Goal: Task Accomplishment & Management: Complete application form

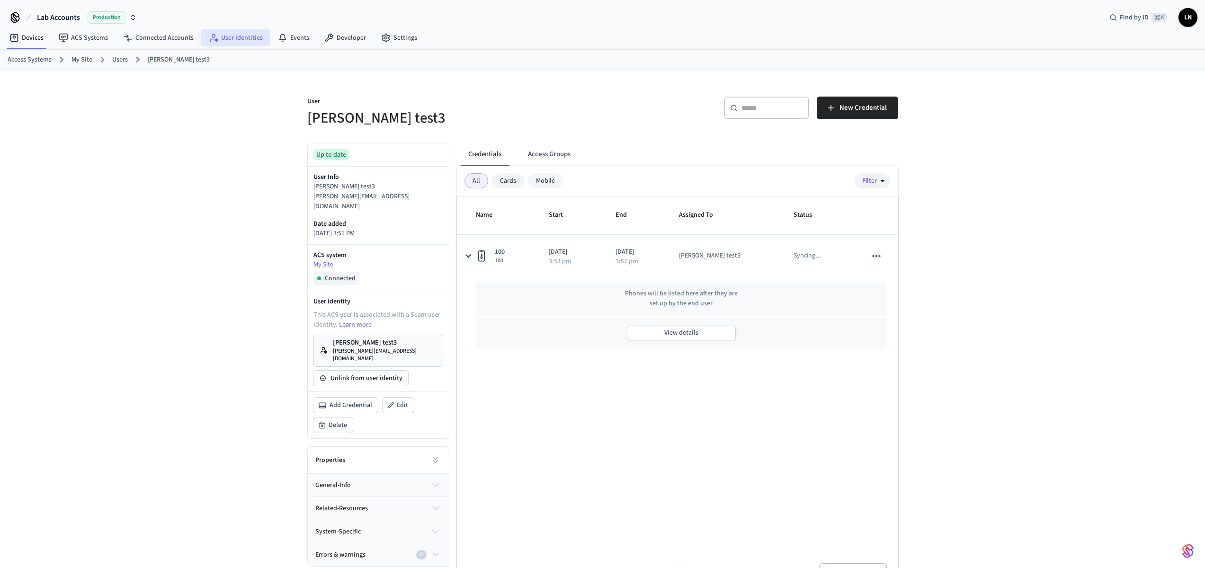
click at [228, 39] on link "User Identities" at bounding box center [235, 37] width 69 height 17
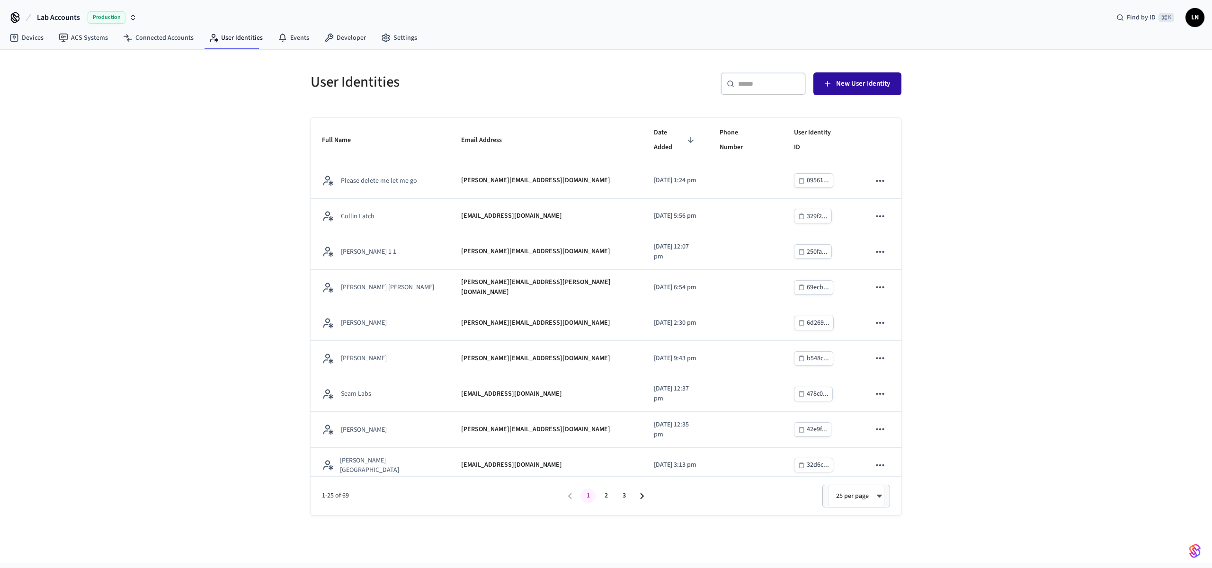
click at [849, 81] on span "New User Identity" at bounding box center [863, 84] width 54 height 12
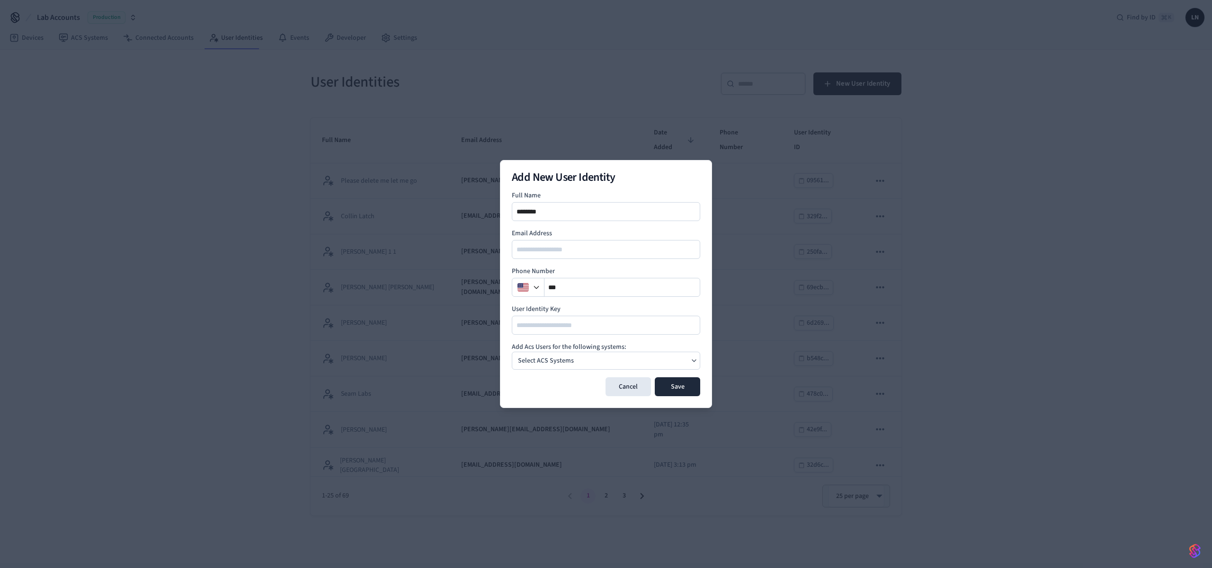
type input "********"
click at [572, 356] on div "Select ACS Systems" at bounding box center [545, 360] width 63 height 13
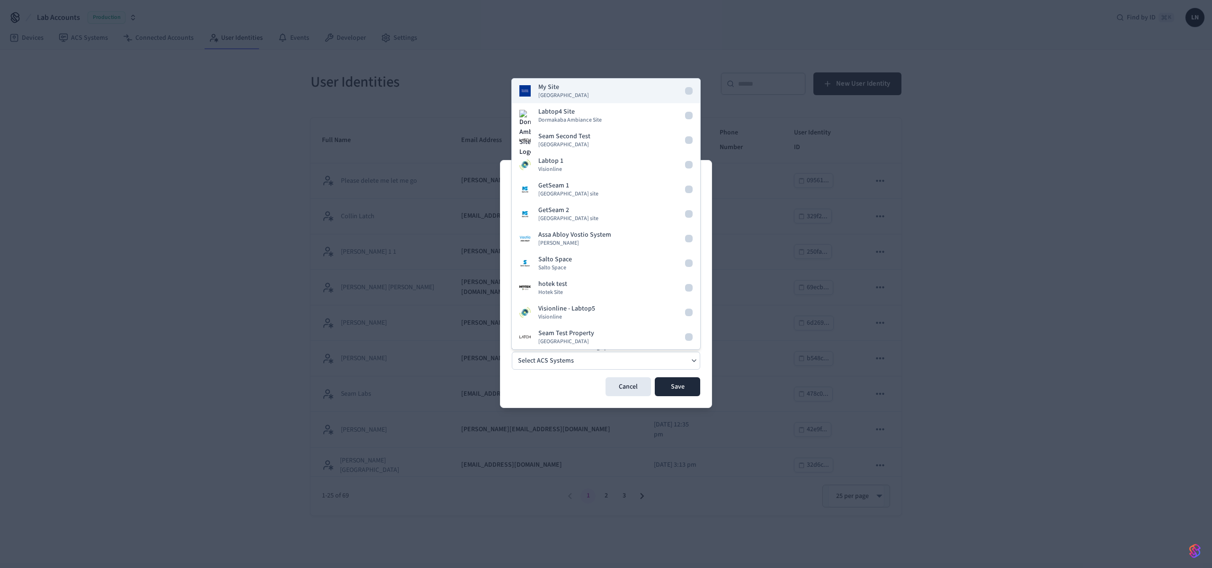
click at [551, 92] on span "Dormakaba Community Site" at bounding box center [563, 96] width 51 height 8
click at [677, 392] on button "Save" at bounding box center [677, 386] width 45 height 19
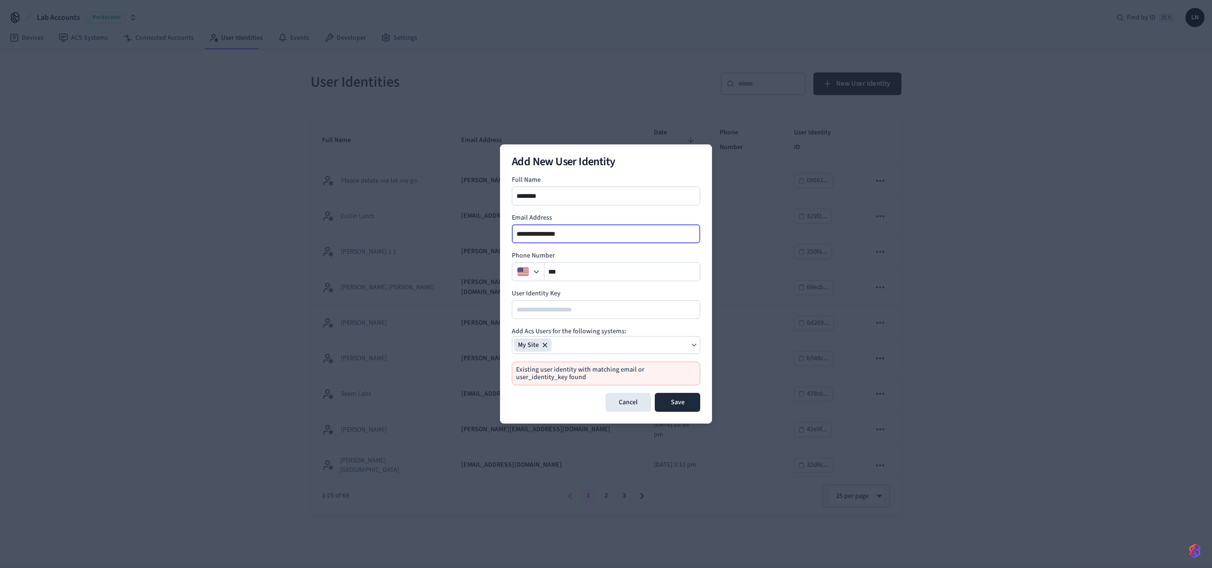
click at [527, 233] on input "**********" at bounding box center [606, 233] width 187 height 11
type input "**********"
click at [573, 202] on div "********" at bounding box center [606, 196] width 188 height 19
click at [576, 196] on input "********" at bounding box center [606, 195] width 187 height 11
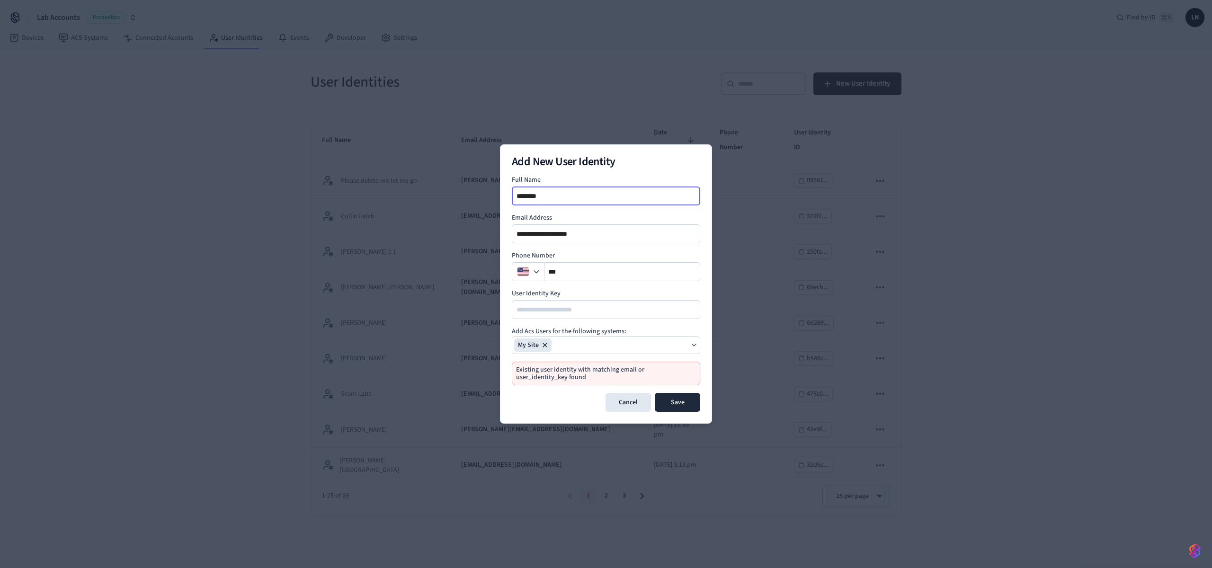
click at [576, 196] on input "********" at bounding box center [606, 195] width 187 height 11
type input "**********"
click at [666, 401] on button "Save" at bounding box center [677, 402] width 45 height 19
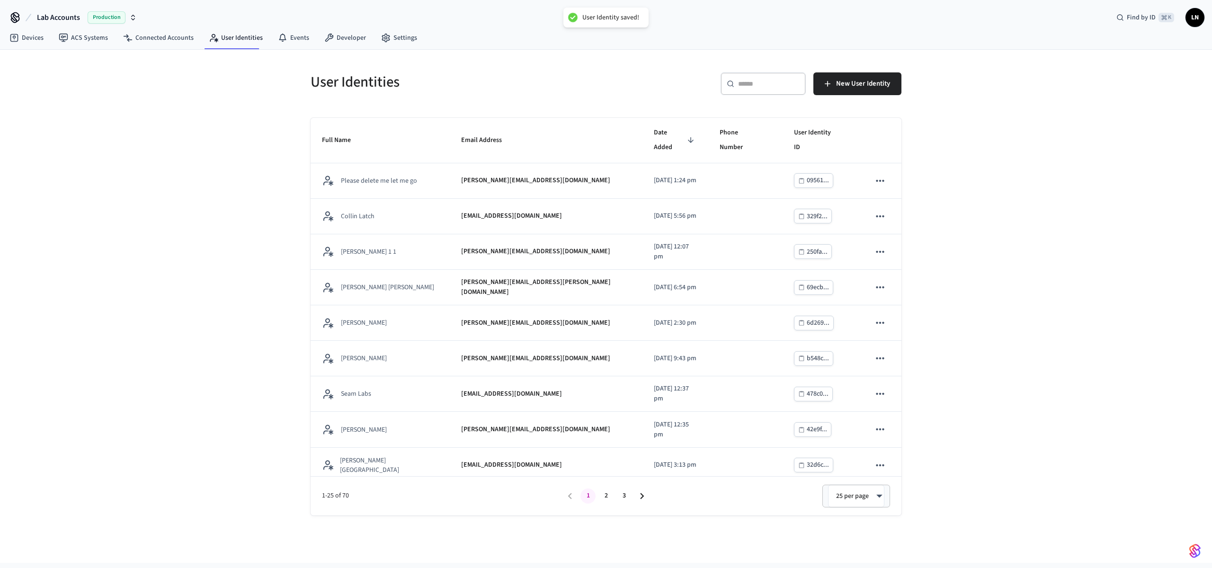
click at [780, 80] on input "text" at bounding box center [769, 83] width 62 height 9
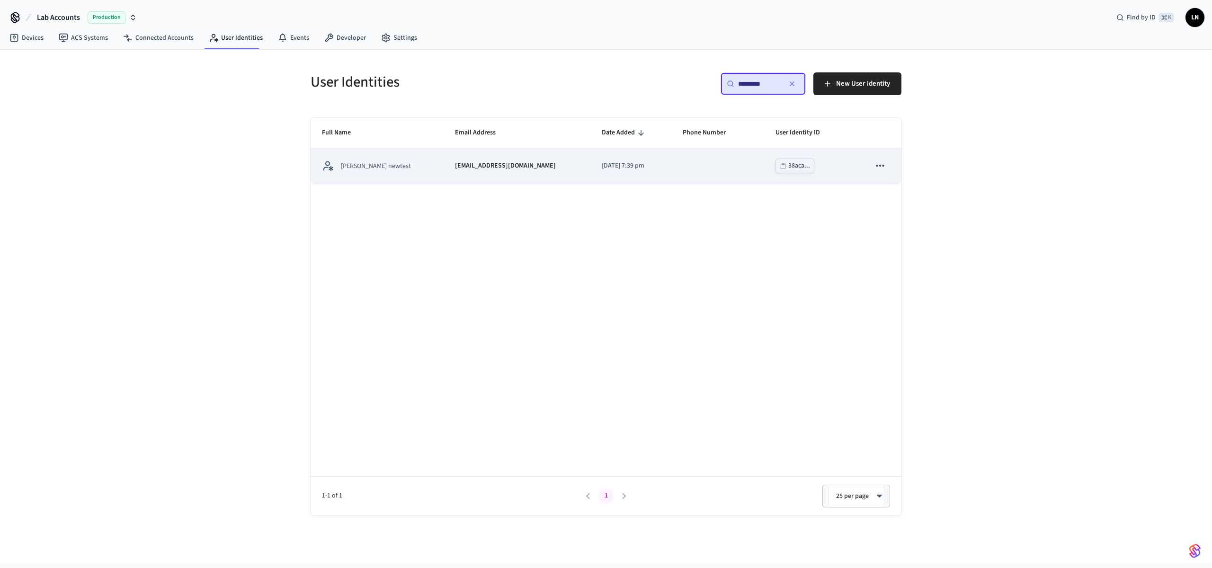
type input "*********"
click at [444, 174] on td "lucastest@getseam.com" at bounding box center [517, 166] width 147 height 36
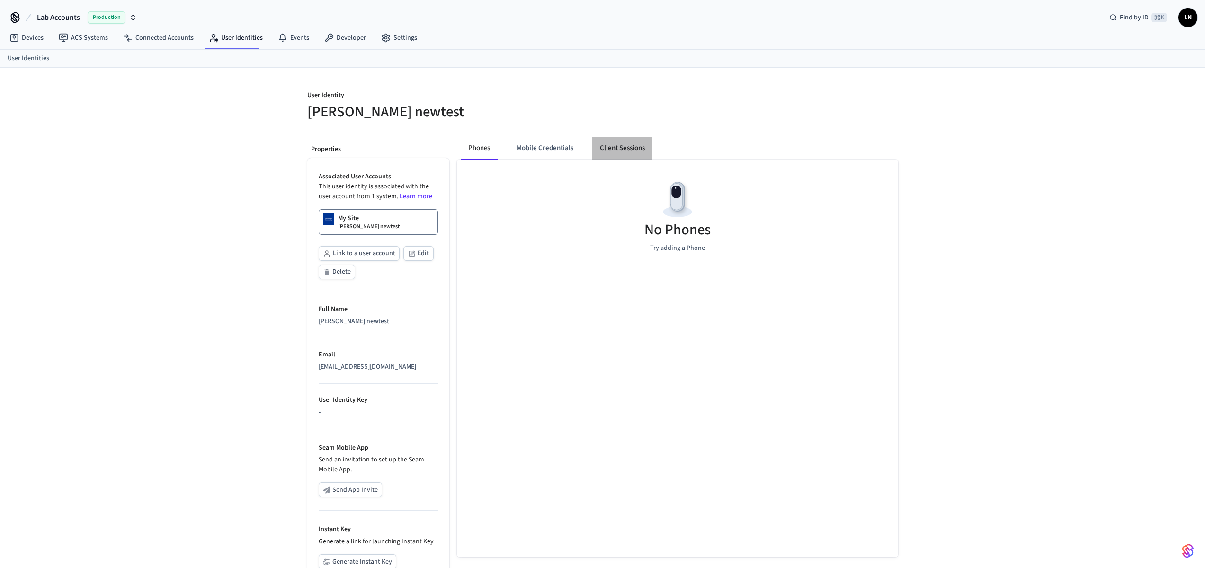
click at [615, 152] on button "Client Sessions" at bounding box center [622, 148] width 60 height 23
click at [820, 102] on icon "button" at bounding box center [817, 101] width 9 height 9
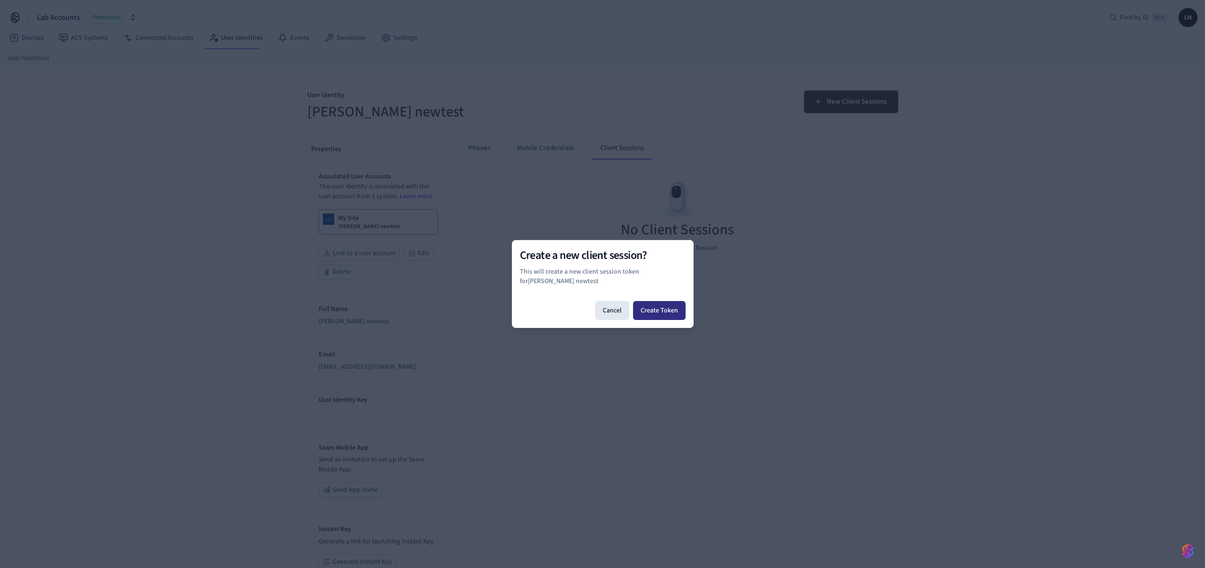
click at [658, 303] on button "Create Token" at bounding box center [659, 310] width 53 height 19
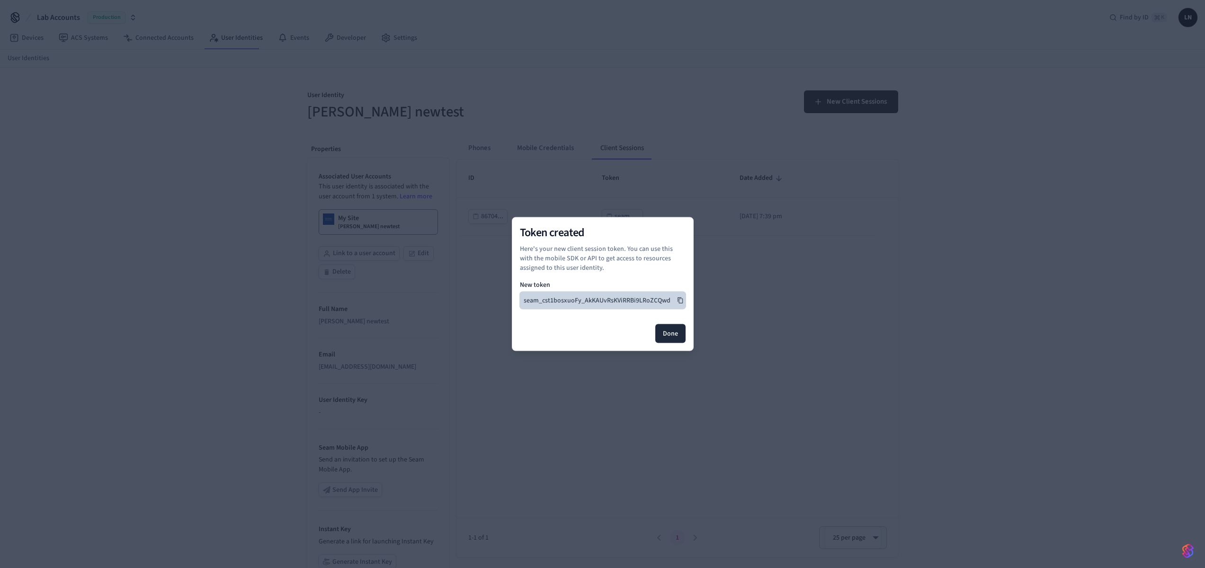
click at [679, 297] on icon at bounding box center [679, 300] width 5 height 6
click at [668, 333] on button "Done" at bounding box center [670, 333] width 30 height 19
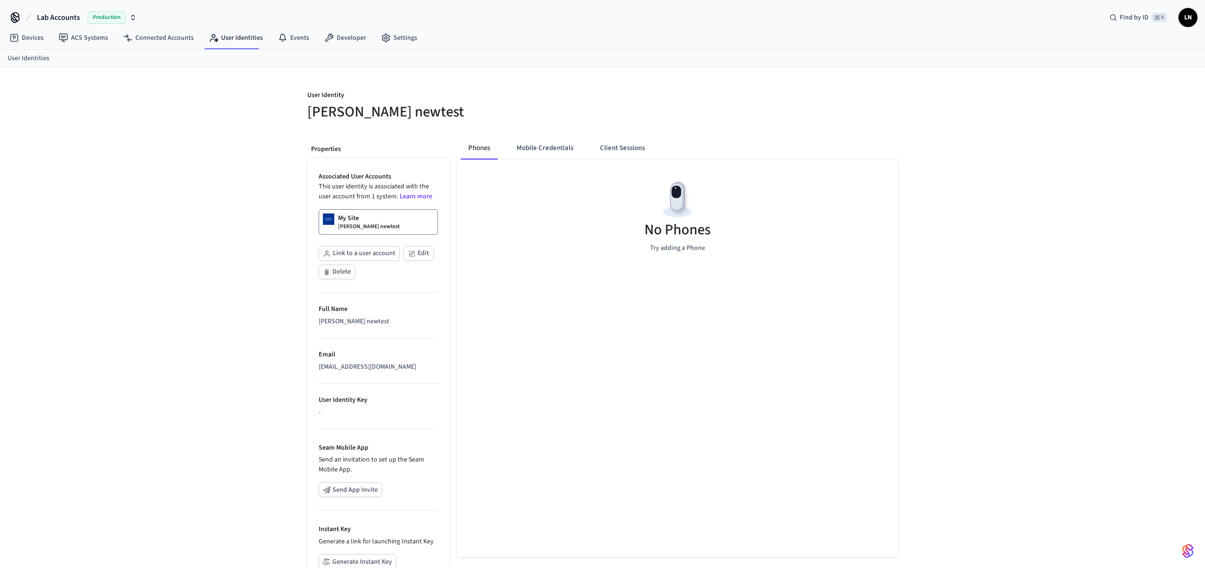
click at [349, 217] on p "My Site" at bounding box center [348, 218] width 21 height 9
click at [634, 153] on button "Client Sessions" at bounding box center [622, 150] width 60 height 23
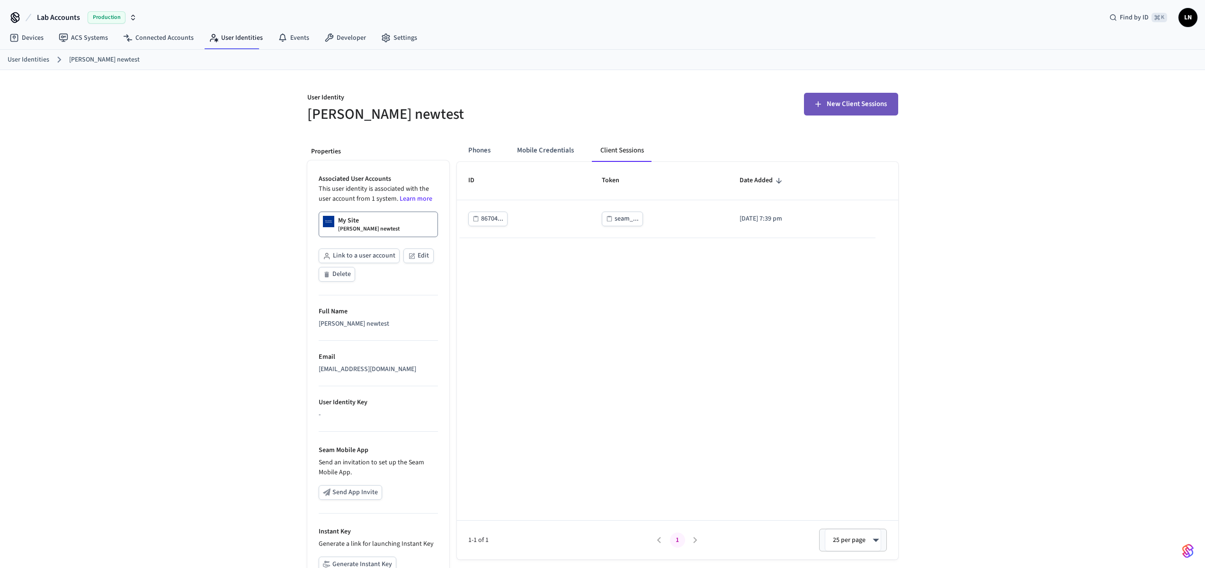
click at [844, 107] on span "New Client Sessions" at bounding box center [857, 104] width 60 height 12
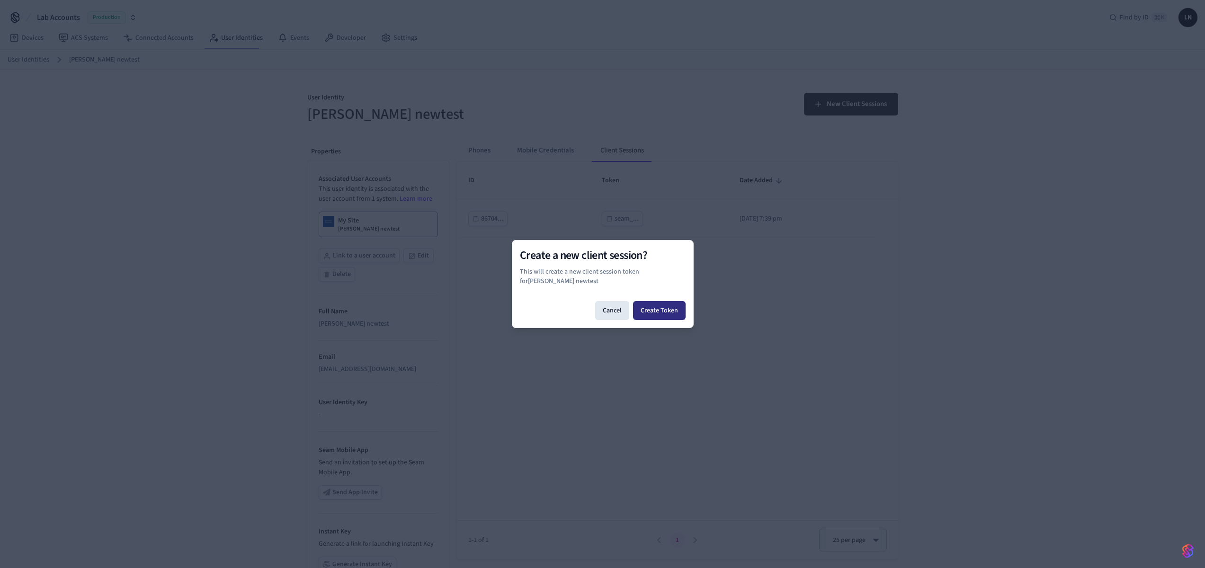
click at [646, 302] on button "Create Token" at bounding box center [659, 310] width 53 height 19
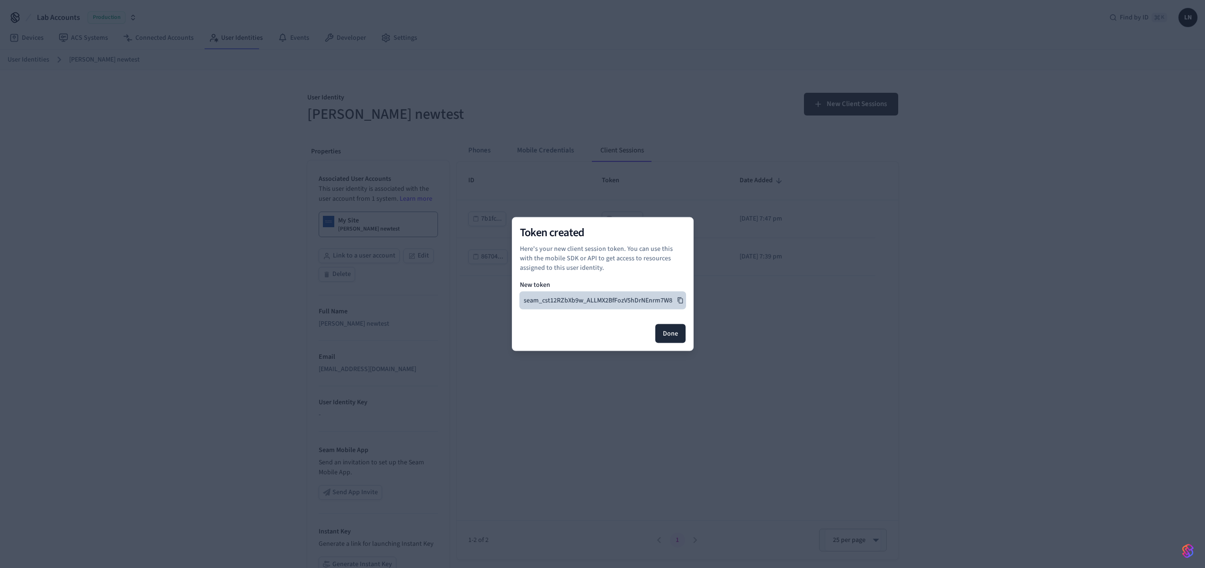
click at [680, 303] on icon at bounding box center [679, 300] width 5 height 6
click at [667, 335] on button "Done" at bounding box center [670, 333] width 30 height 19
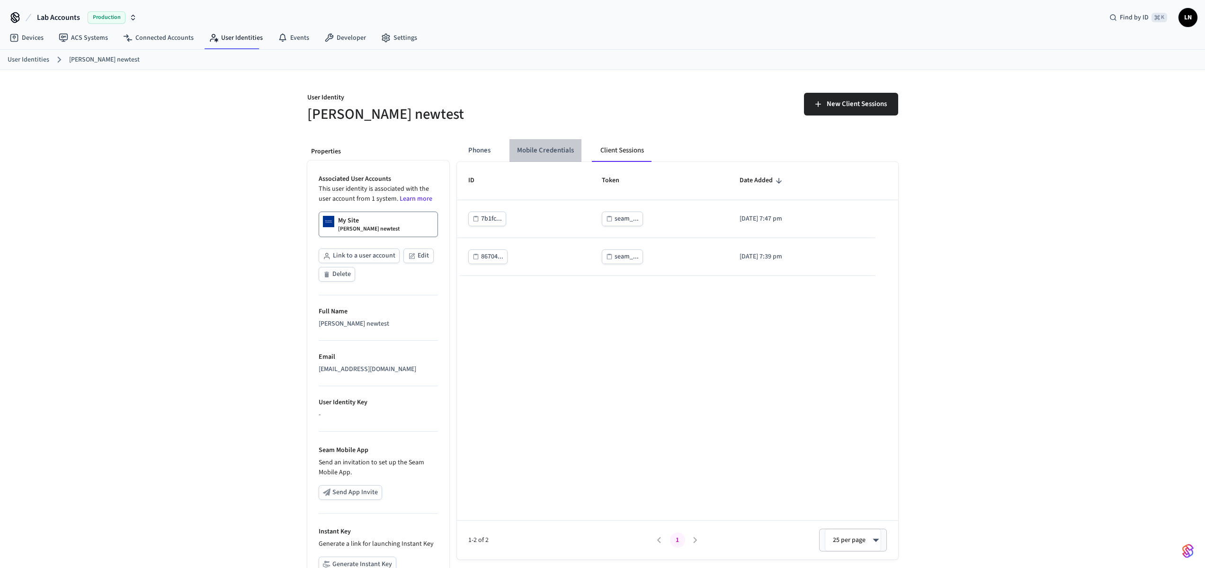
click at [537, 159] on button "Mobile Credentials" at bounding box center [545, 150] width 72 height 23
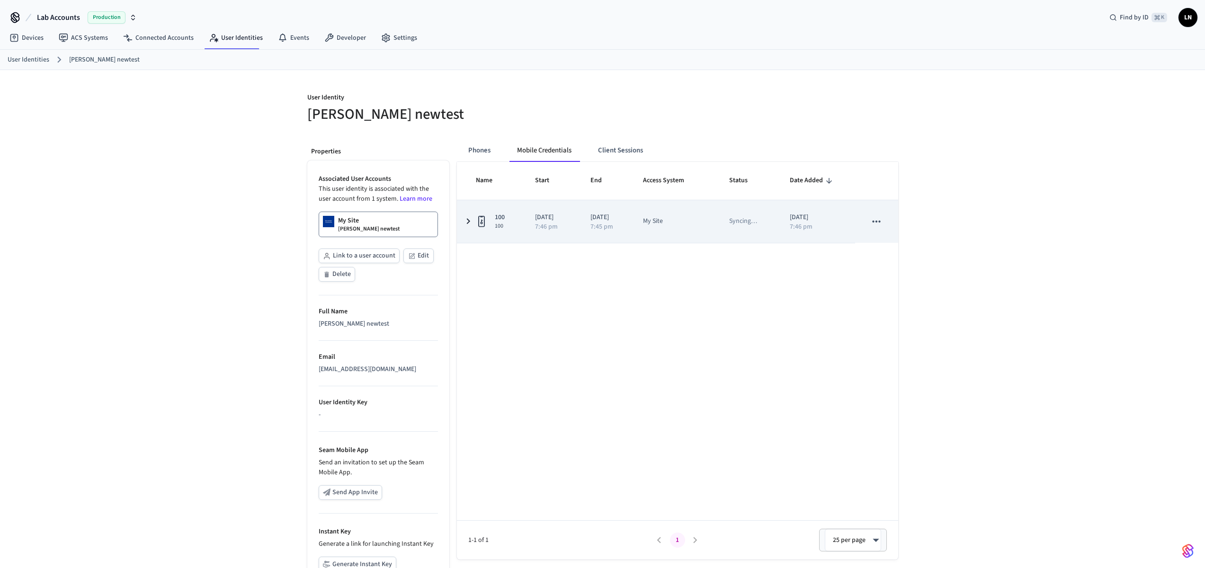
click at [477, 214] on div "sticky table" at bounding box center [483, 221] width 15 height 15
click at [632, 218] on td "2025/08/31 7:45 pm" at bounding box center [605, 221] width 53 height 43
click at [875, 221] on icon "sticky table" at bounding box center [877, 222] width 8 height 2
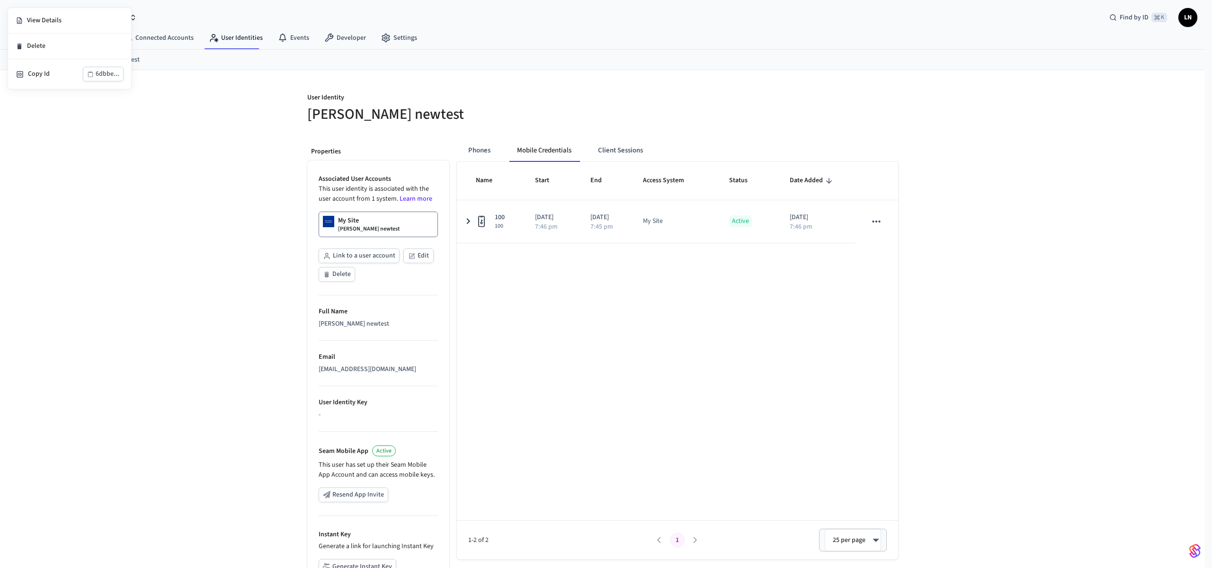
click at [652, 303] on div at bounding box center [606, 284] width 1212 height 568
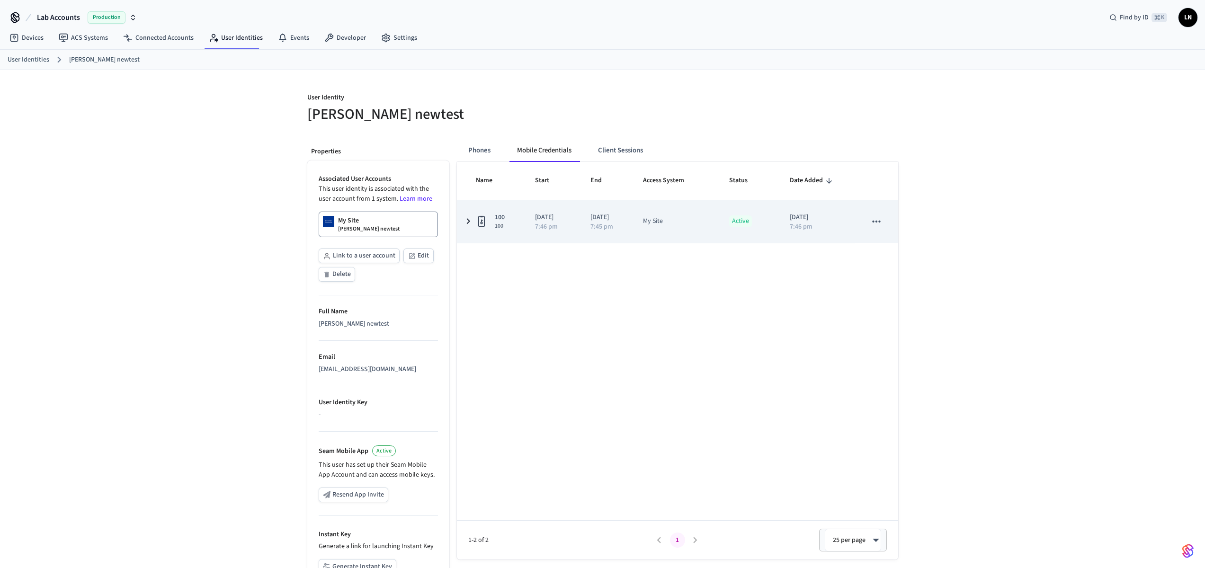
click at [506, 227] on div "100 100" at bounding box center [494, 222] width 36 height 18
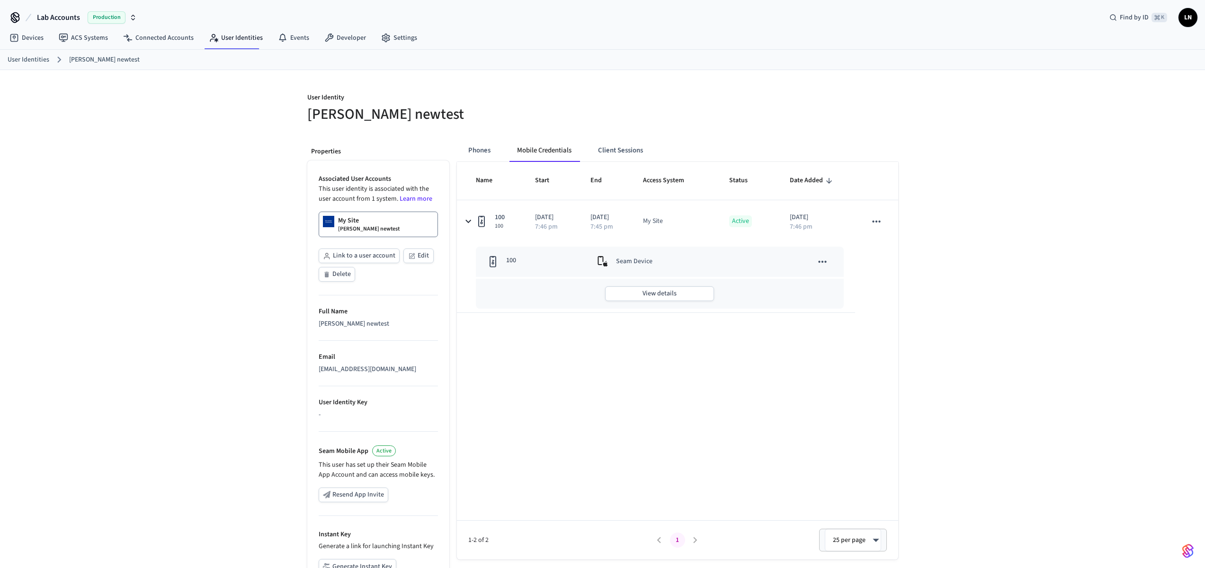
click at [973, 190] on div "User Identity lucas newtest Properties Associated User Accounts This user ident…" at bounding box center [602, 358] width 1205 height 577
click at [1070, 114] on div "User Identity lucas newtest Properties Associated User Accounts This user ident…" at bounding box center [602, 358] width 1205 height 577
click at [1084, 246] on div "User Identity lucas newtest Properties Associated User Accounts This user ident…" at bounding box center [602, 358] width 1205 height 577
click at [1024, 317] on div "User Identity lucas newtest Properties Associated User Accounts This user ident…" at bounding box center [602, 358] width 1205 height 577
click at [476, 63] on ol "User Identities lucas newtest" at bounding box center [606, 59] width 1197 height 12
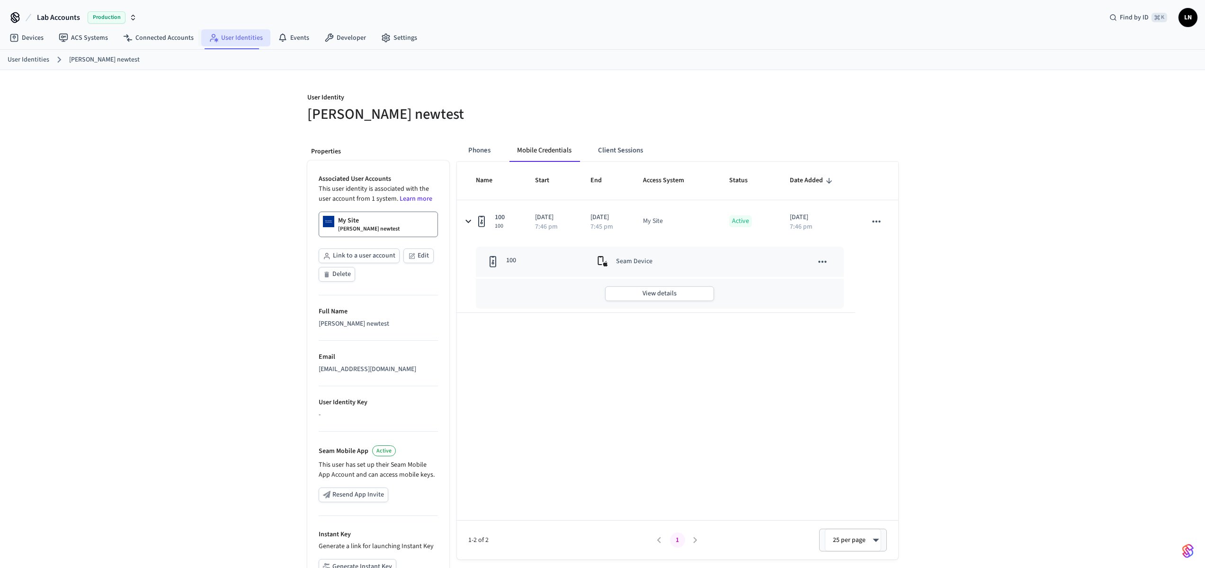
click at [257, 44] on link "User Identities" at bounding box center [235, 37] width 69 height 17
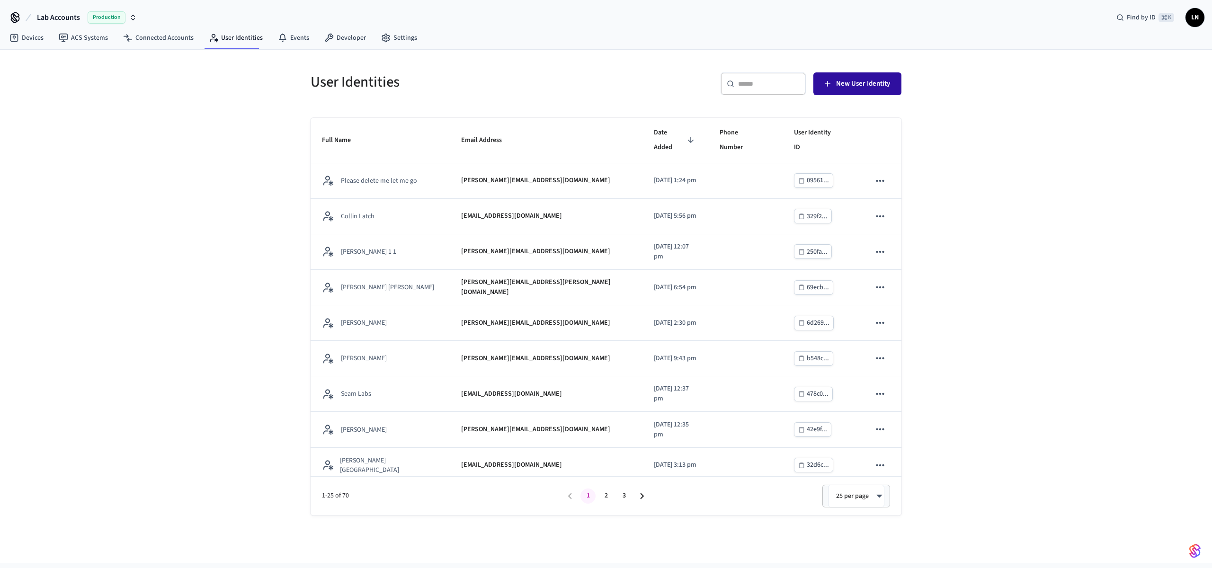
click at [871, 94] on button "New User Identity" at bounding box center [857, 83] width 88 height 23
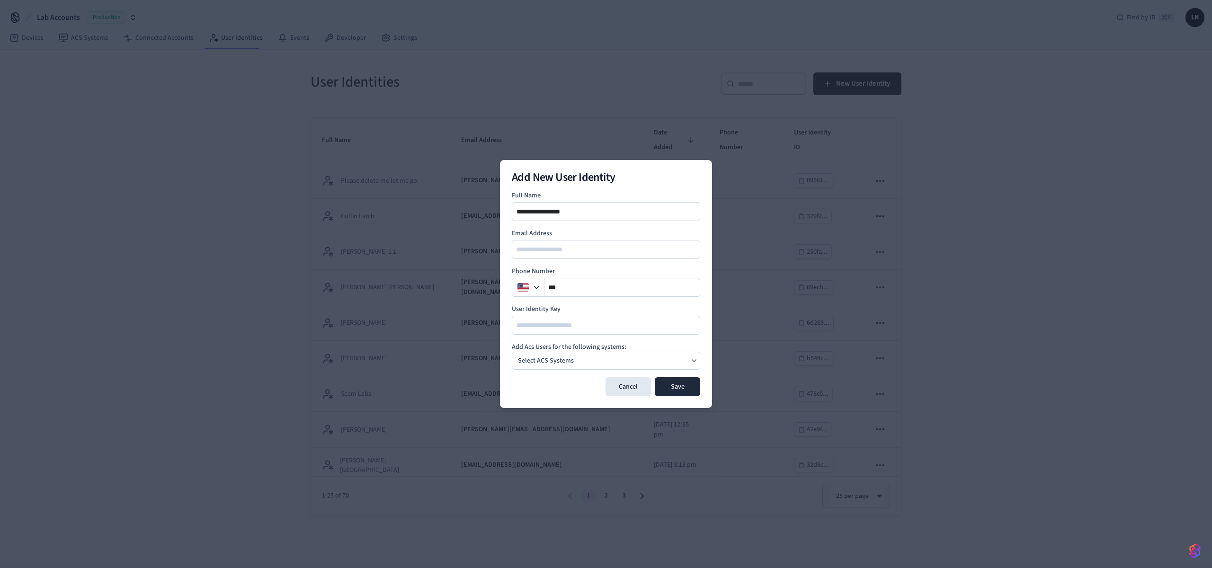
type input "**********"
click at [527, 348] on h4 "Add Acs Users for the following systems:" at bounding box center [606, 346] width 188 height 9
click at [529, 361] on p "Select ACS Systems" at bounding box center [546, 361] width 56 height 10
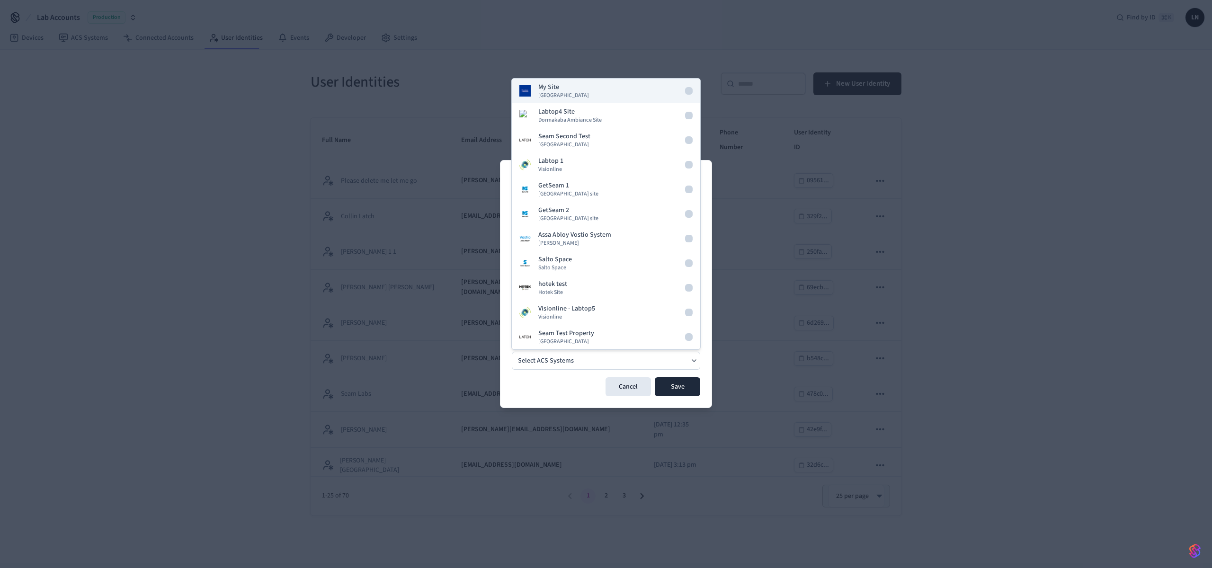
click at [552, 97] on span "Dormakaba Community Site" at bounding box center [563, 96] width 51 height 8
click at [678, 393] on button "Save" at bounding box center [677, 386] width 45 height 19
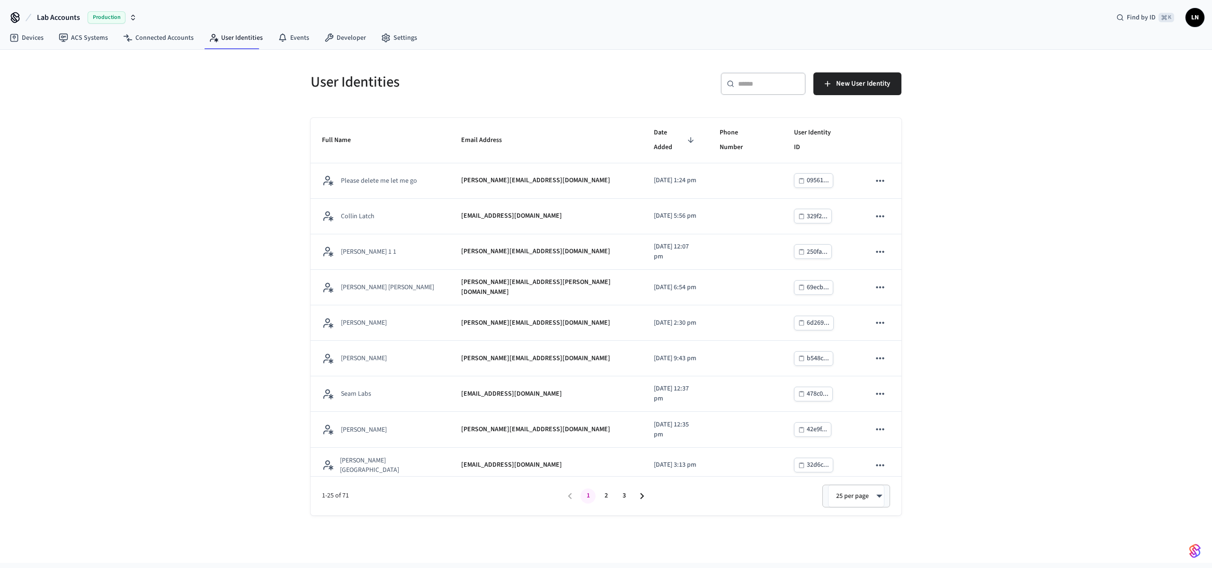
click at [756, 85] on input "text" at bounding box center [769, 83] width 62 height 9
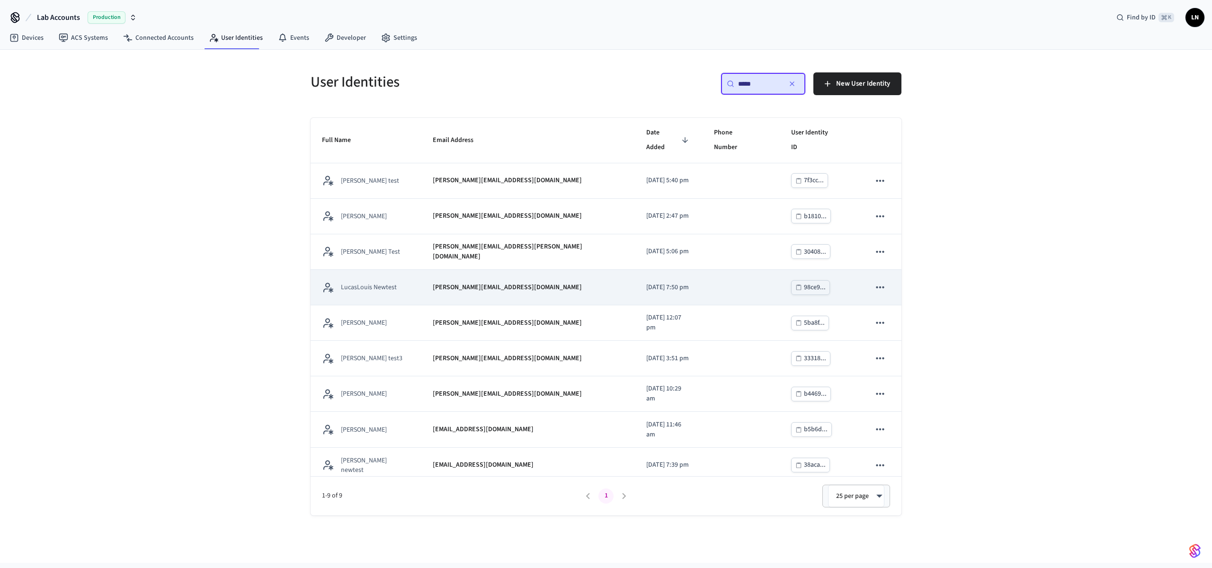
type input "*****"
click at [482, 283] on p "lucas+louisnewtest@getseam.com" at bounding box center [507, 288] width 149 height 10
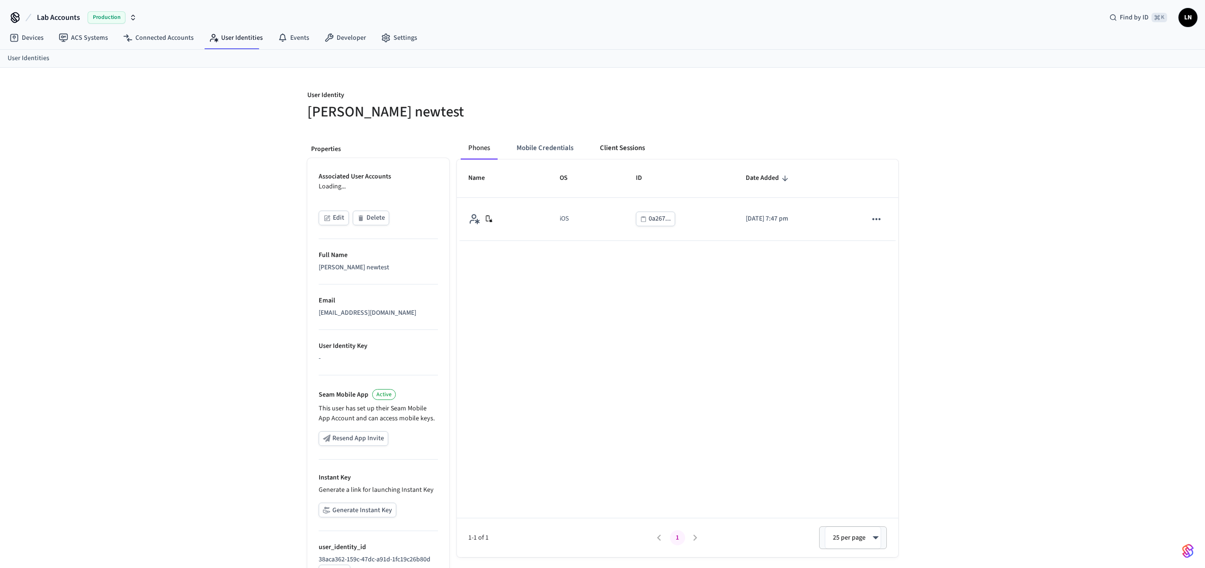
click at [639, 151] on button "Client Sessions" at bounding box center [622, 148] width 60 height 23
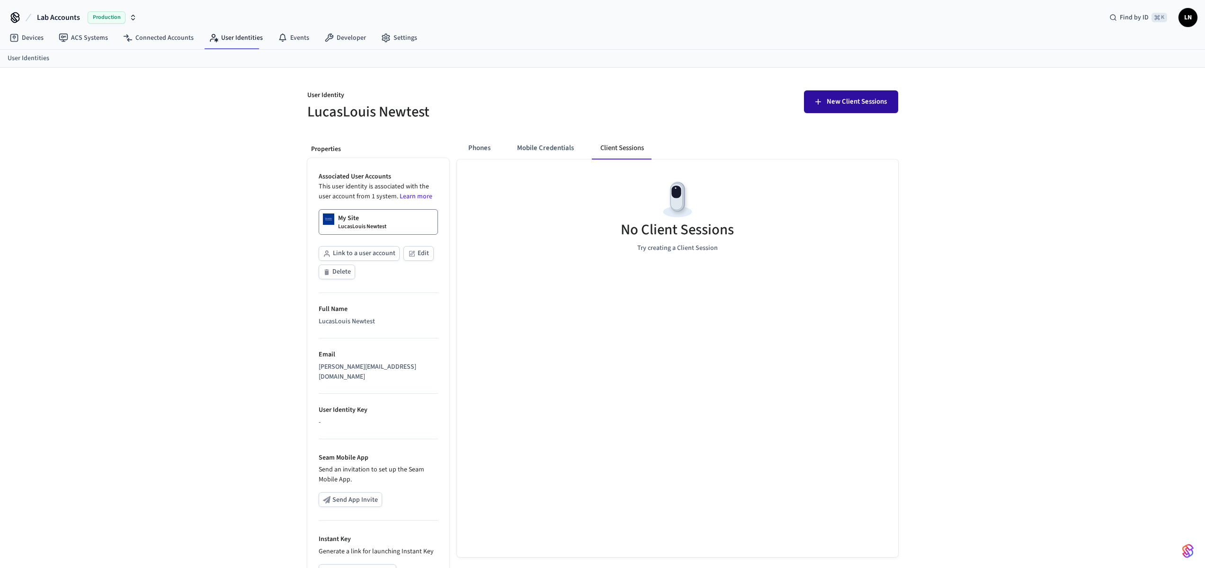
click at [855, 102] on span "New Client Sessions" at bounding box center [857, 102] width 60 height 12
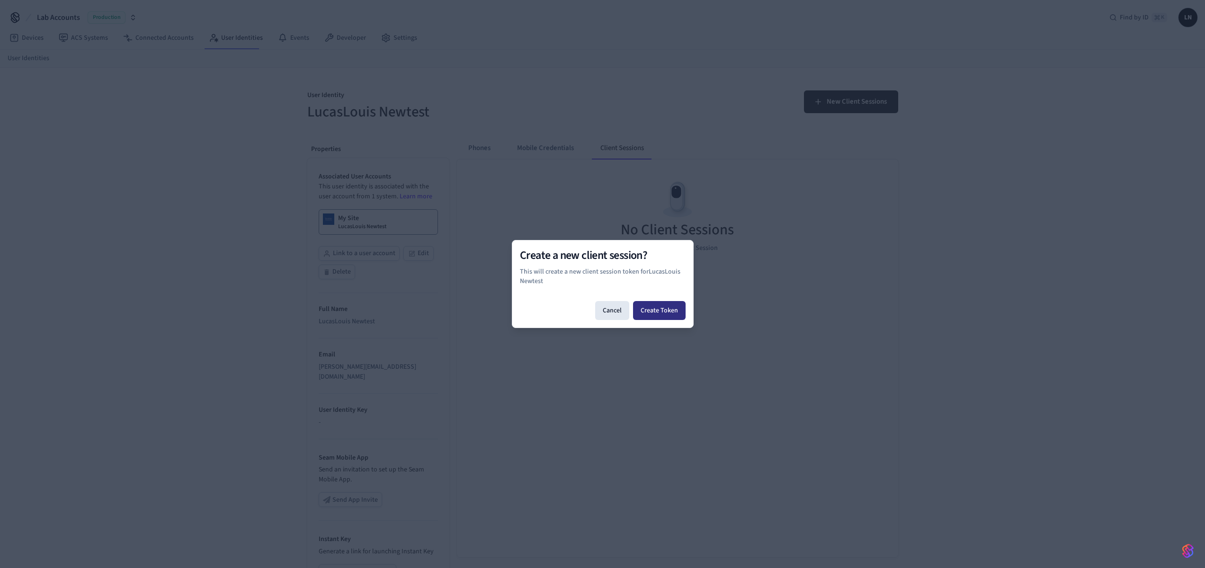
click at [667, 307] on button "Create Token" at bounding box center [659, 310] width 53 height 19
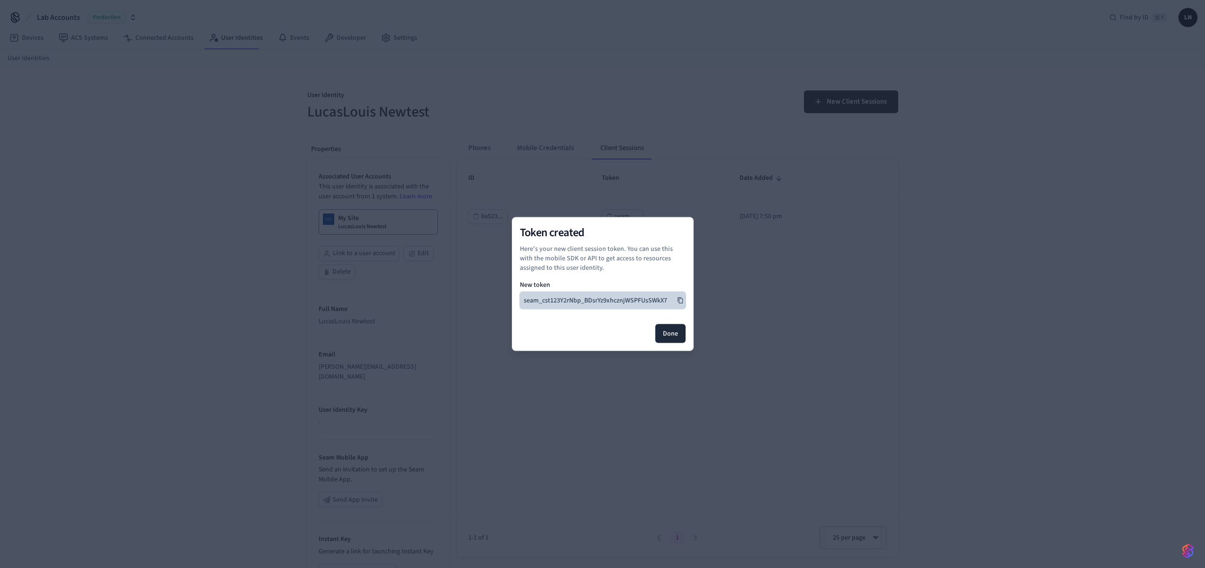
click at [679, 299] on icon at bounding box center [680, 300] width 7 height 7
click at [673, 333] on button "Done" at bounding box center [670, 333] width 30 height 19
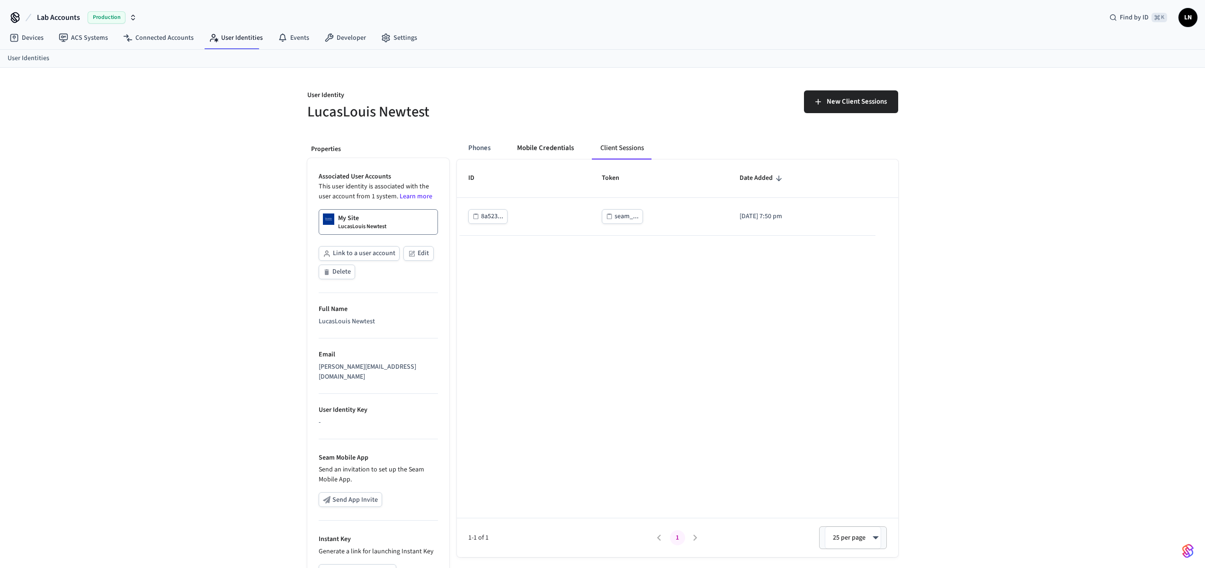
click at [542, 150] on button "Mobile Credentials" at bounding box center [545, 148] width 72 height 23
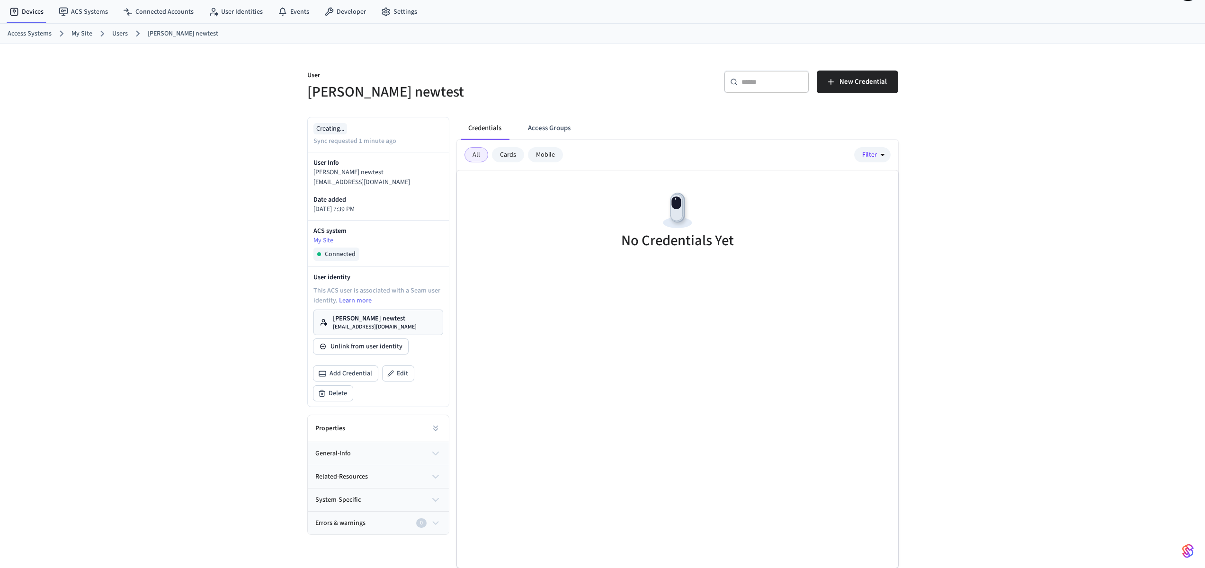
click at [392, 460] on button "general-info" at bounding box center [378, 453] width 141 height 23
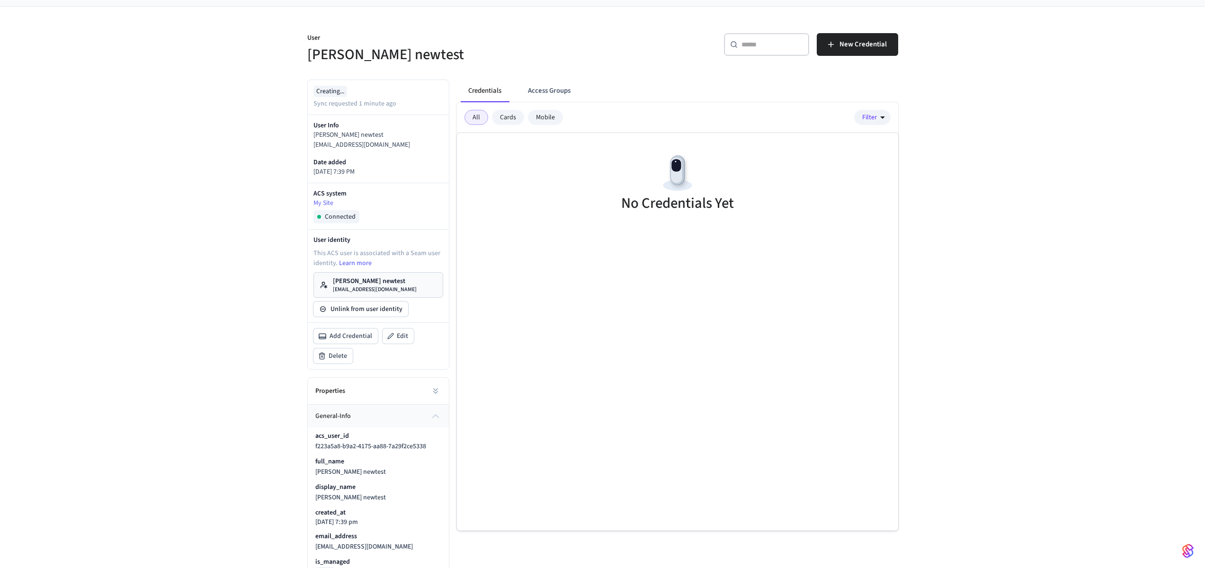
scroll to position [148, 0]
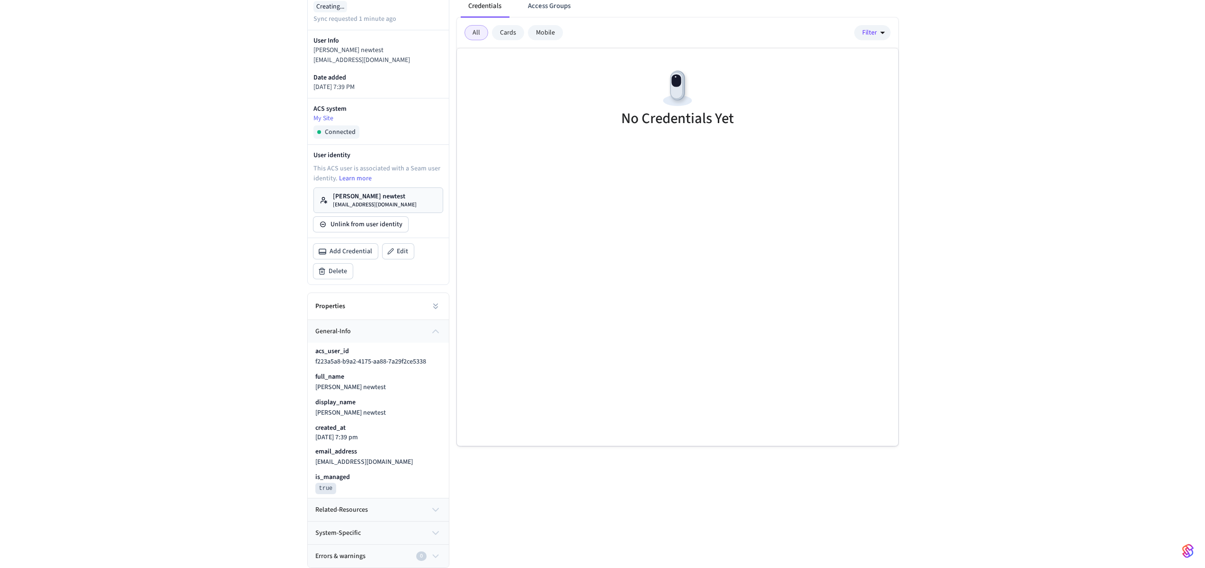
click at [405, 502] on button "related-resources" at bounding box center [378, 510] width 141 height 23
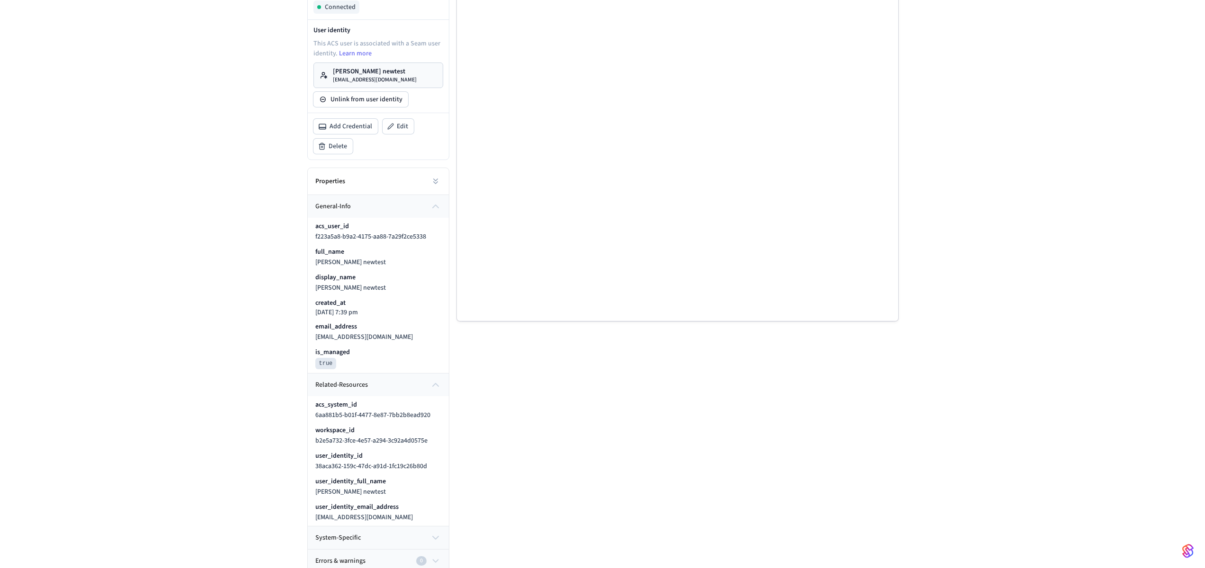
scroll to position [278, 0]
click at [437, 405] on icon at bounding box center [438, 405] width 8 height 8
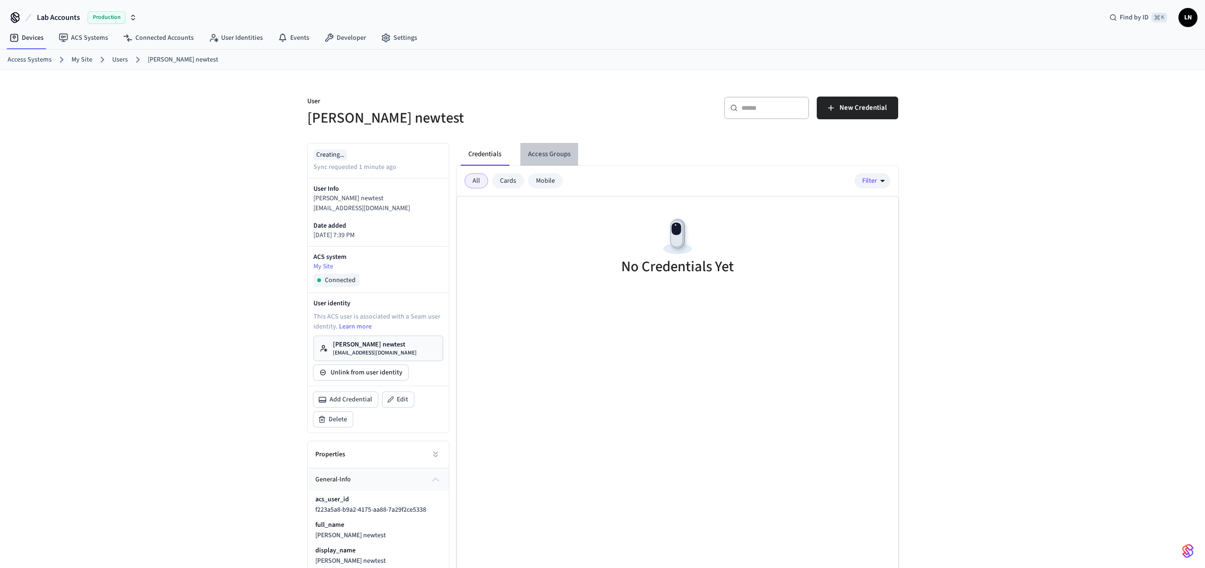
click at [546, 154] on button "Access Groups" at bounding box center [549, 154] width 58 height 23
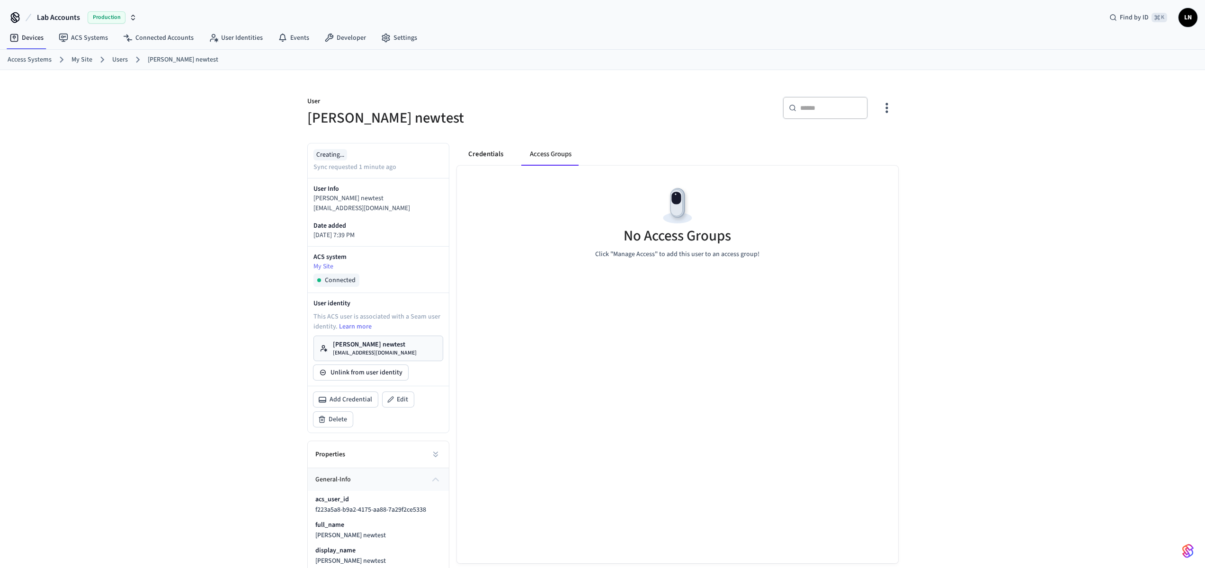
click at [478, 155] on button "Credentials" at bounding box center [486, 154] width 50 height 23
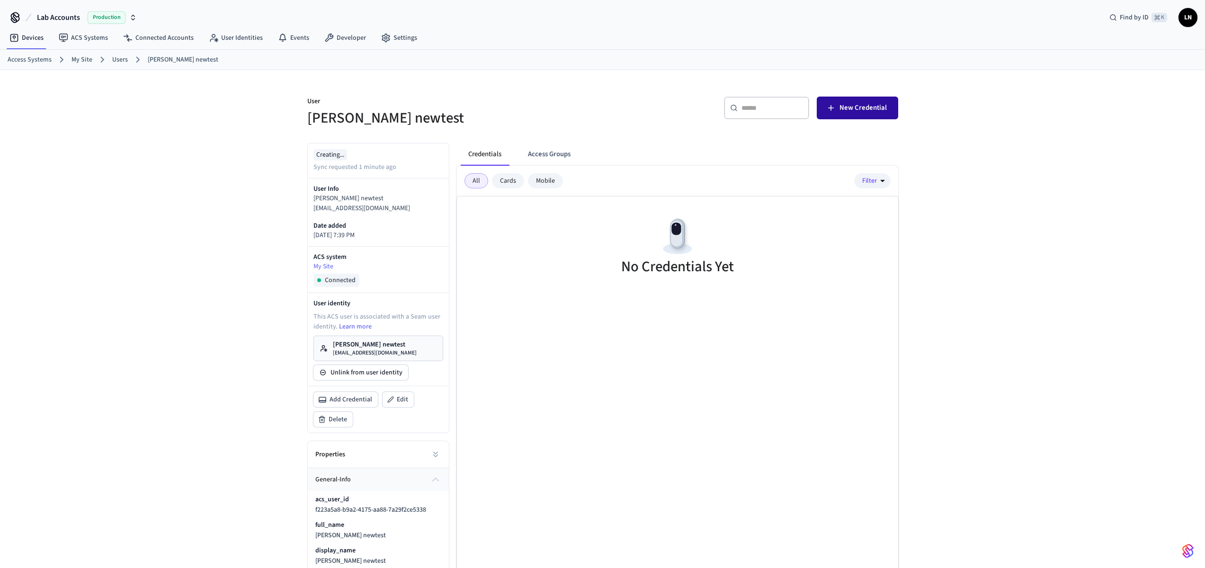
click at [871, 109] on span "New Credential" at bounding box center [862, 108] width 47 height 12
click at [1051, 167] on div "User lucas newtest ​ ​ New Credential Creating... Sync requested 2 minutes ago …" at bounding box center [602, 458] width 1205 height 776
click at [968, 63] on ol "Access Systems My Site Users lucas newtest" at bounding box center [606, 59] width 1197 height 12
click at [340, 38] on link "Developer" at bounding box center [345, 37] width 57 height 17
click at [872, 113] on span "New Credential" at bounding box center [862, 108] width 47 height 12
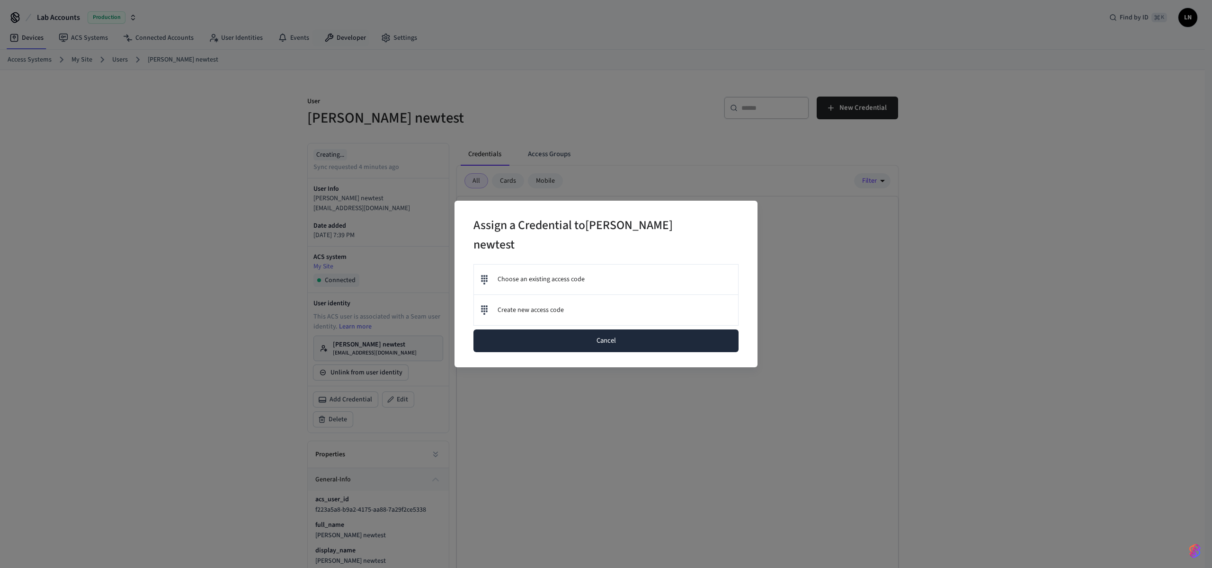
click at [666, 330] on button "Cancel" at bounding box center [605, 341] width 265 height 23
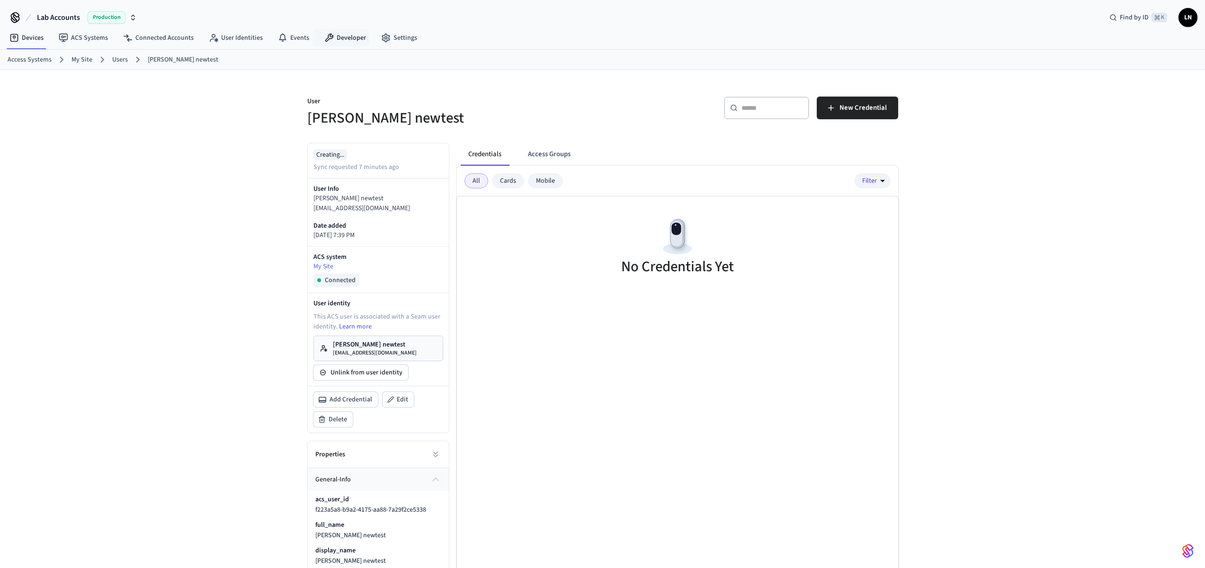
click at [354, 347] on p "[PERSON_NAME] newtest" at bounding box center [375, 344] width 84 height 9
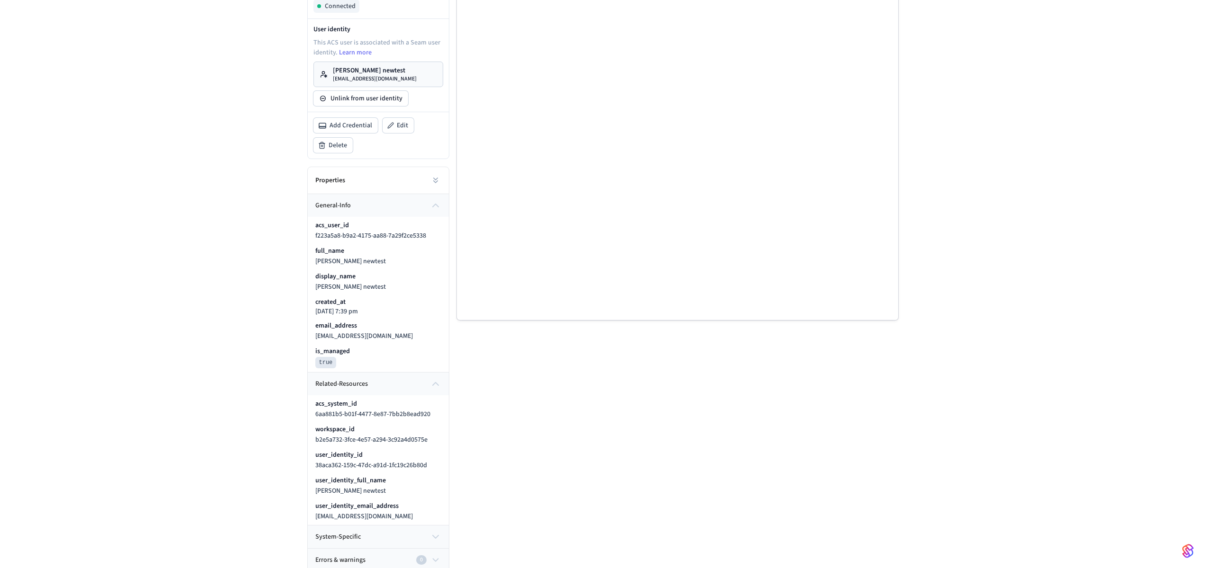
scroll to position [278, 0]
click at [437, 401] on icon at bounding box center [438, 405] width 8 height 8
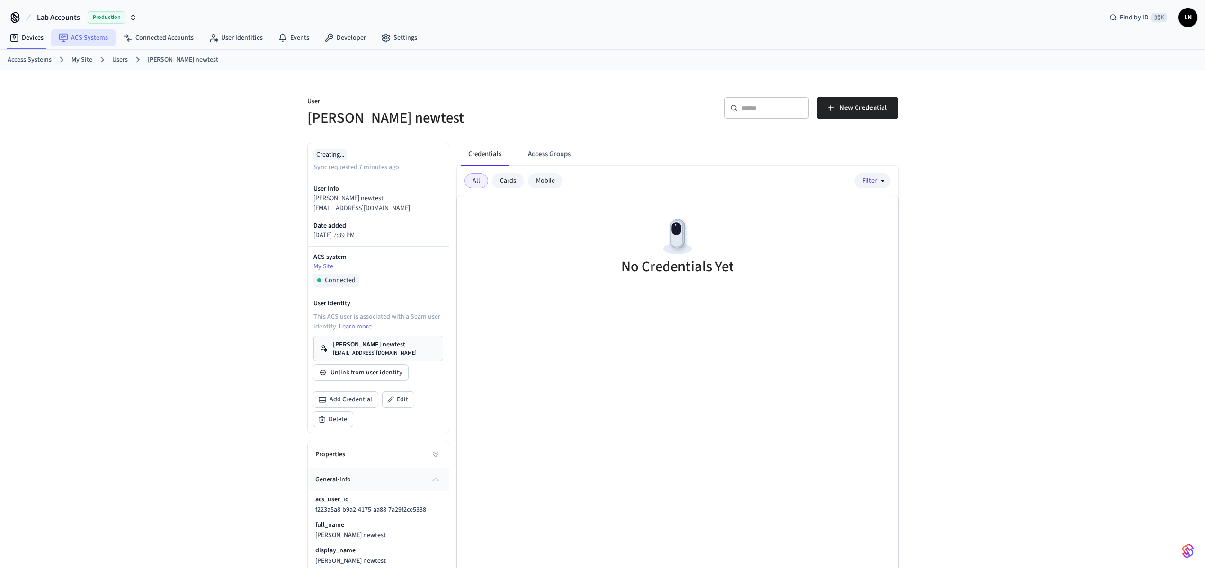
click at [69, 35] on link "ACS Systems" at bounding box center [83, 37] width 64 height 17
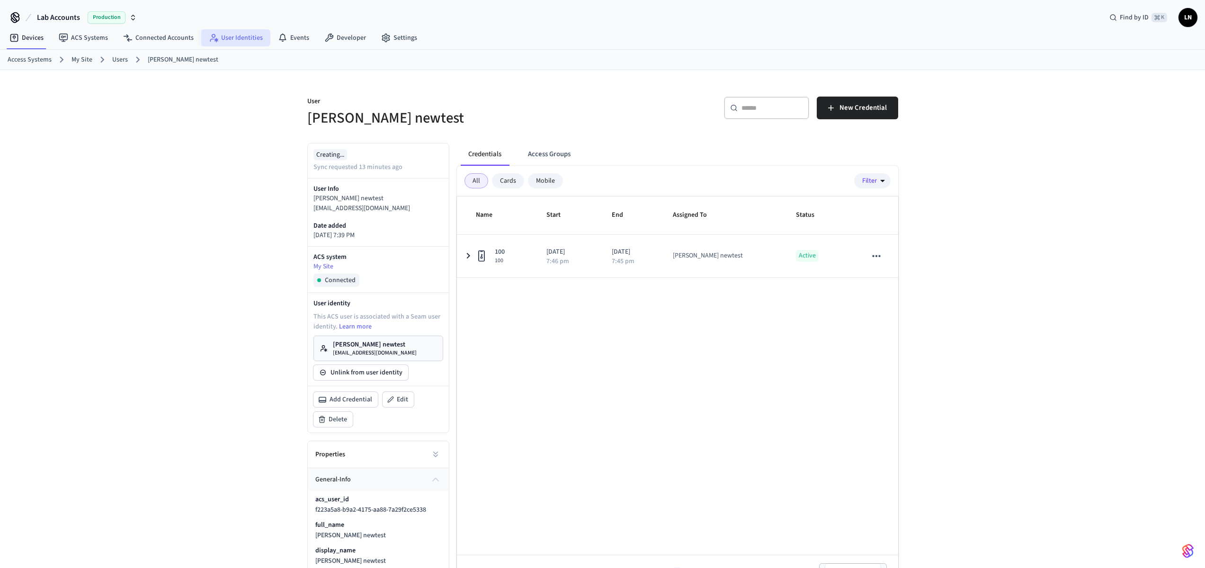
click at [241, 39] on link "User Identities" at bounding box center [235, 37] width 69 height 17
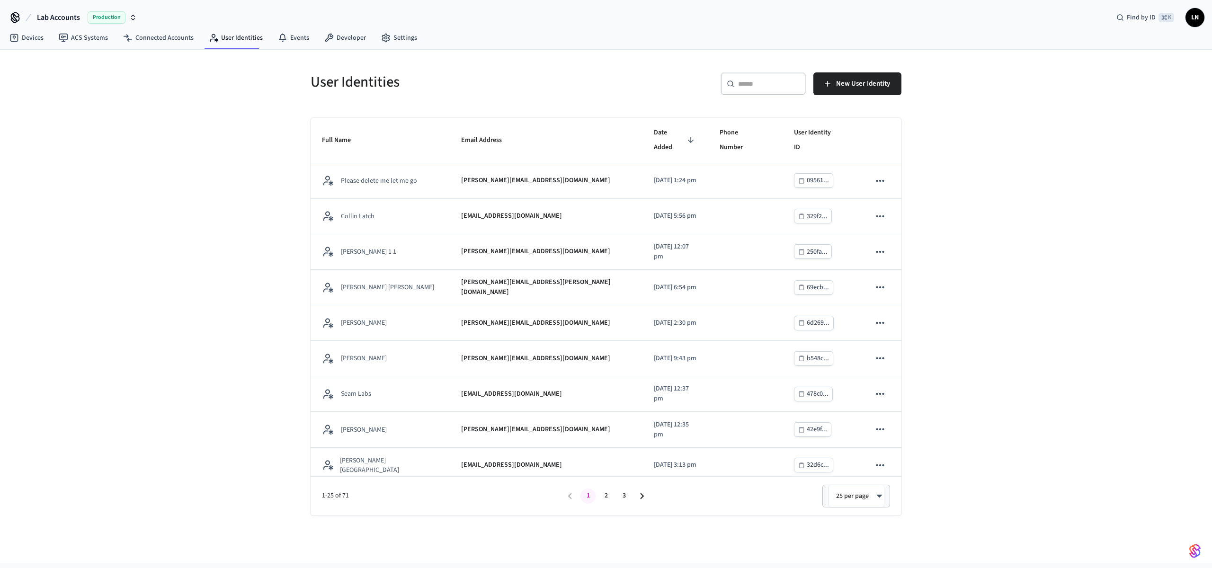
click at [778, 84] on input "text" at bounding box center [769, 83] width 62 height 9
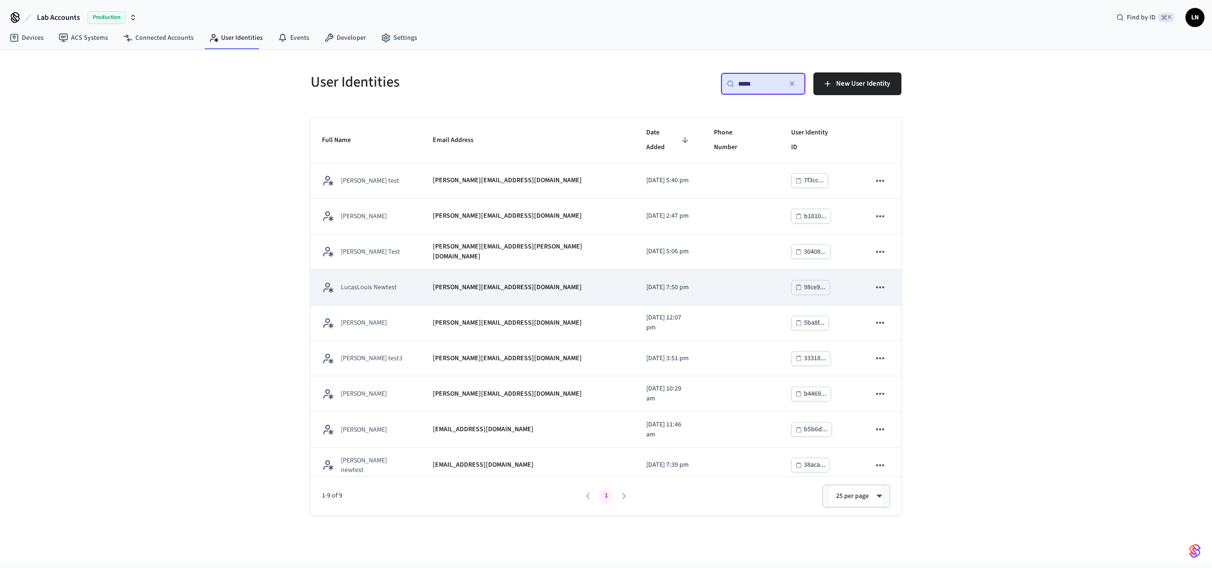
type input "*****"
click at [391, 283] on p "LucasLouis Newtest" at bounding box center [369, 287] width 56 height 9
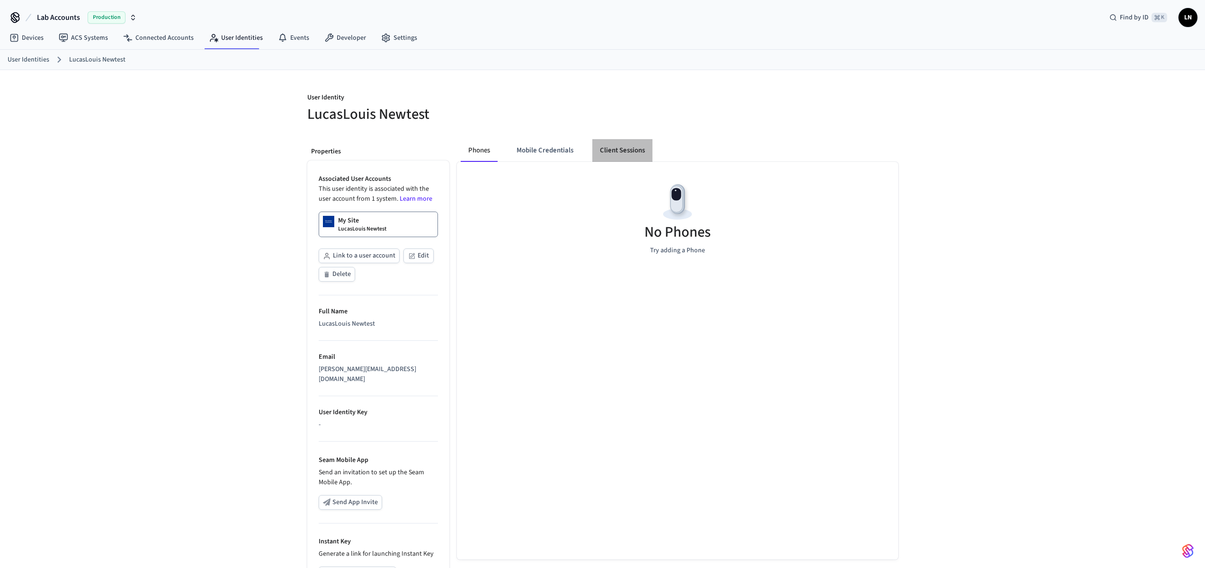
click at [615, 150] on button "Client Sessions" at bounding box center [622, 150] width 60 height 23
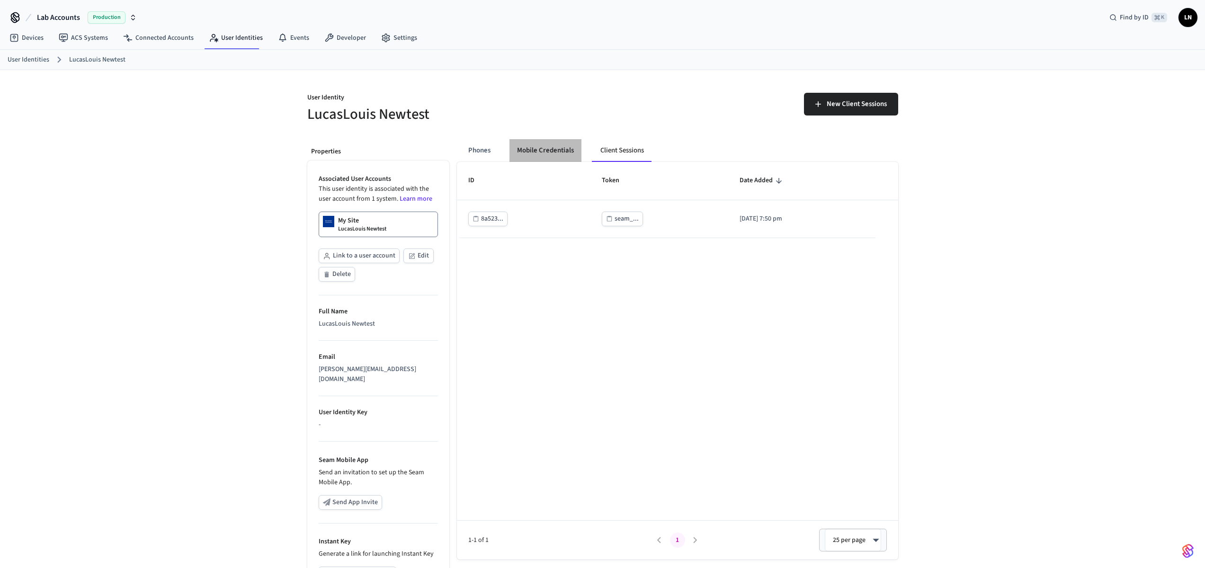
click at [563, 149] on button "Mobile Credentials" at bounding box center [545, 150] width 72 height 23
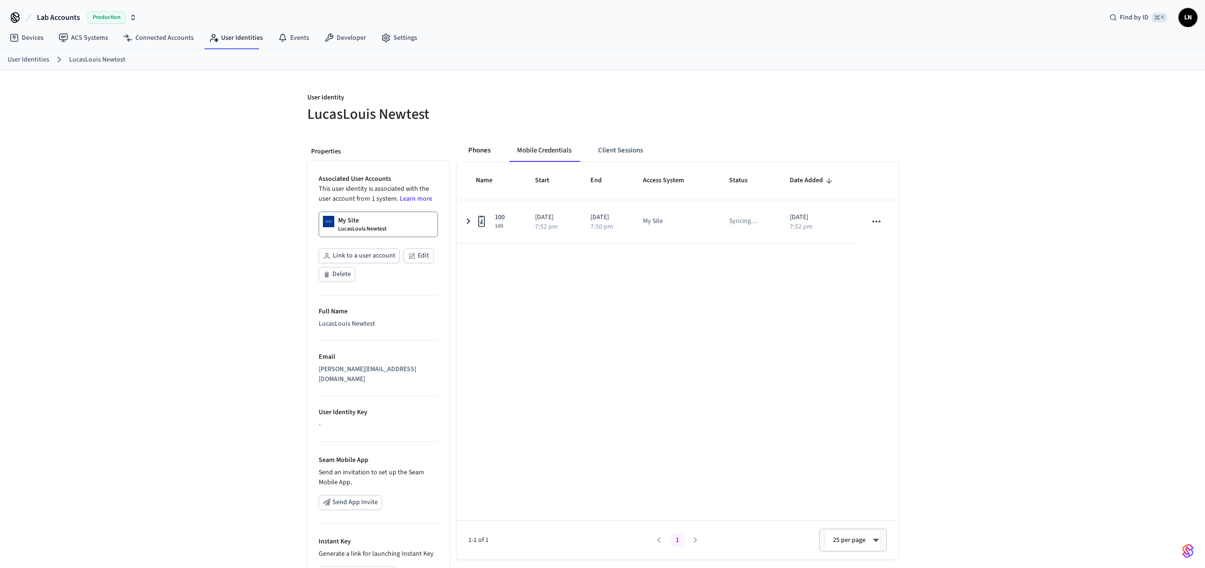
click at [492, 148] on button "Phones" at bounding box center [479, 150] width 37 height 23
click at [548, 149] on button "Mobile Credentials" at bounding box center [545, 150] width 72 height 23
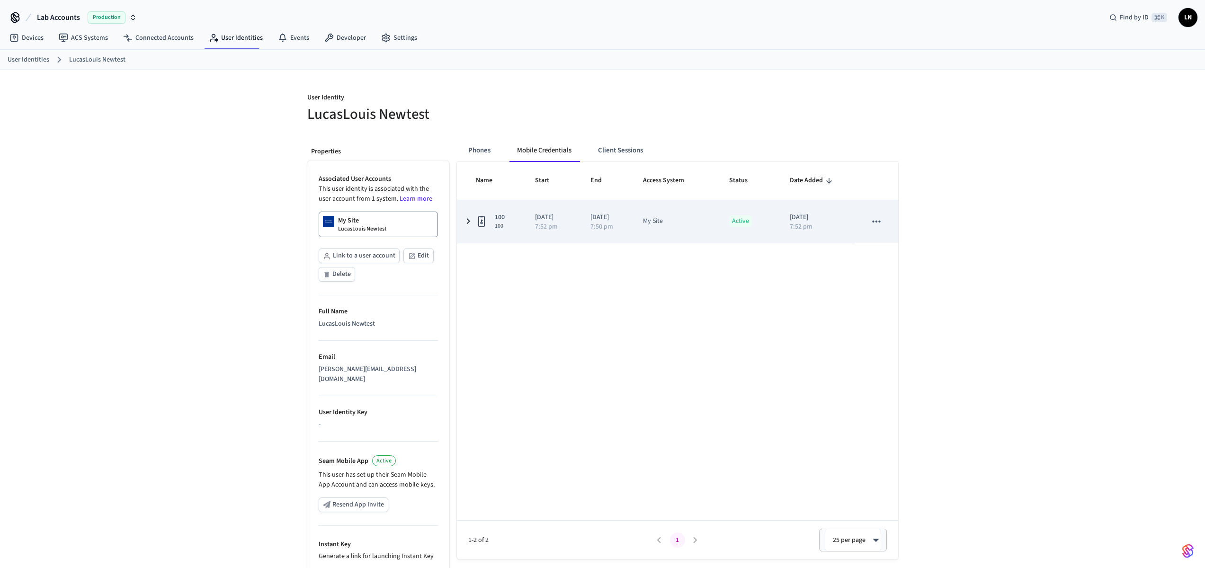
click at [472, 217] on icon "sticky table" at bounding box center [468, 221] width 11 height 12
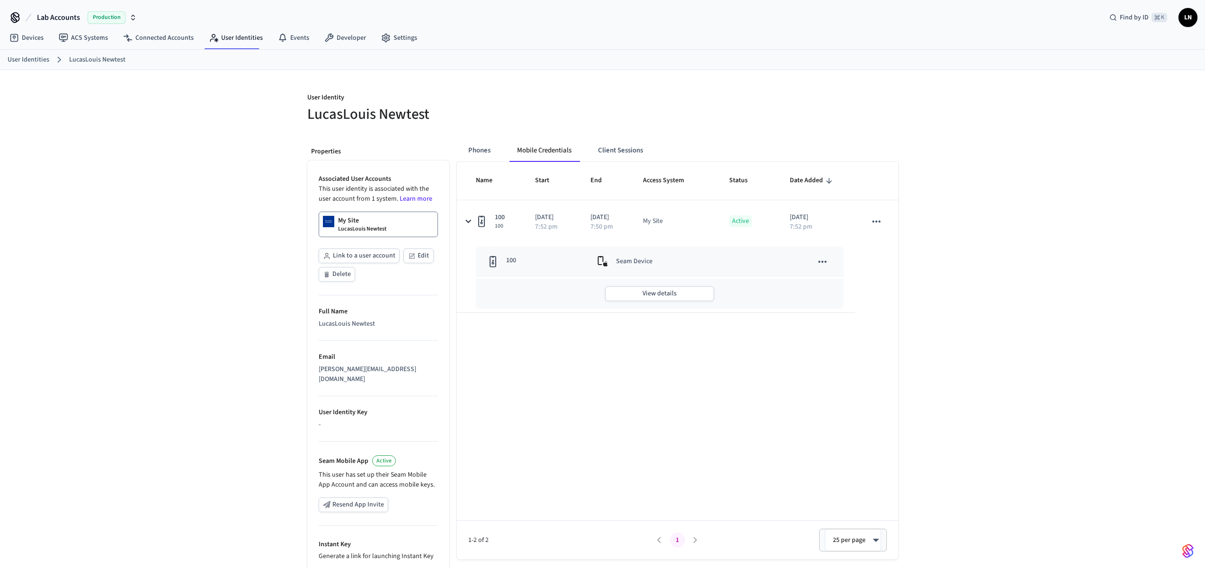
click at [792, 80] on div "User Identity LucasLouis Newtest Properties Associated User Accounts This user …" at bounding box center [603, 363] width 606 height 587
click at [353, 44] on link "Developer" at bounding box center [345, 37] width 57 height 17
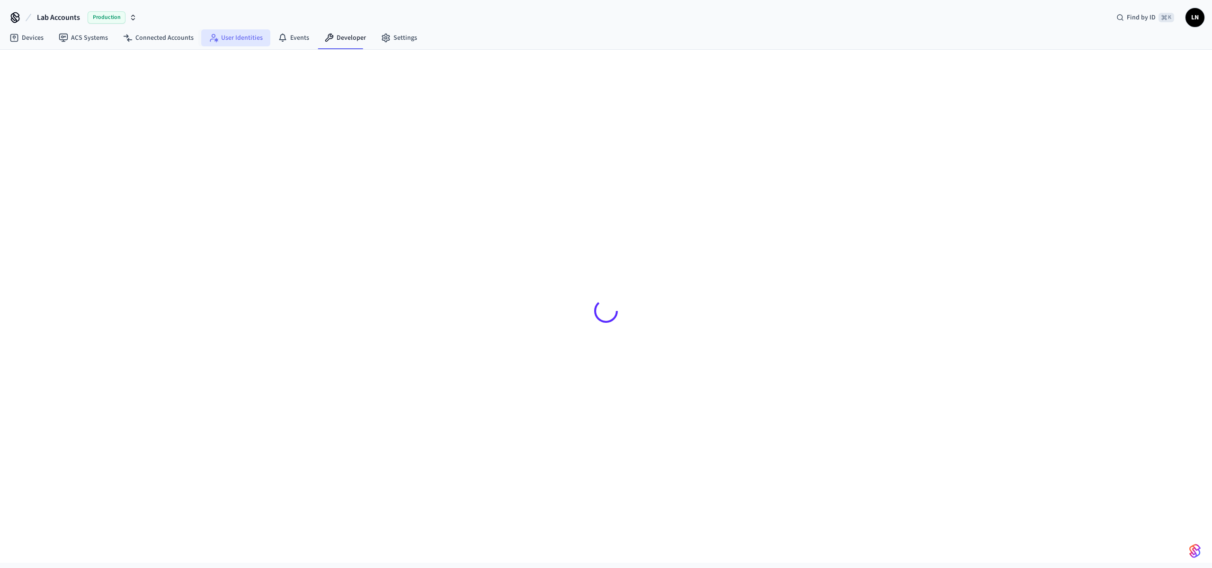
click at [241, 40] on link "User Identities" at bounding box center [235, 37] width 69 height 17
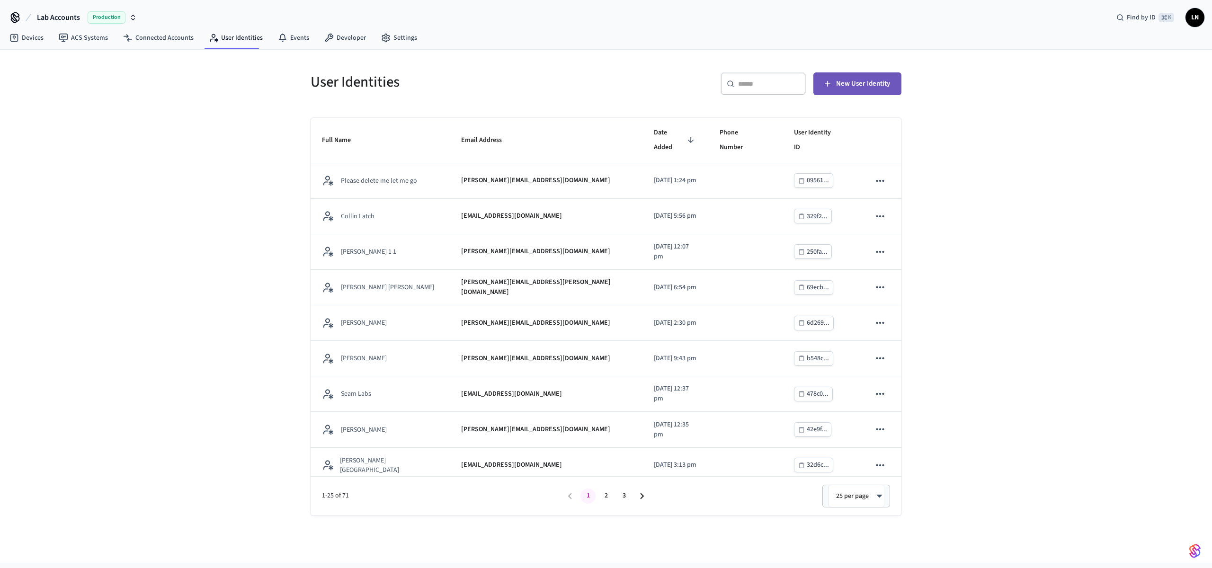
click at [831, 87] on icon "button" at bounding box center [827, 83] width 9 height 9
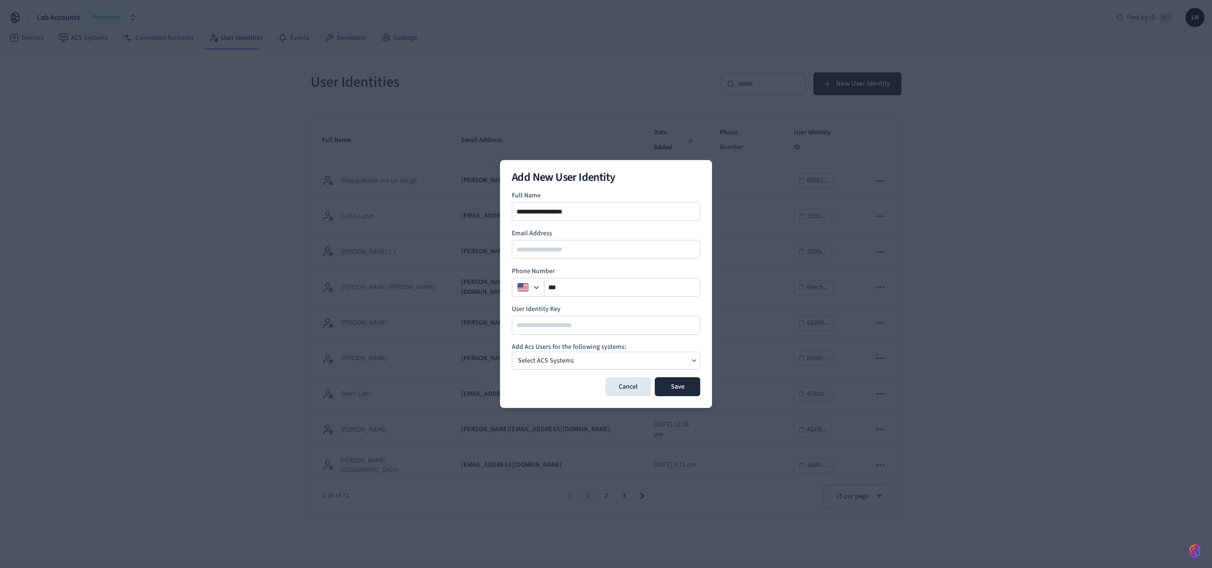
type input "**********"
click at [609, 379] on button "Cancel" at bounding box center [628, 386] width 45 height 19
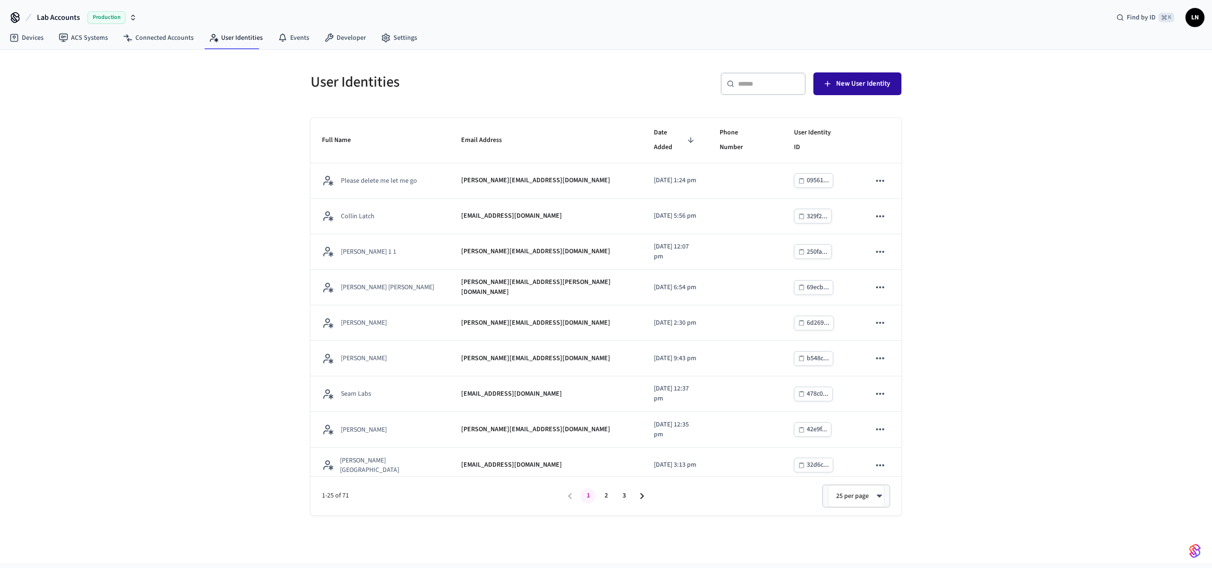
click at [892, 87] on button "New User Identity" at bounding box center [857, 83] width 88 height 23
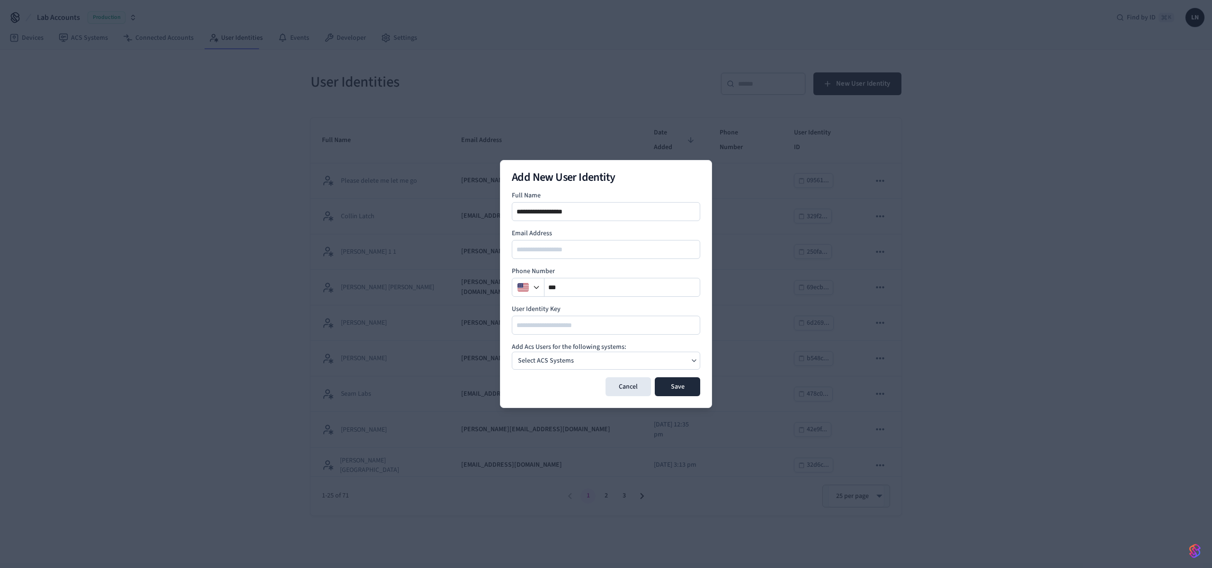
type input "**********"
click at [588, 361] on div "Select ACS Systems" at bounding box center [606, 361] width 188 height 18
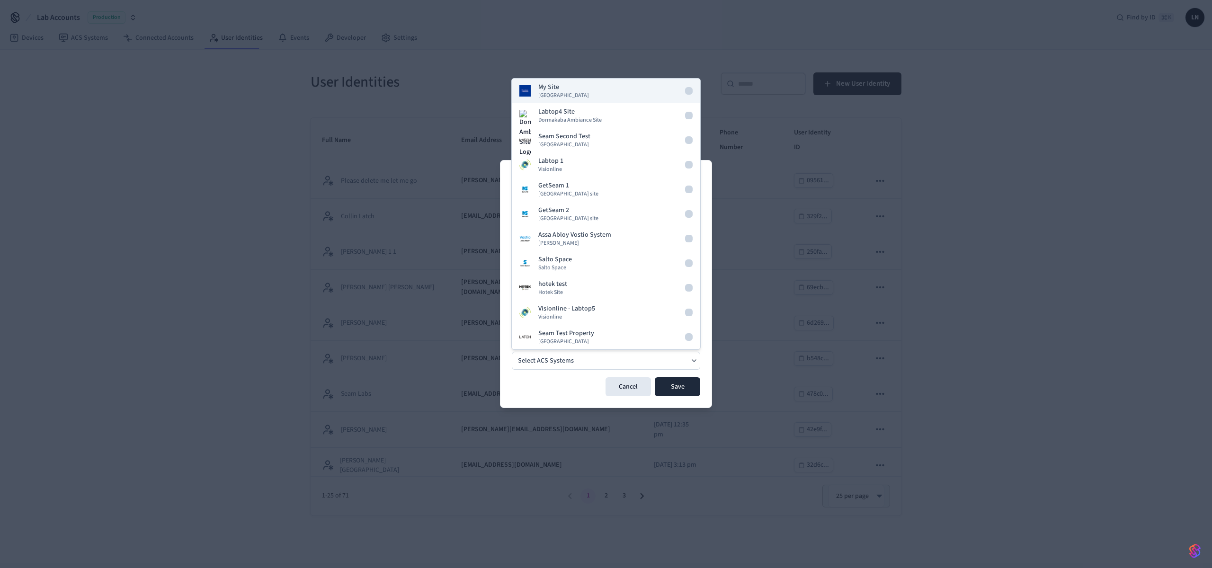
click at [551, 96] on span "Dormakaba Community Site" at bounding box center [563, 96] width 51 height 8
click at [687, 385] on button "Save" at bounding box center [677, 386] width 45 height 19
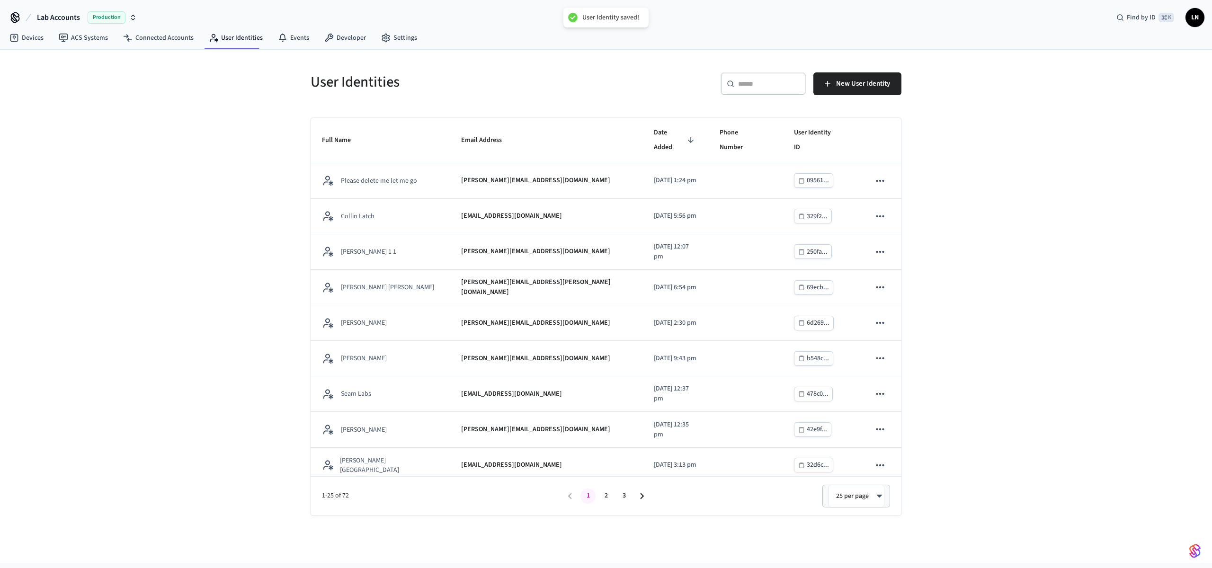
click at [780, 80] on input "text" at bounding box center [769, 83] width 62 height 9
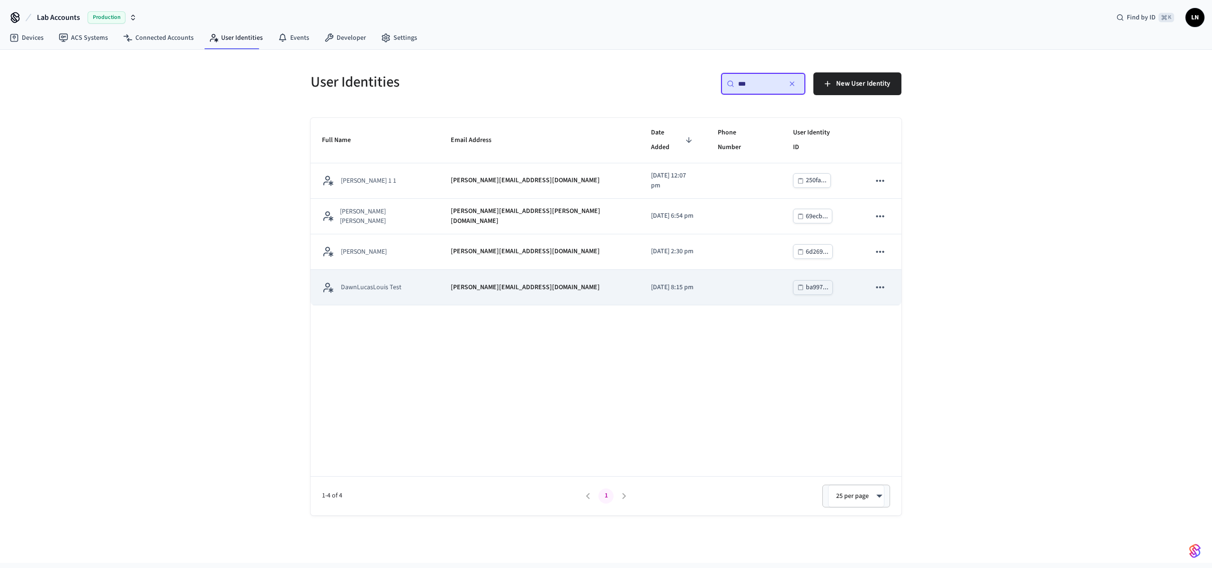
type input "***"
click at [386, 270] on td "DawnLucasLouis Test" at bounding box center [375, 288] width 129 height 36
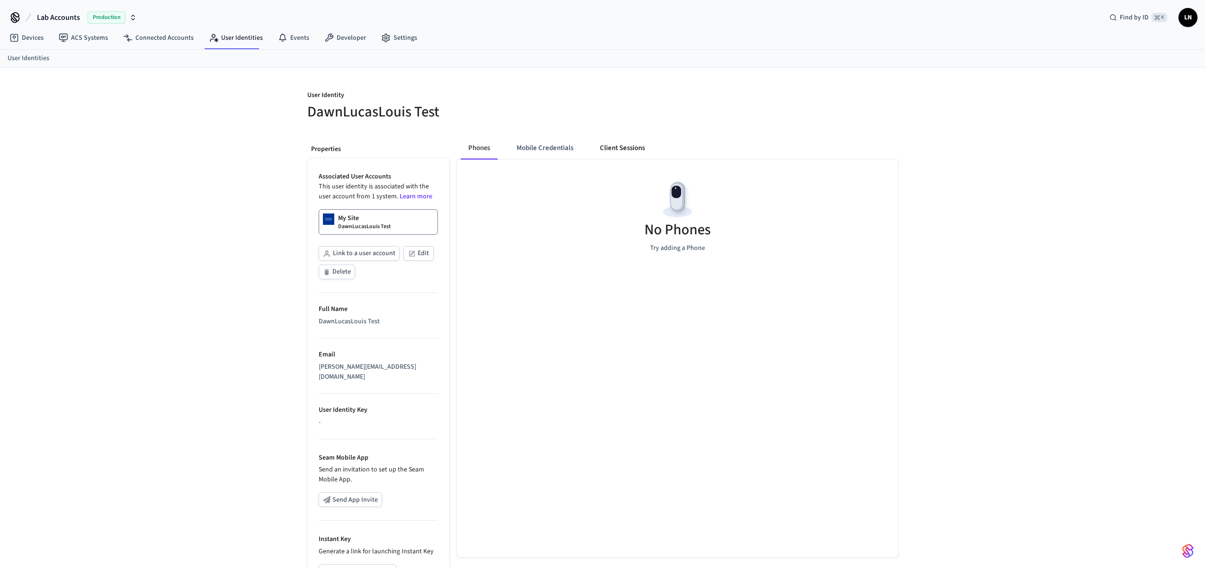
click at [630, 140] on button "Client Sessions" at bounding box center [622, 148] width 60 height 23
click at [833, 103] on span "New Client Sessions" at bounding box center [857, 102] width 60 height 12
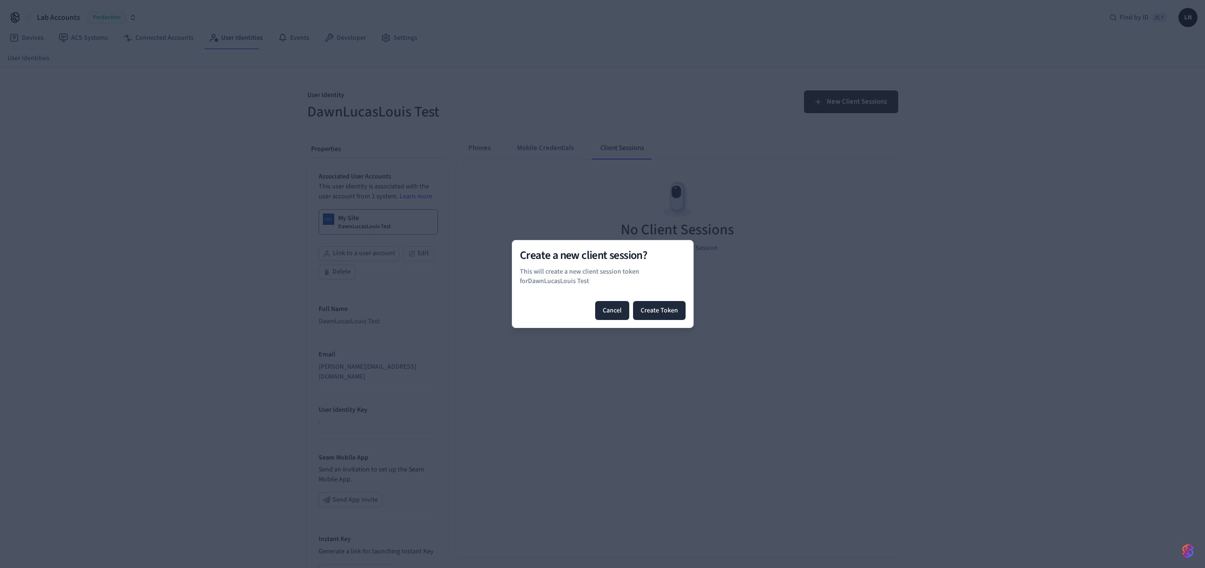
click at [606, 311] on button "Cancel" at bounding box center [612, 310] width 34 height 19
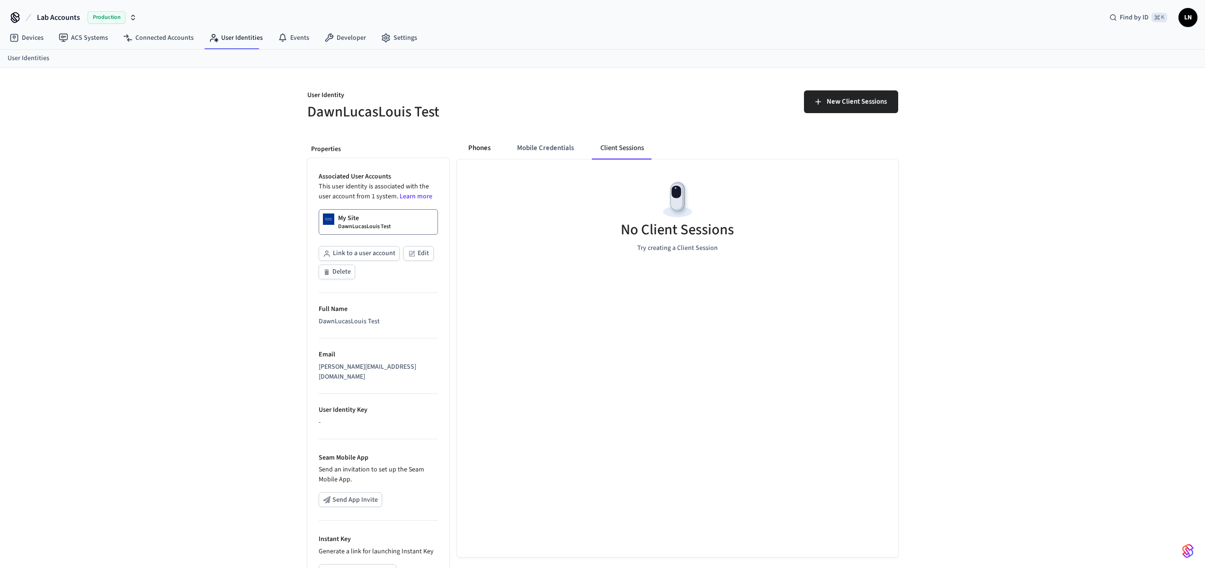
click at [469, 148] on button "Phones" at bounding box center [479, 148] width 37 height 23
click at [607, 142] on button "Client Sessions" at bounding box center [622, 148] width 60 height 23
click at [848, 88] on div "New Client Sessions" at bounding box center [747, 100] width 301 height 43
click at [845, 104] on span "New Client Sessions" at bounding box center [857, 102] width 60 height 12
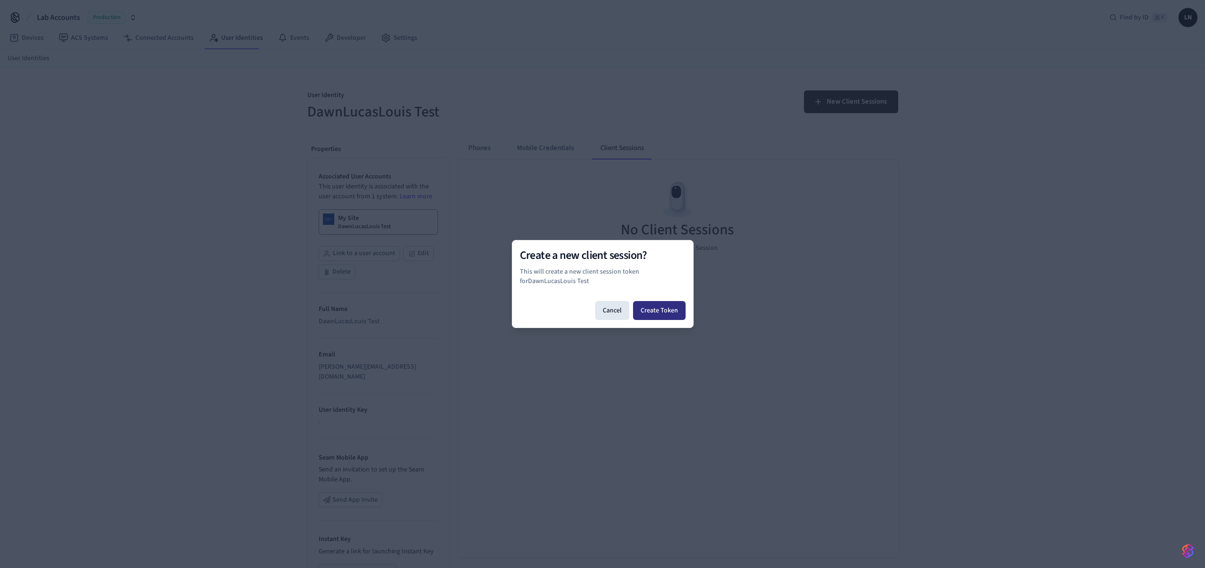
click at [661, 310] on button "Create Token" at bounding box center [659, 310] width 53 height 19
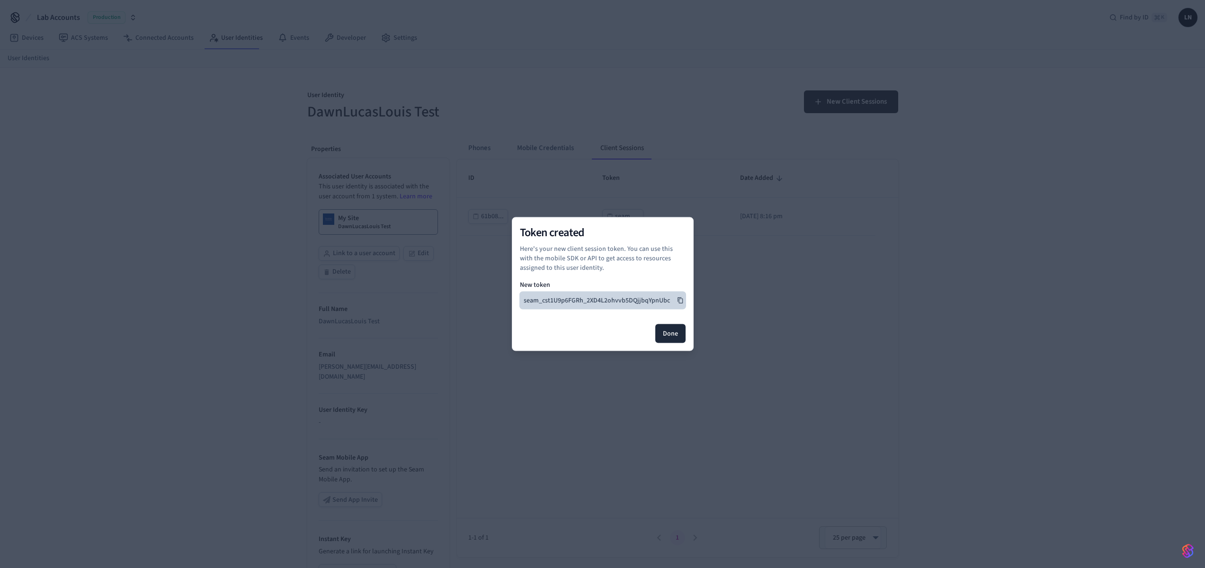
click at [677, 300] on icon at bounding box center [680, 300] width 7 height 7
click at [672, 326] on button "Done" at bounding box center [670, 333] width 30 height 19
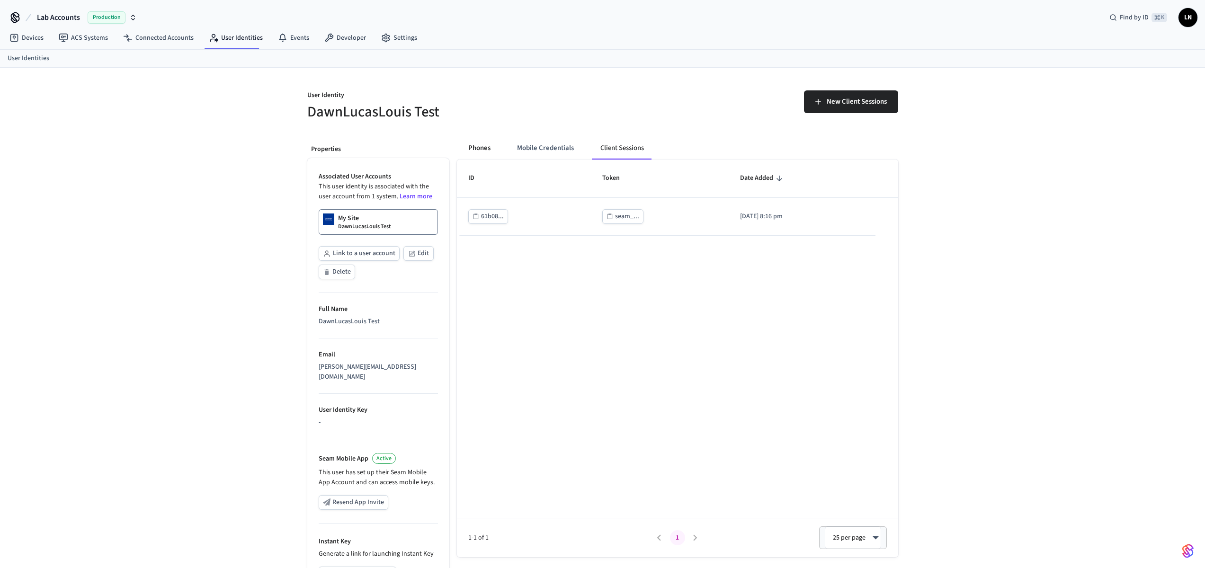
click at [477, 155] on button "Phones" at bounding box center [479, 148] width 37 height 23
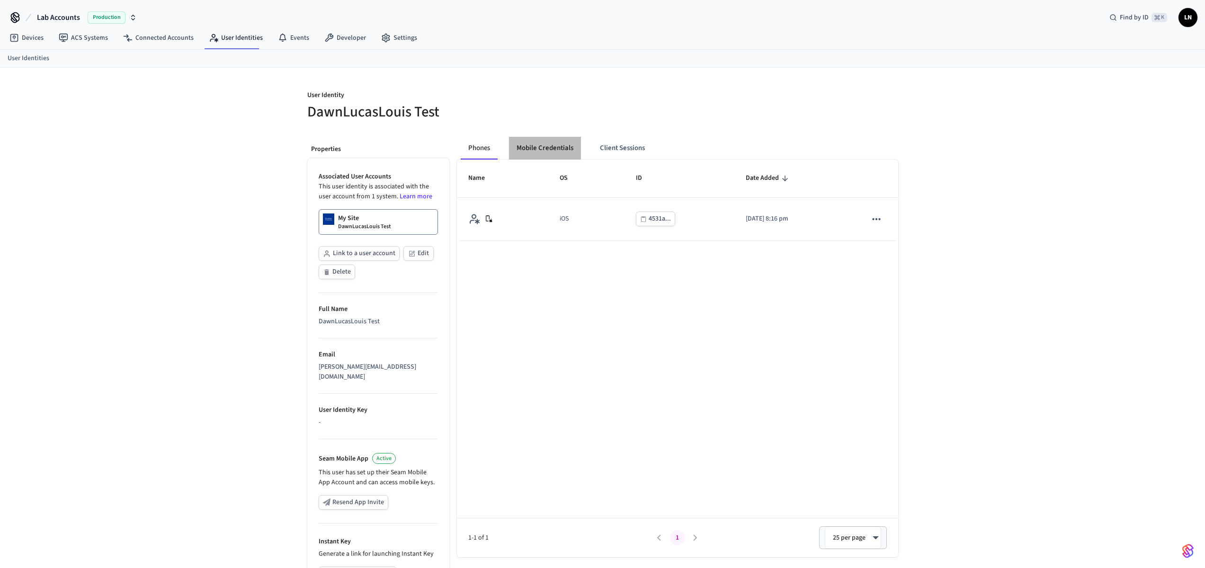
click at [531, 147] on button "Mobile Credentials" at bounding box center [545, 148] width 72 height 23
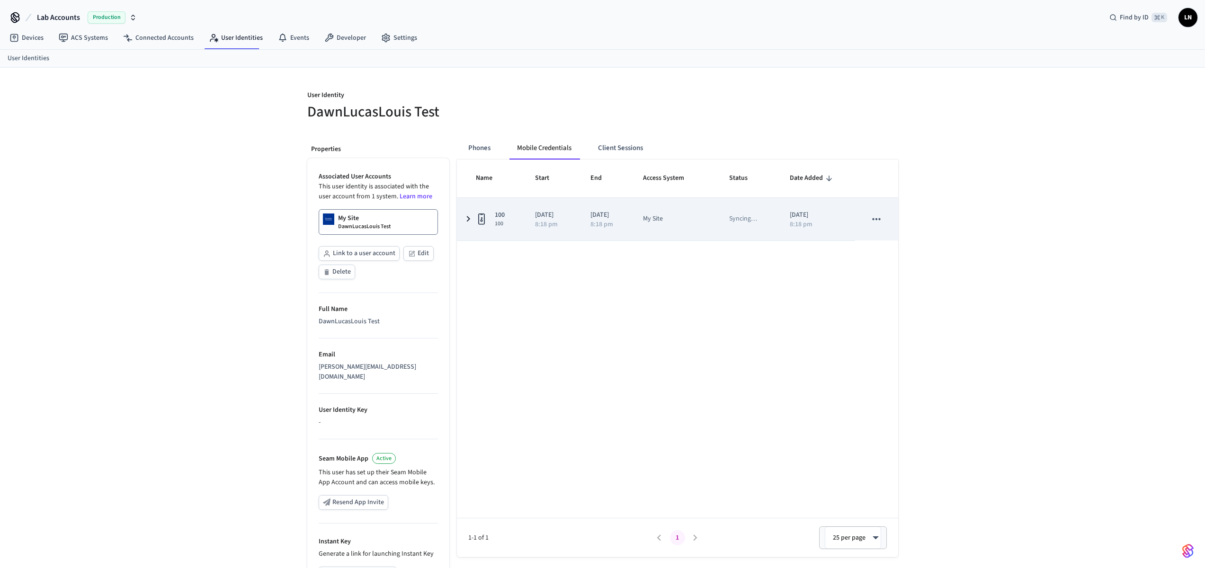
click at [466, 218] on icon "sticky table" at bounding box center [468, 219] width 11 height 12
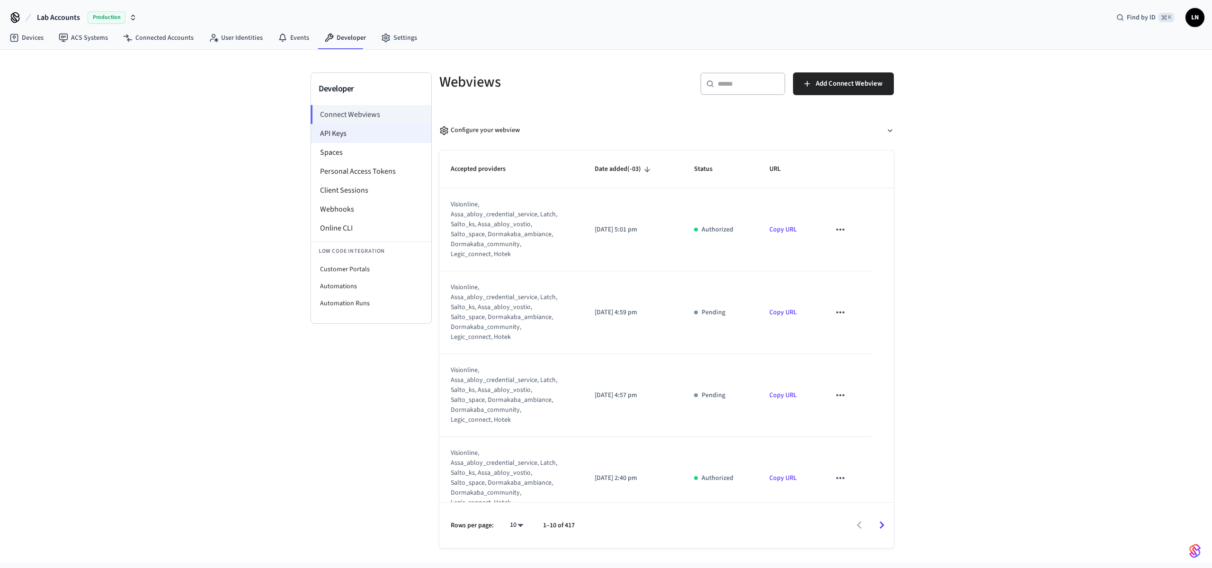
click at [383, 133] on li "API Keys" at bounding box center [371, 133] width 120 height 19
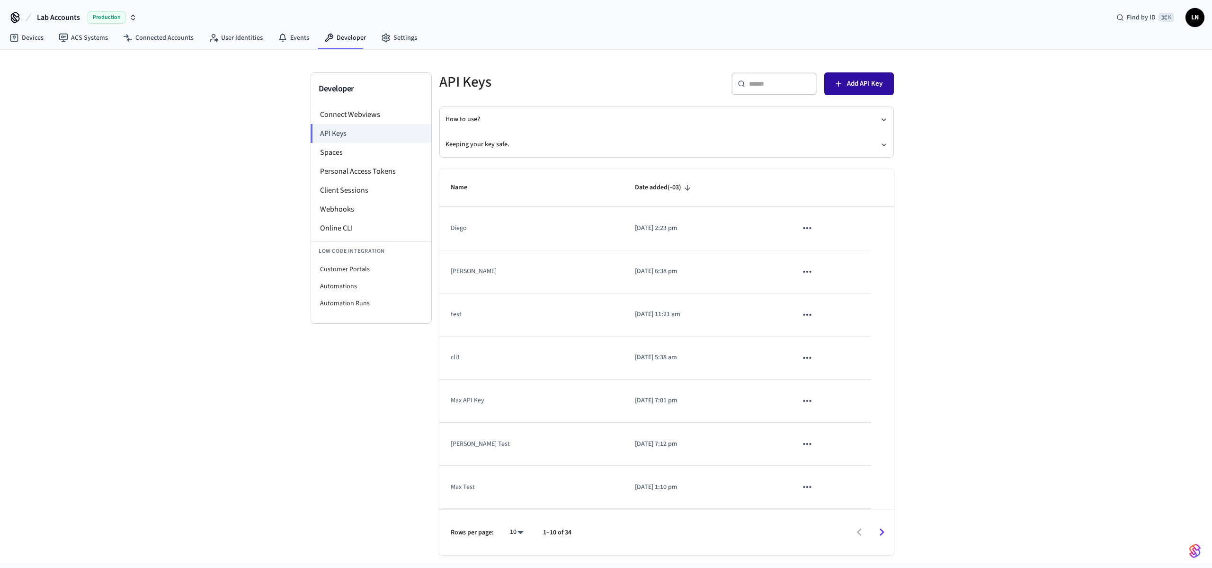
click at [853, 86] on span "Add API Key" at bounding box center [865, 84] width 36 height 12
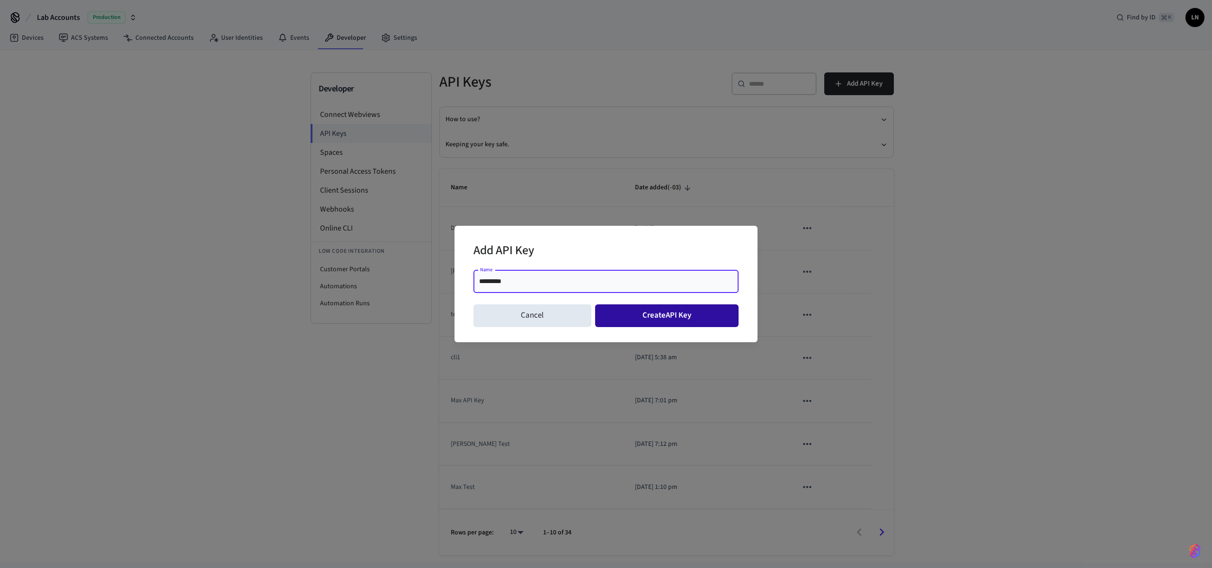
type input "*********"
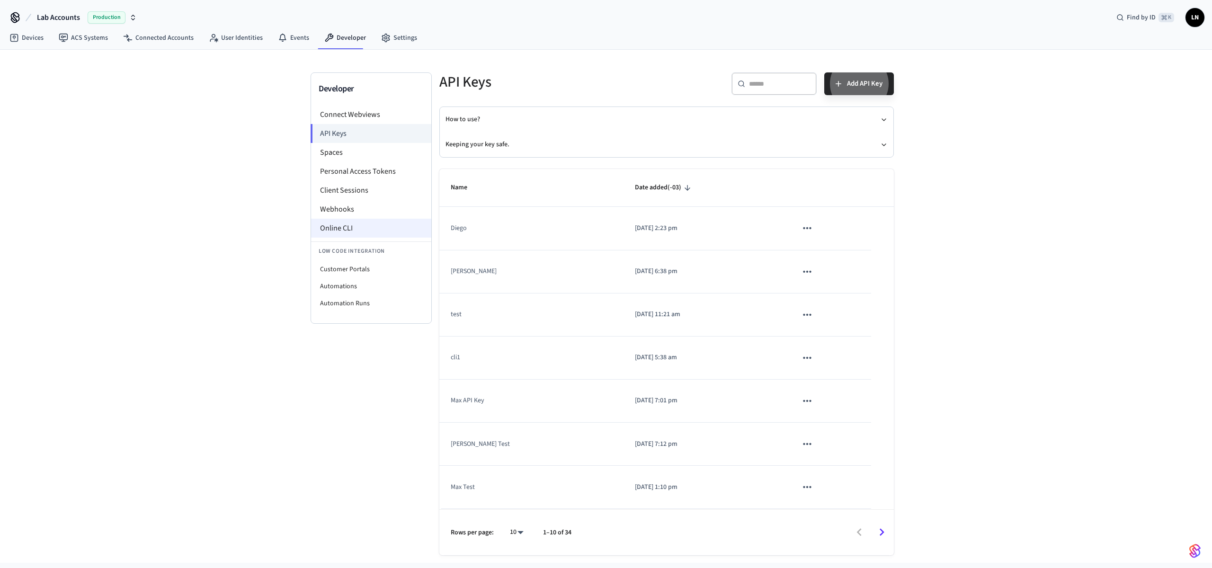
click at [339, 229] on li "Online CLI" at bounding box center [371, 228] width 120 height 19
click at [335, 226] on li "Online CLI" at bounding box center [371, 228] width 120 height 19
click at [1190, 19] on span "LN" at bounding box center [1194, 17] width 17 height 17
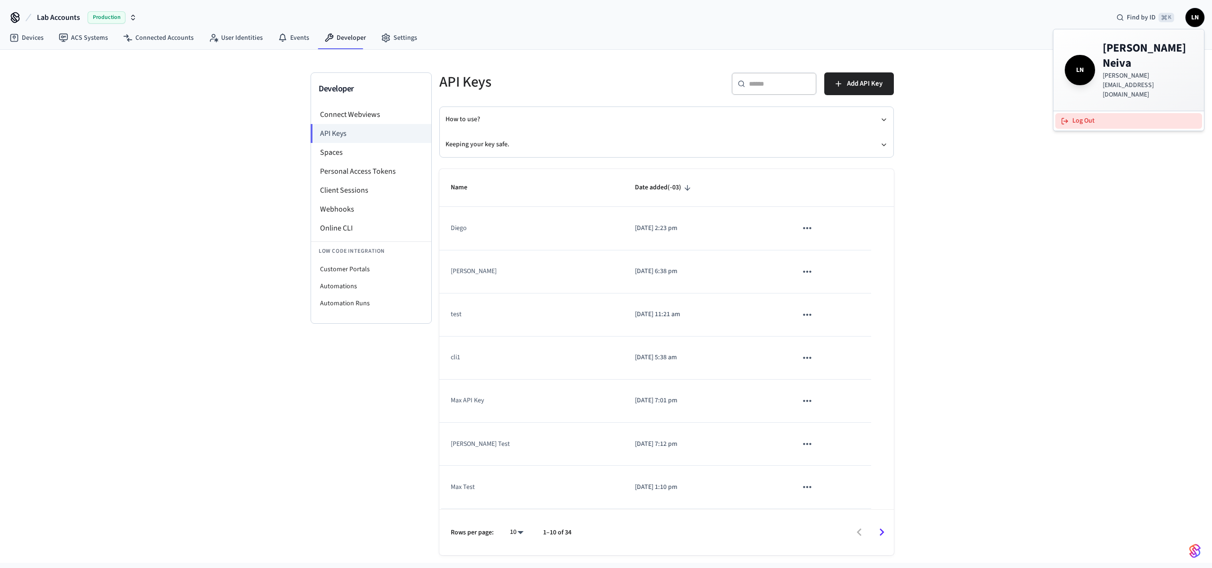
click at [1105, 113] on button "Log Out" at bounding box center [1128, 121] width 147 height 16
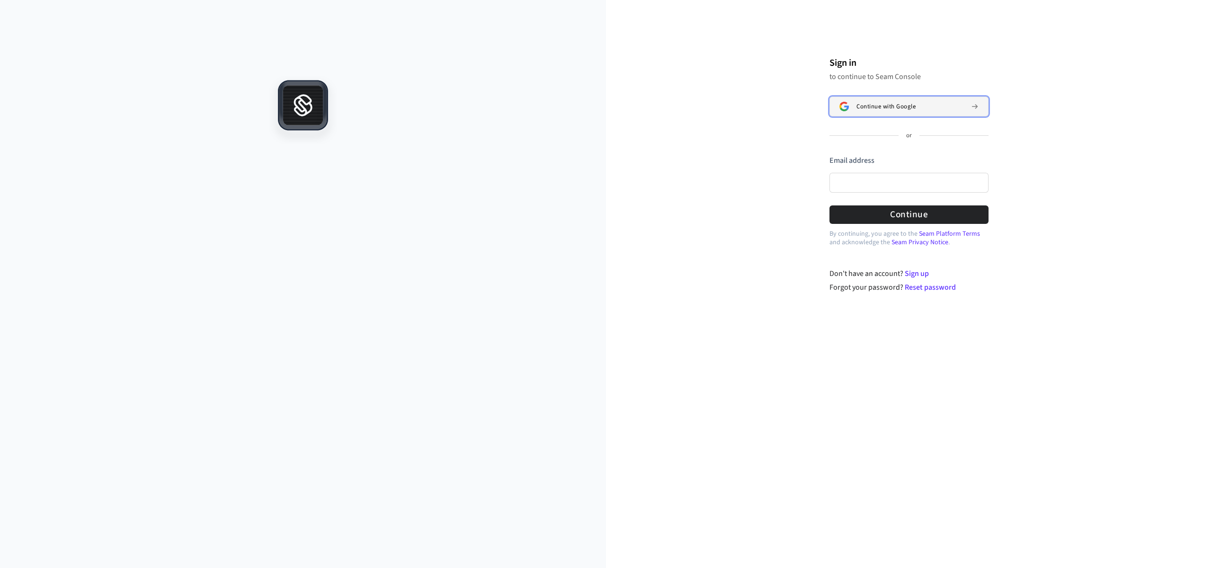
click at [902, 107] on span "Continue with Google" at bounding box center [885, 107] width 59 height 8
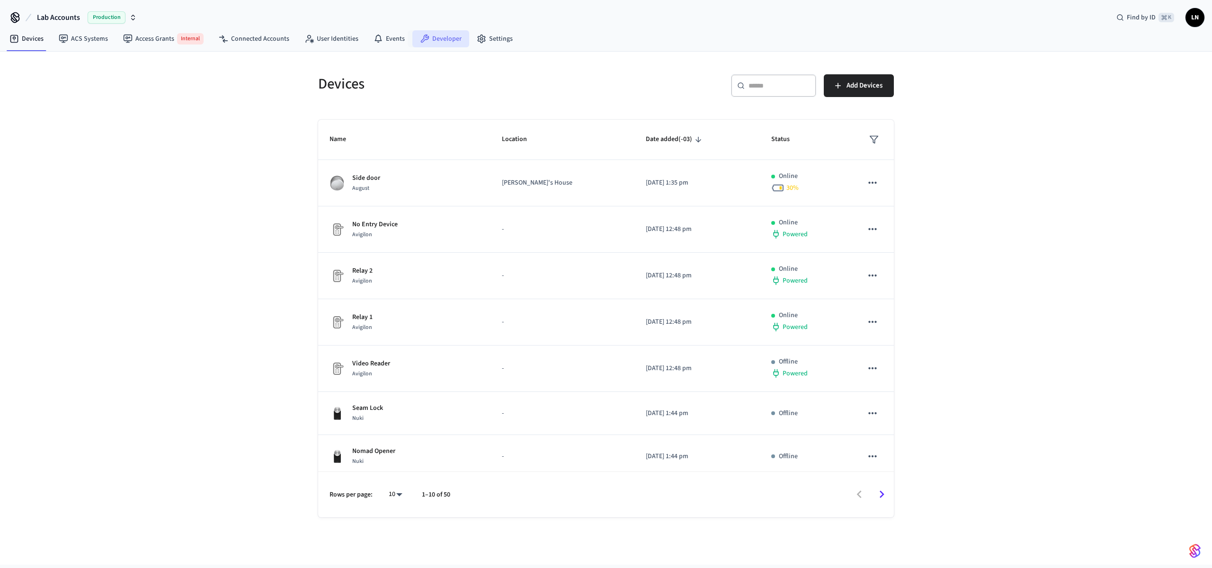
click at [421, 40] on icon at bounding box center [424, 38] width 9 height 9
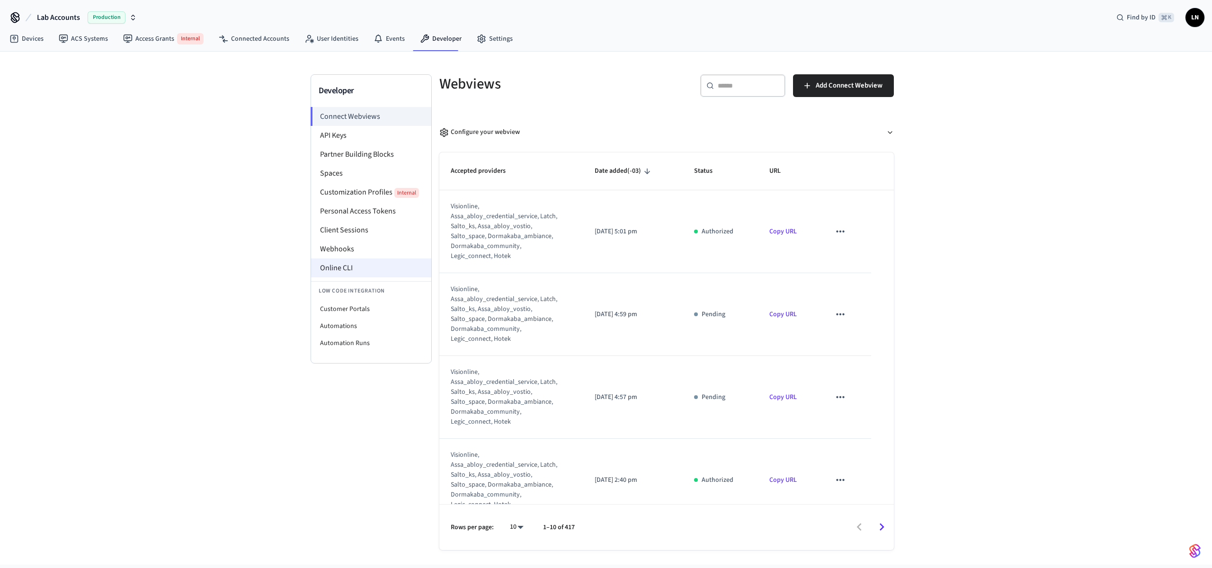
click at [380, 273] on li "Online CLI" at bounding box center [371, 267] width 120 height 19
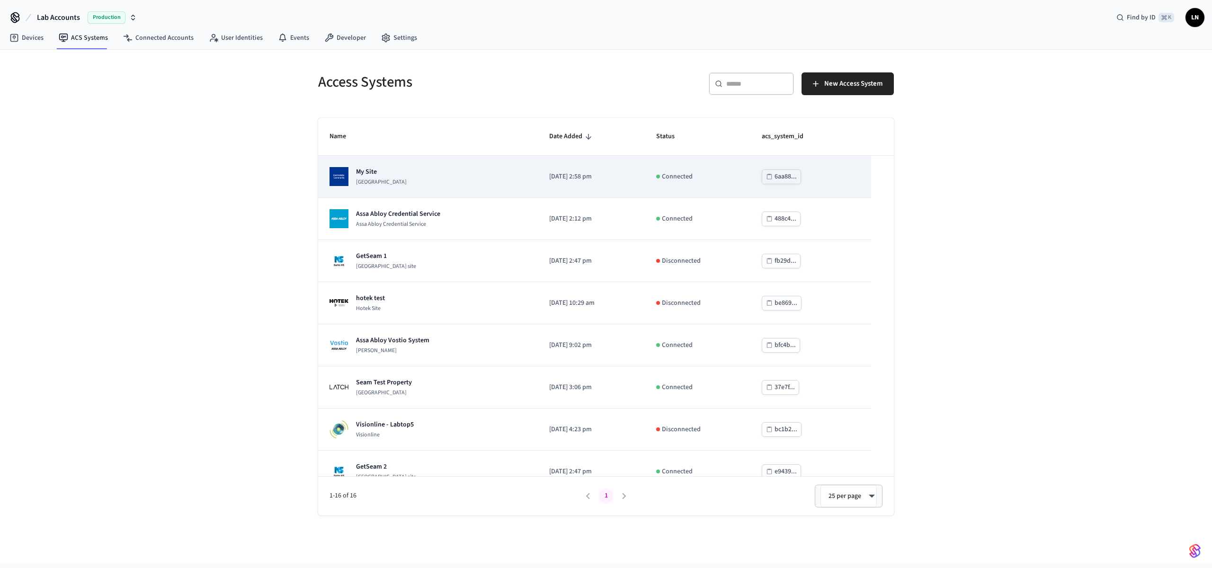
click at [424, 164] on td "My Site [GEOGRAPHIC_DATA]" at bounding box center [428, 177] width 220 height 42
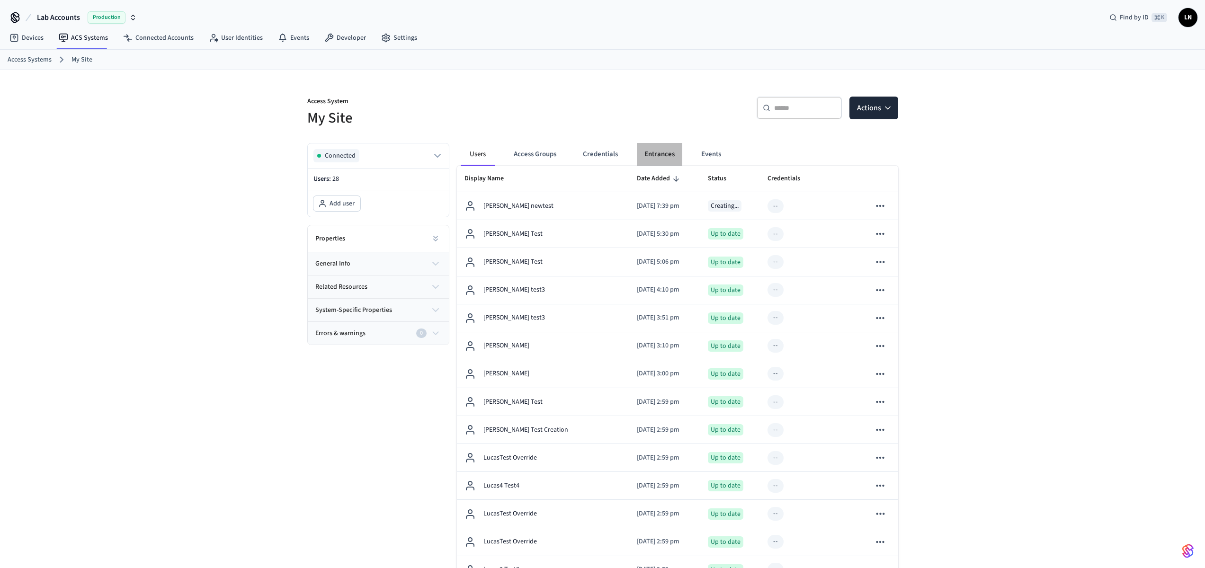
click at [662, 154] on button "Entrances" at bounding box center [659, 154] width 45 height 23
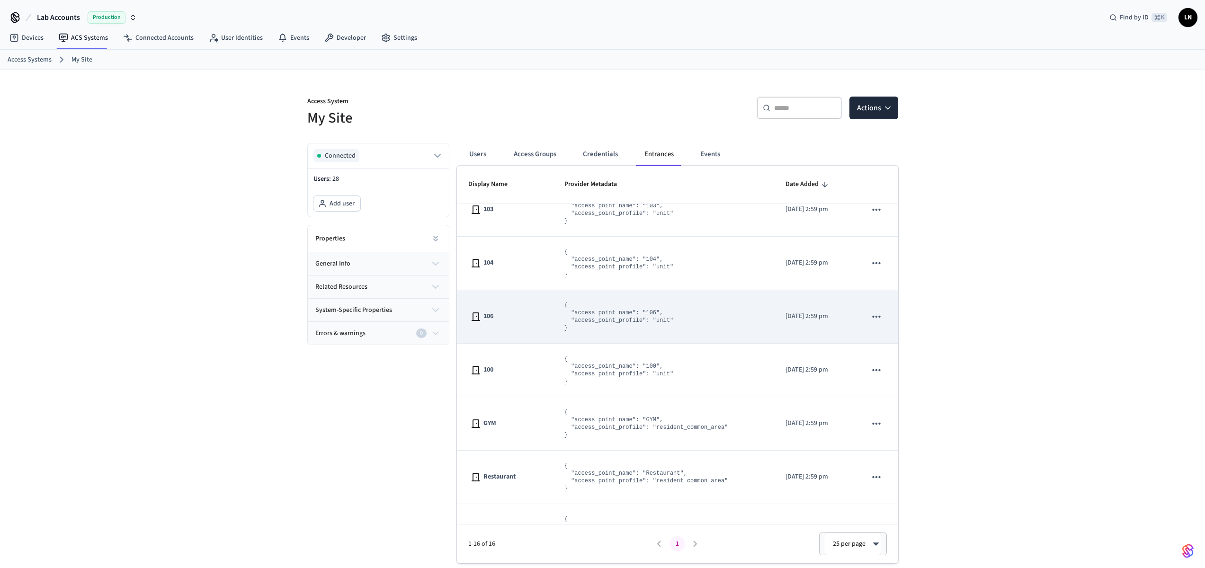
scroll to position [289, 0]
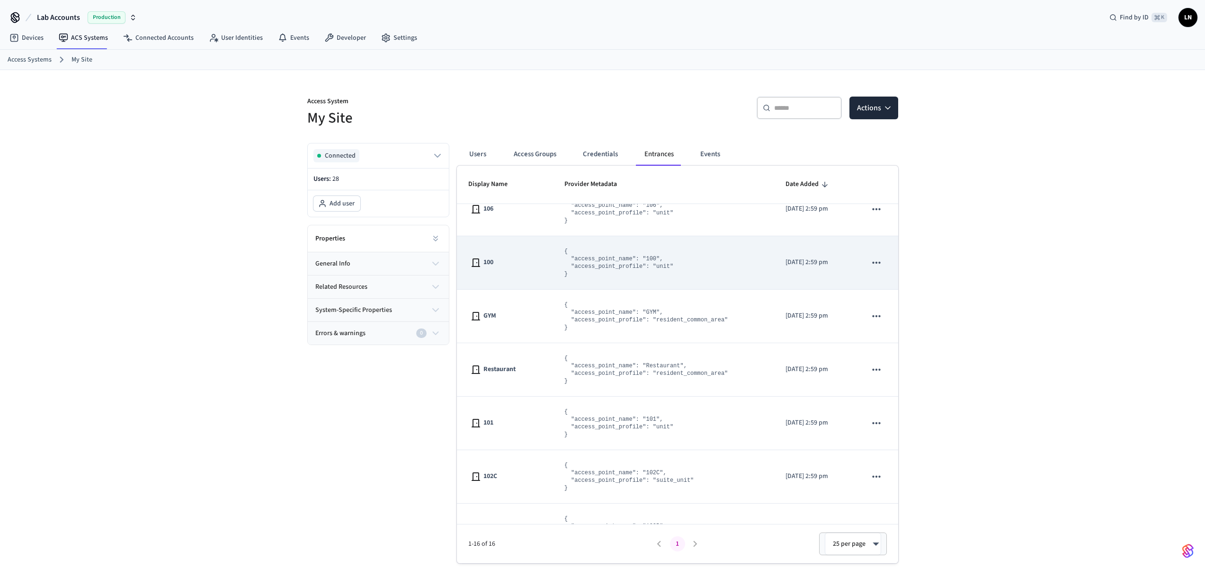
click at [530, 270] on td "100" at bounding box center [505, 262] width 96 height 53
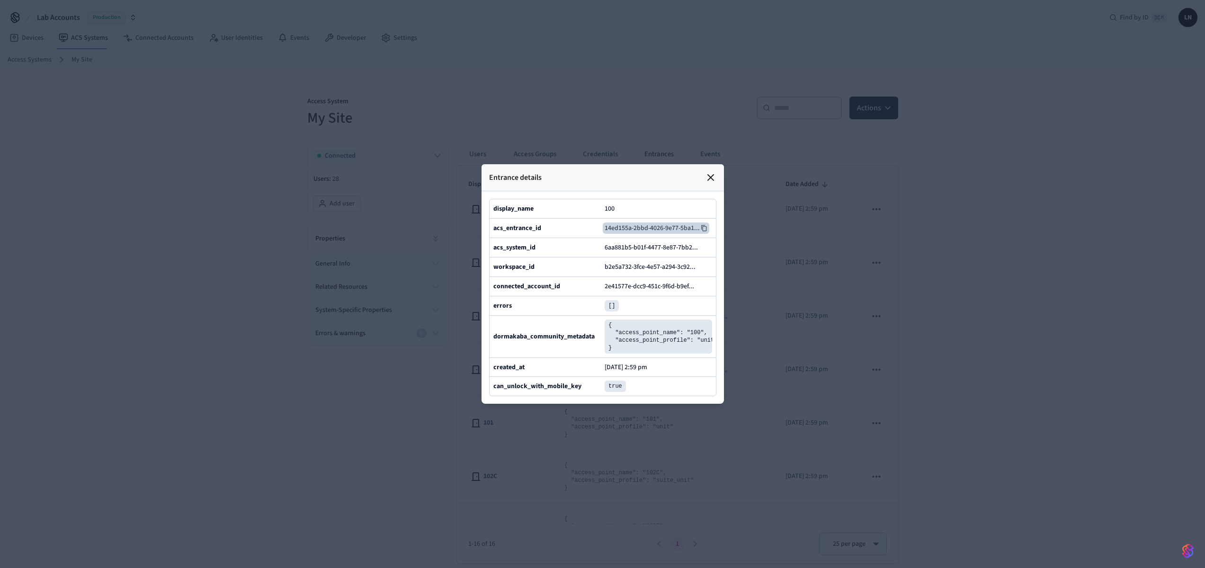
click at [702, 225] on icon at bounding box center [704, 228] width 7 height 7
click at [713, 175] on icon at bounding box center [711, 178] width 6 height 6
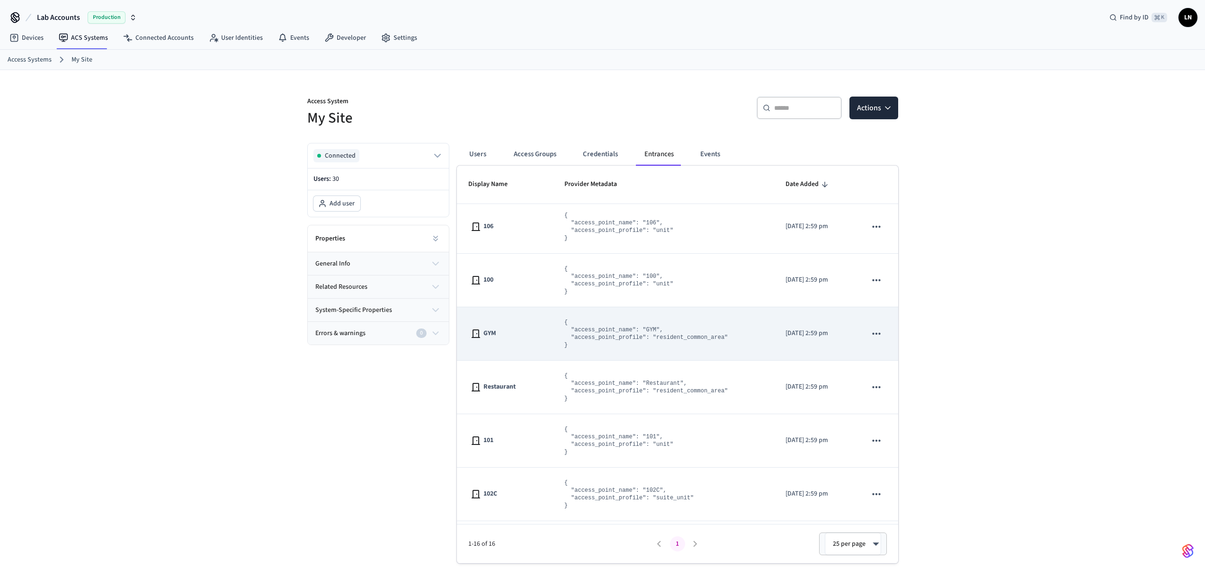
scroll to position [270, 0]
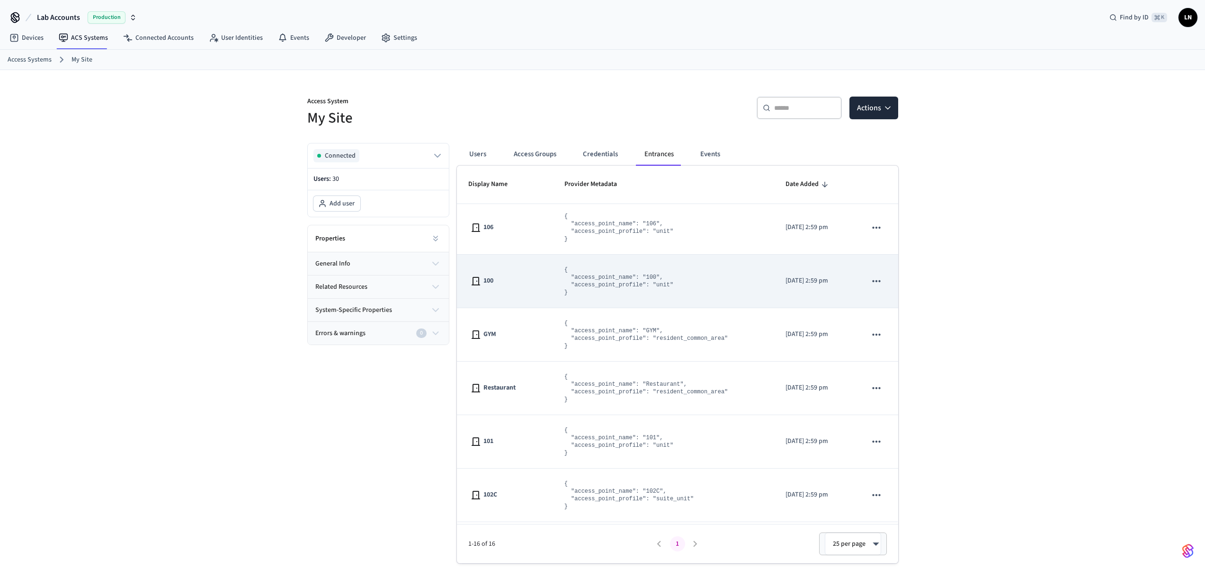
click at [564, 294] on pre "{ "access_point_name": "100", "access_point_profile": "unit" }" at bounding box center [618, 281] width 109 height 30
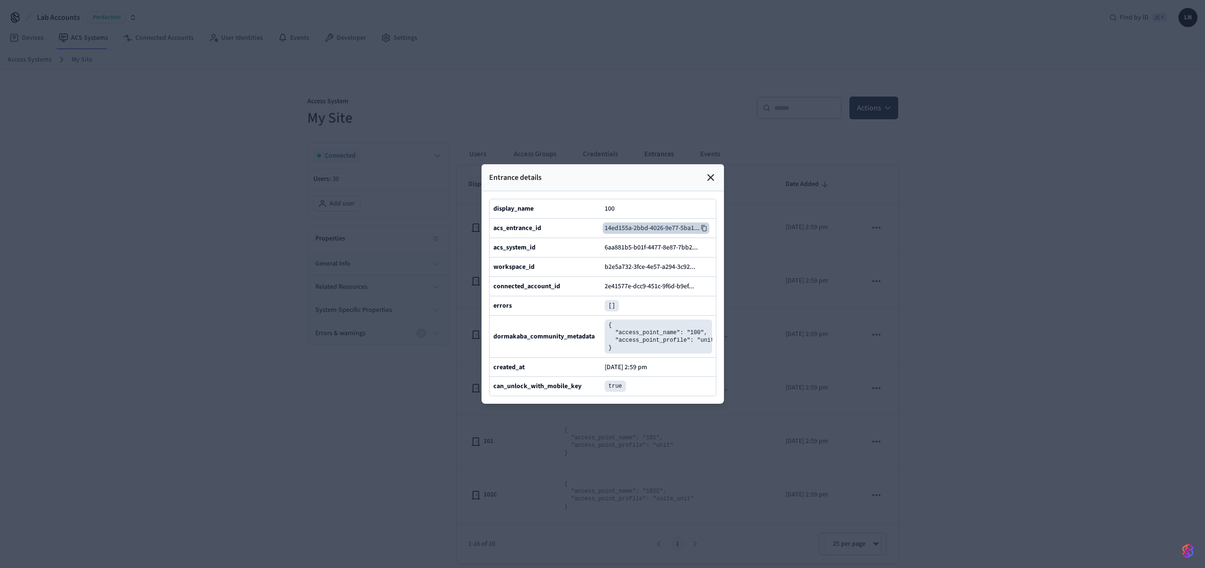
click at [704, 225] on icon at bounding box center [703, 228] width 5 height 6
click at [707, 172] on icon at bounding box center [710, 177] width 11 height 11
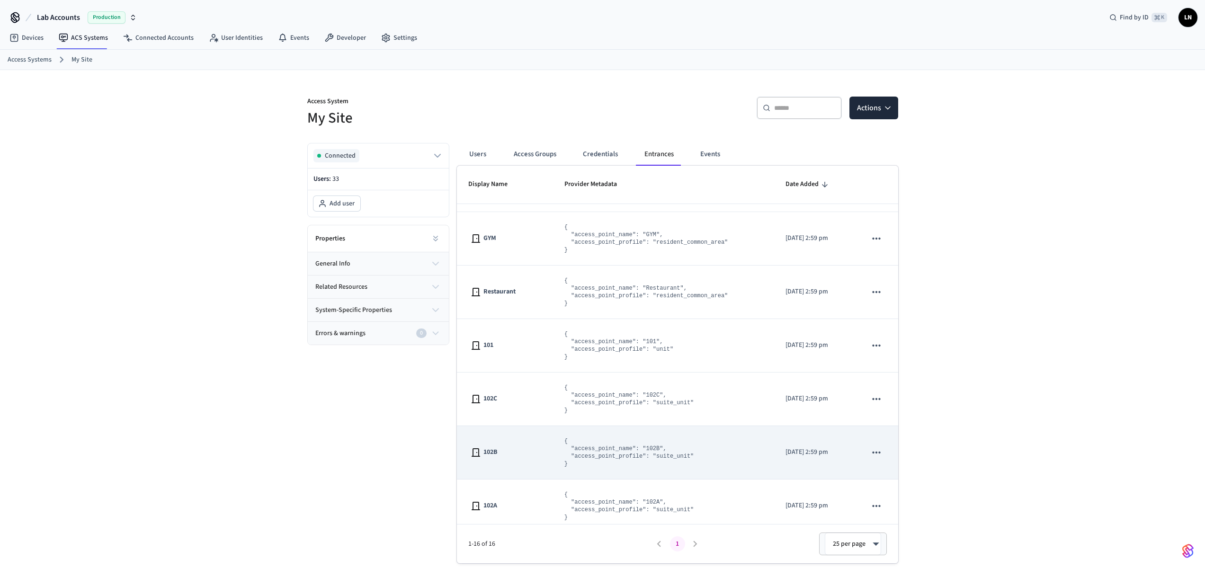
scroll to position [535, 0]
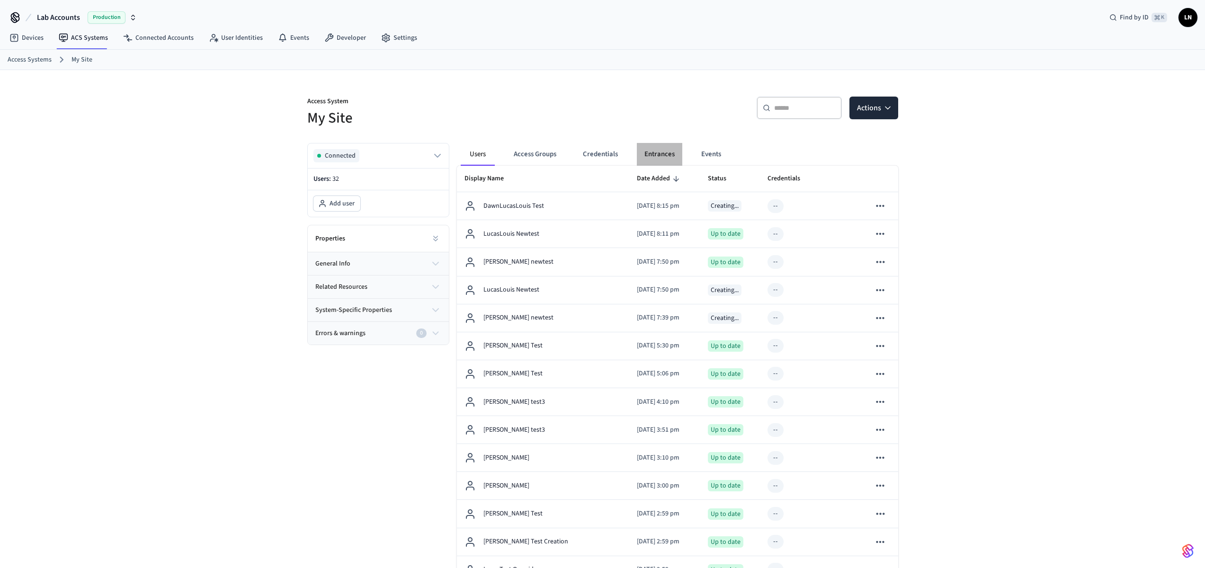
click at [667, 155] on button "Entrances" at bounding box center [659, 154] width 45 height 23
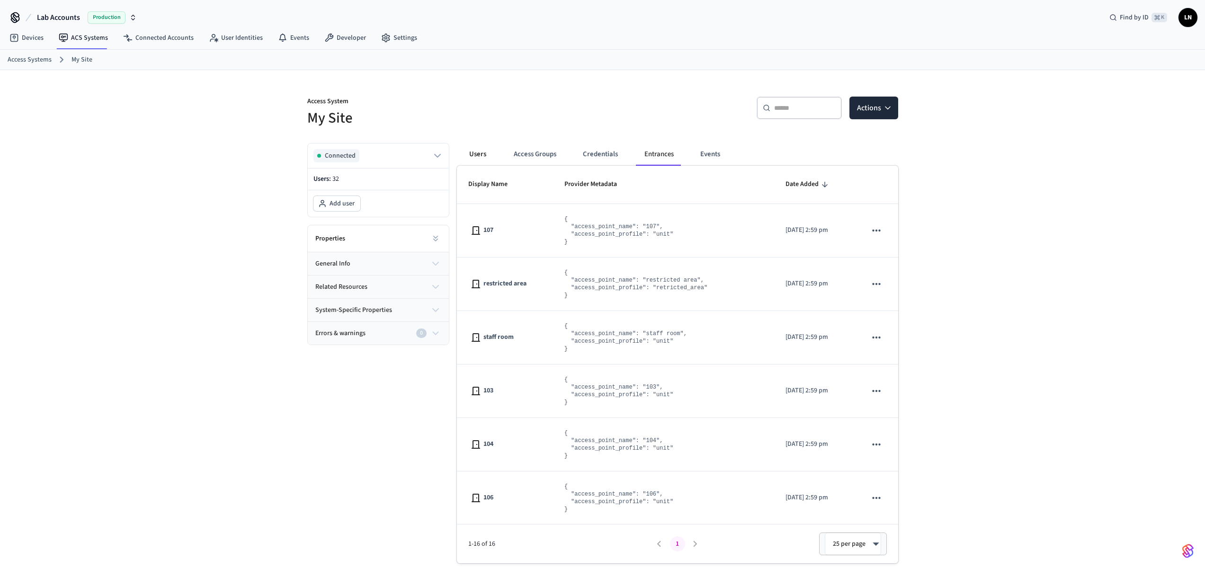
click at [475, 154] on button "Users" at bounding box center [478, 154] width 34 height 23
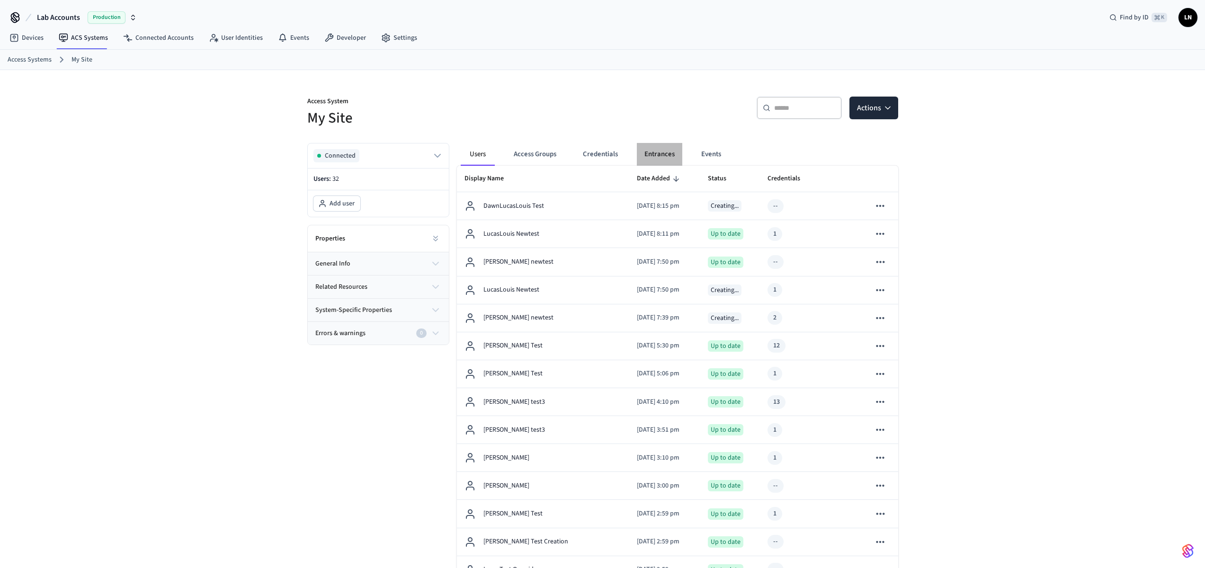
click at [667, 150] on button "Entrances" at bounding box center [659, 154] width 45 height 23
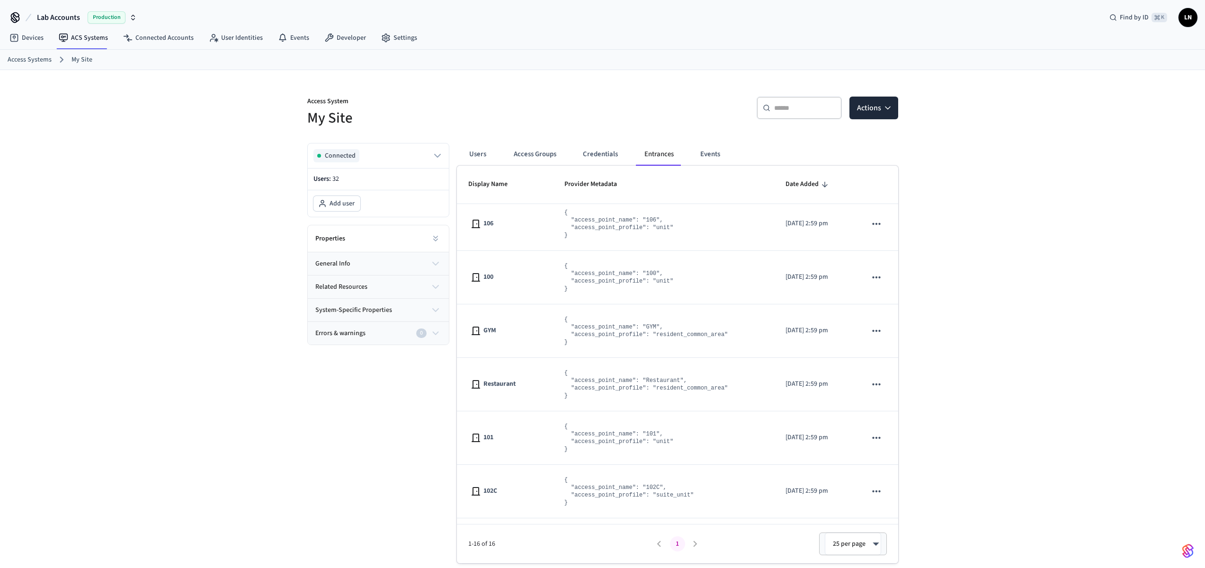
scroll to position [275, 0]
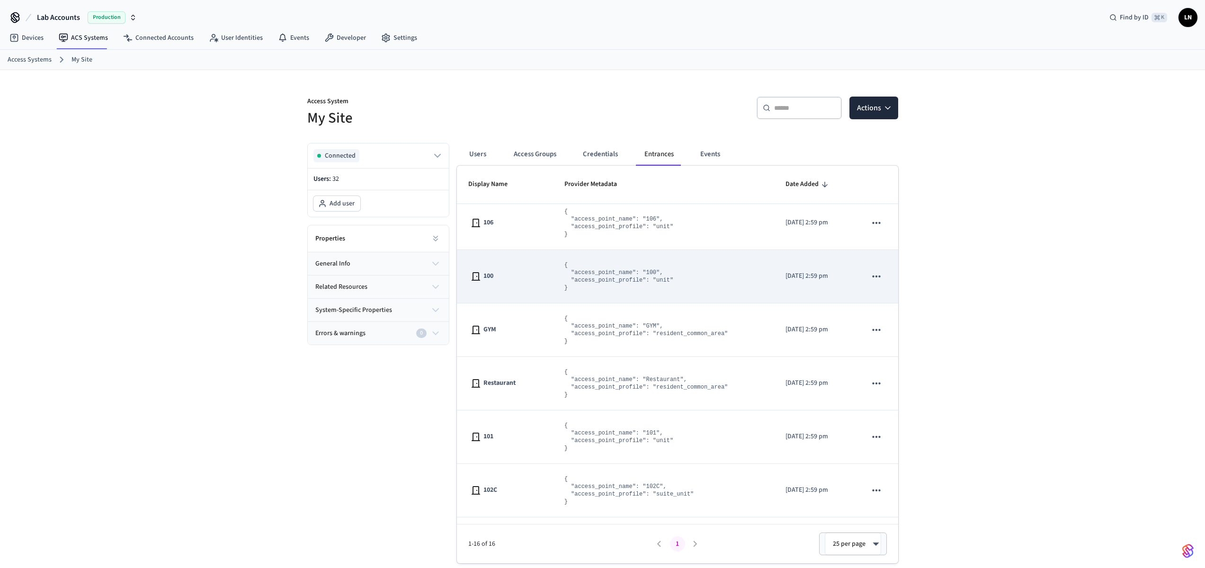
click at [582, 280] on pre "{ "access_point_name": "100", "access_point_profile": "unit" }" at bounding box center [618, 276] width 109 height 30
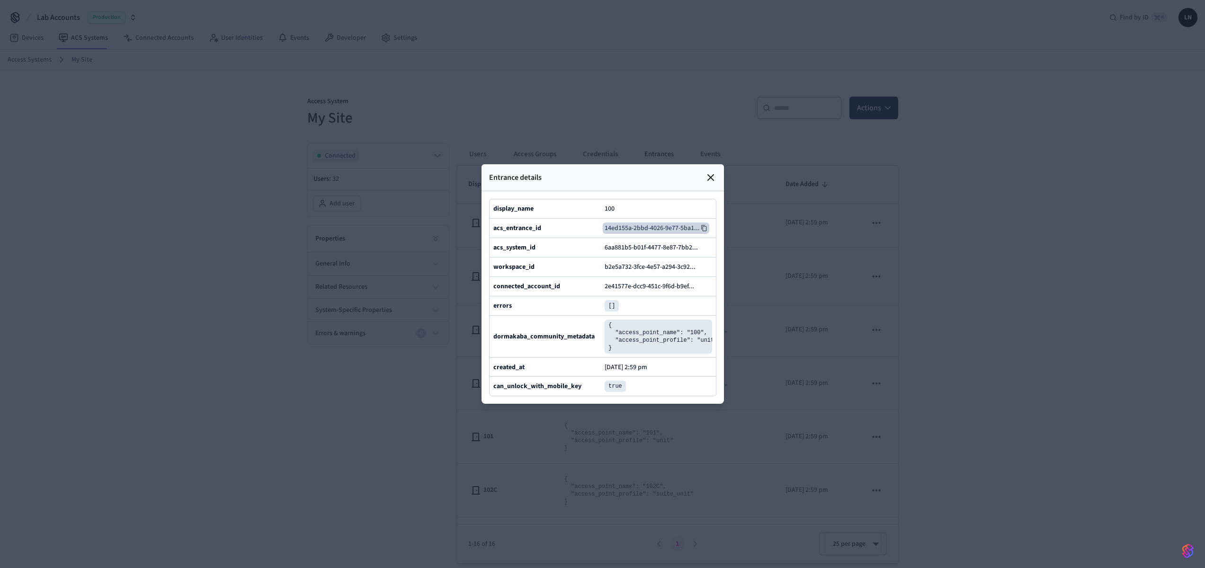
click at [704, 225] on icon at bounding box center [703, 228] width 5 height 6
click at [705, 172] on icon at bounding box center [710, 177] width 11 height 11
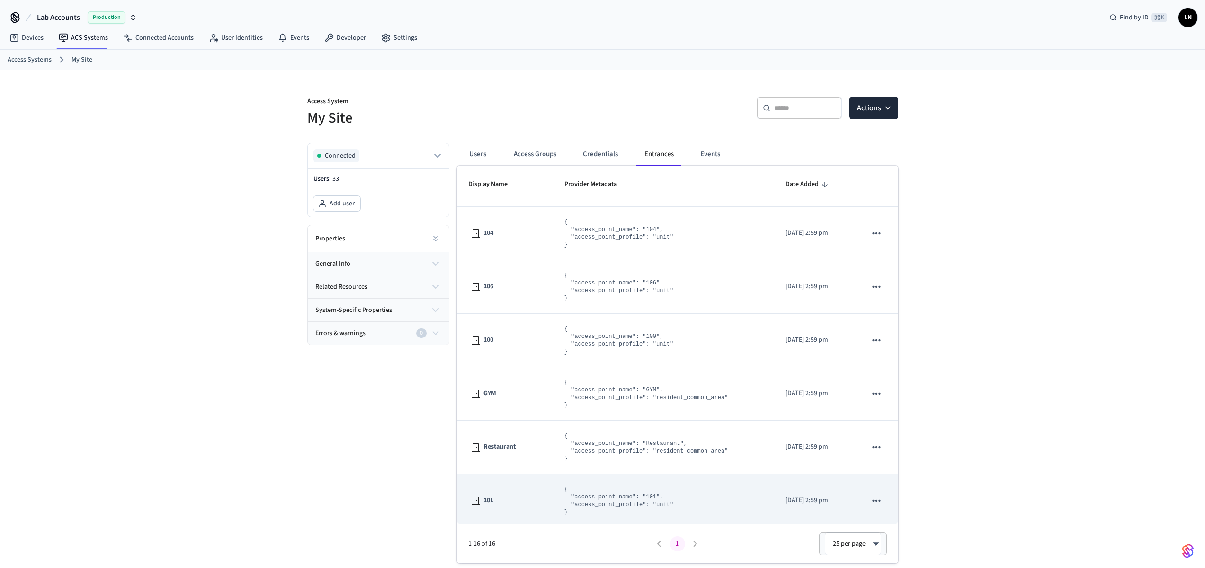
scroll to position [0, 0]
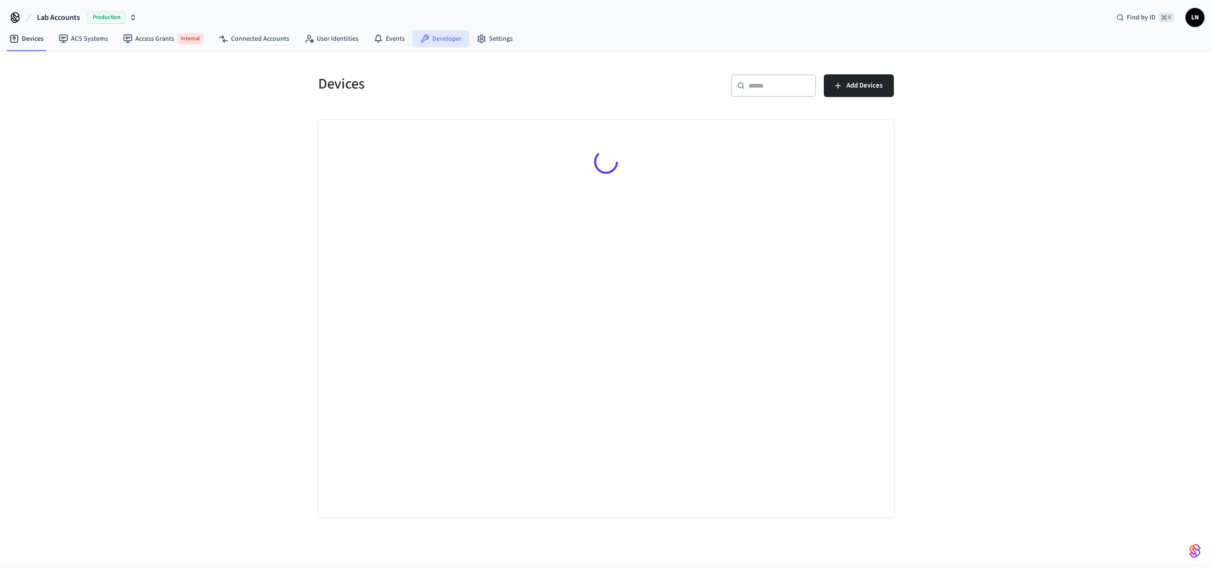
click at [431, 39] on link "Developer" at bounding box center [440, 38] width 57 height 17
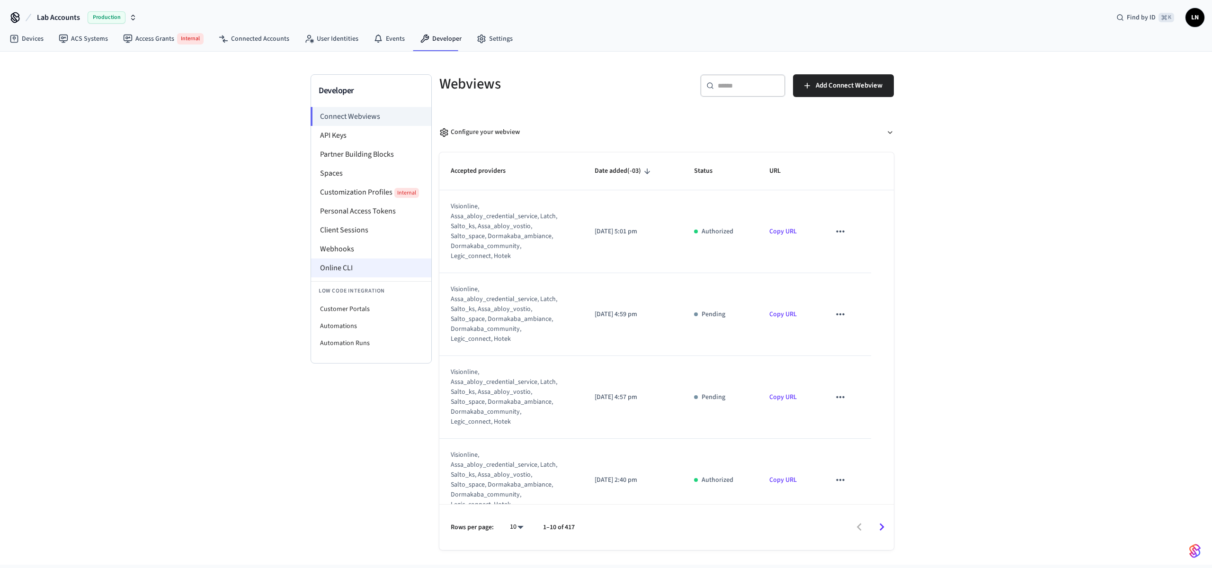
click at [368, 270] on li "Online CLI" at bounding box center [371, 267] width 120 height 19
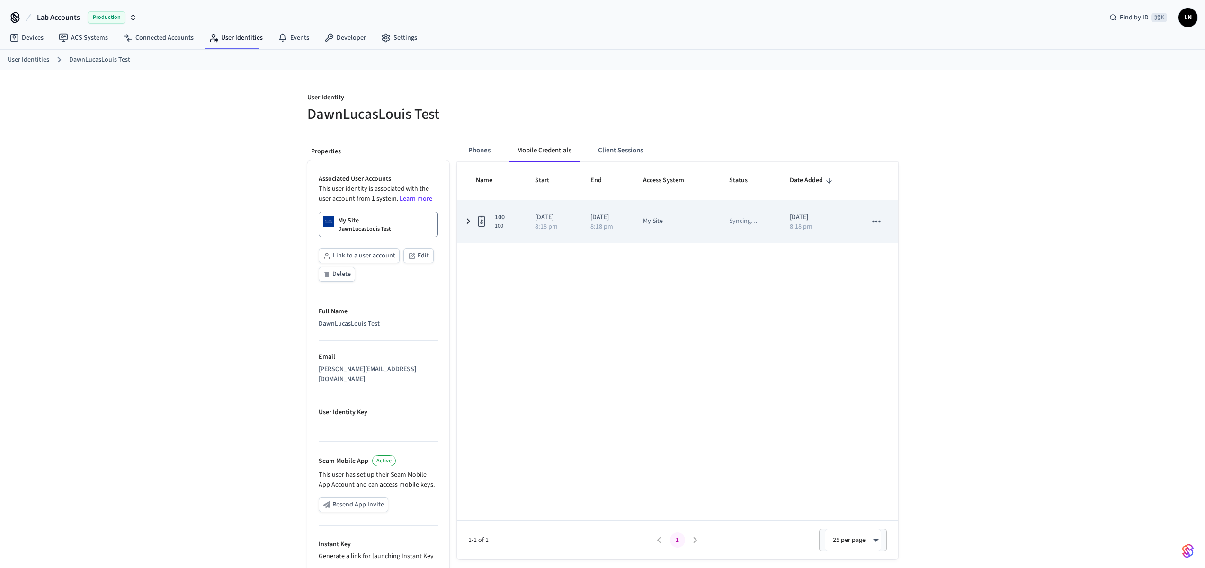
click at [588, 224] on td "[DATE] 8:18 pm" at bounding box center [605, 221] width 53 height 43
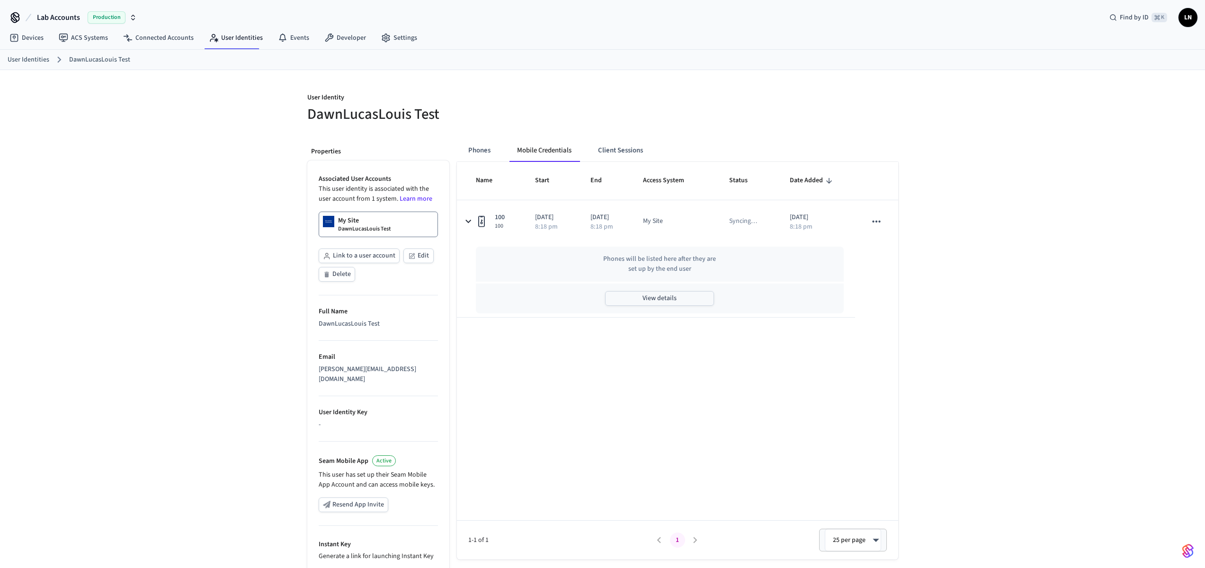
click at [685, 297] on button "View details" at bounding box center [659, 298] width 109 height 15
click at [798, 178] on span "Date Added" at bounding box center [812, 180] width 45 height 15
click at [555, 152] on button "Mobile Credentials" at bounding box center [545, 150] width 72 height 23
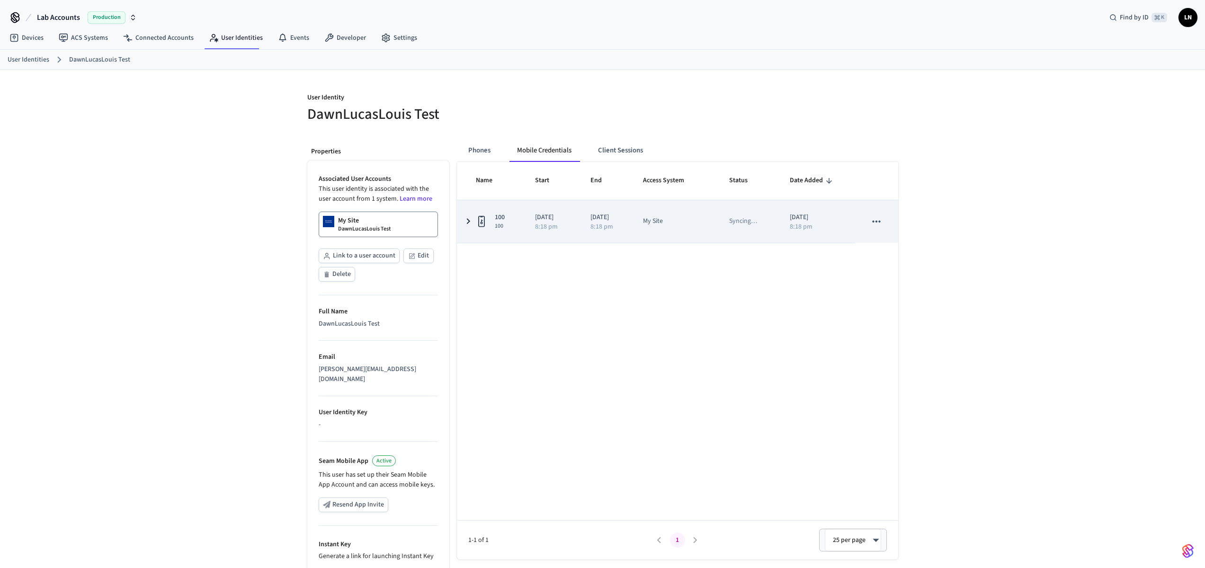
click at [640, 235] on td "My Site" at bounding box center [675, 221] width 86 height 43
click at [584, 223] on td "[DATE] 8:18 pm" at bounding box center [605, 221] width 53 height 43
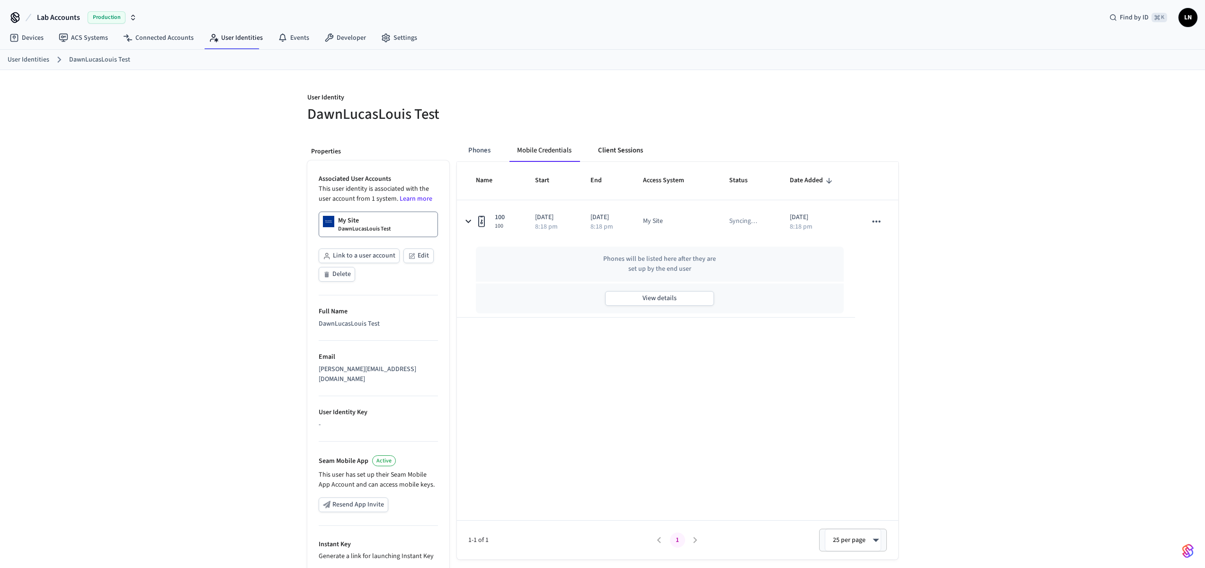
click at [633, 145] on button "Client Sessions" at bounding box center [620, 150] width 60 height 23
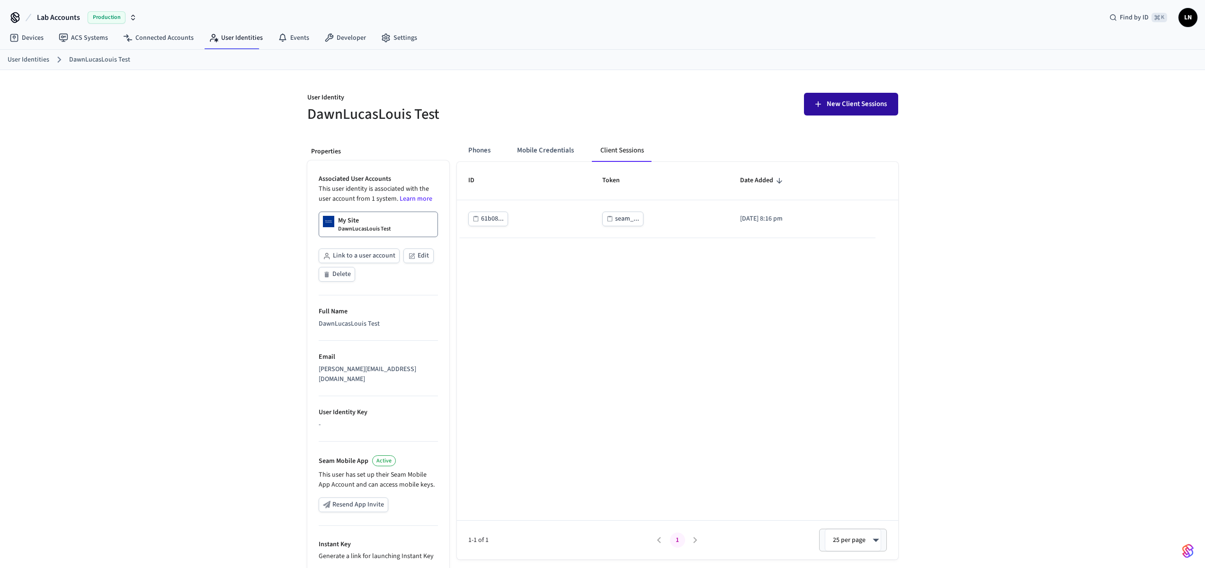
click at [829, 112] on button "New Client Sessions" at bounding box center [851, 104] width 94 height 23
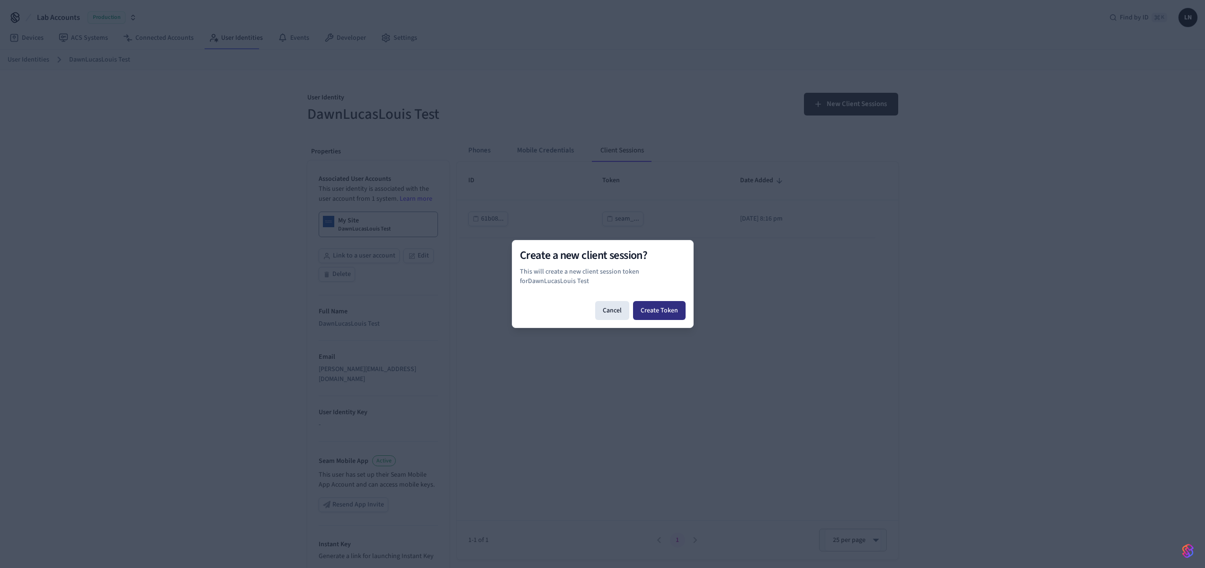
click at [667, 305] on button "Create Token" at bounding box center [659, 310] width 53 height 19
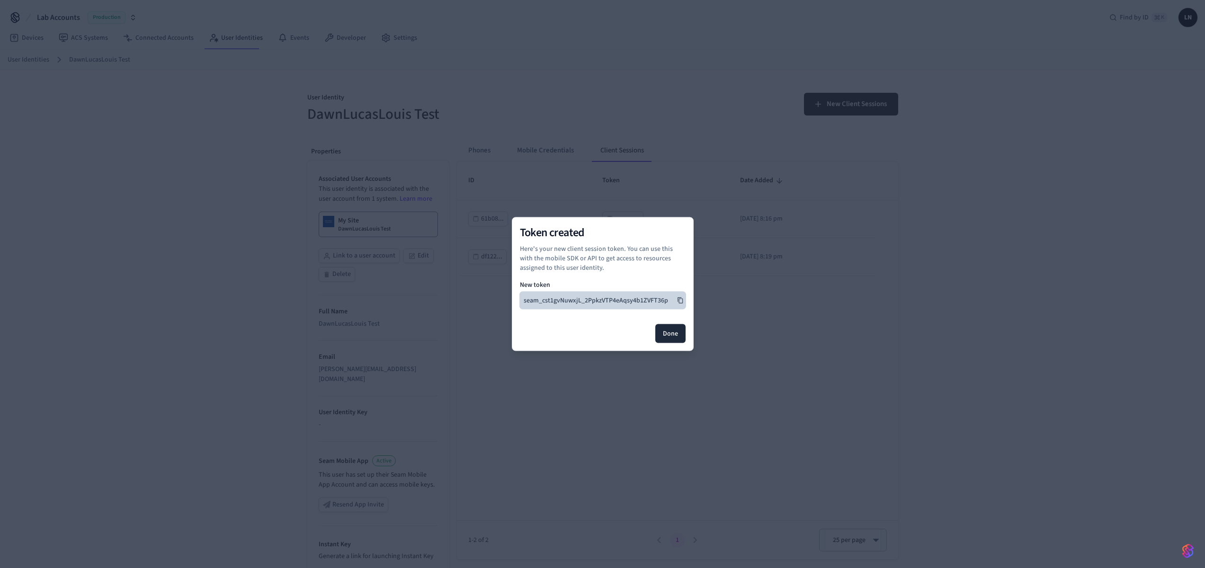
click at [679, 301] on icon at bounding box center [680, 300] width 7 height 7
click at [669, 339] on button "Done" at bounding box center [670, 333] width 30 height 19
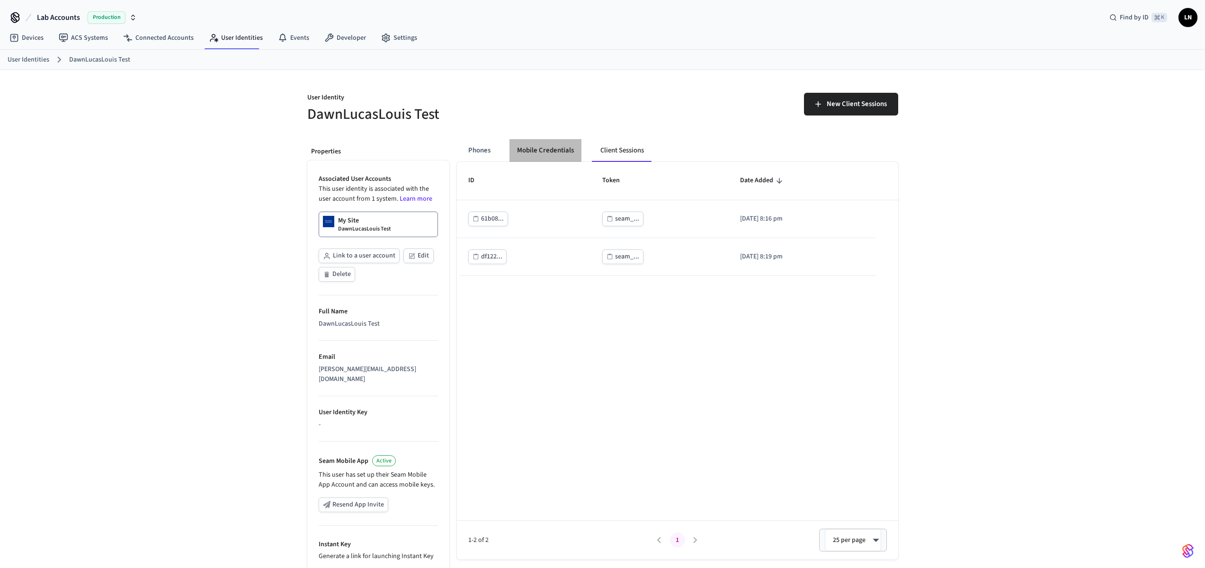
click at [547, 142] on button "Mobile Credentials" at bounding box center [545, 150] width 72 height 23
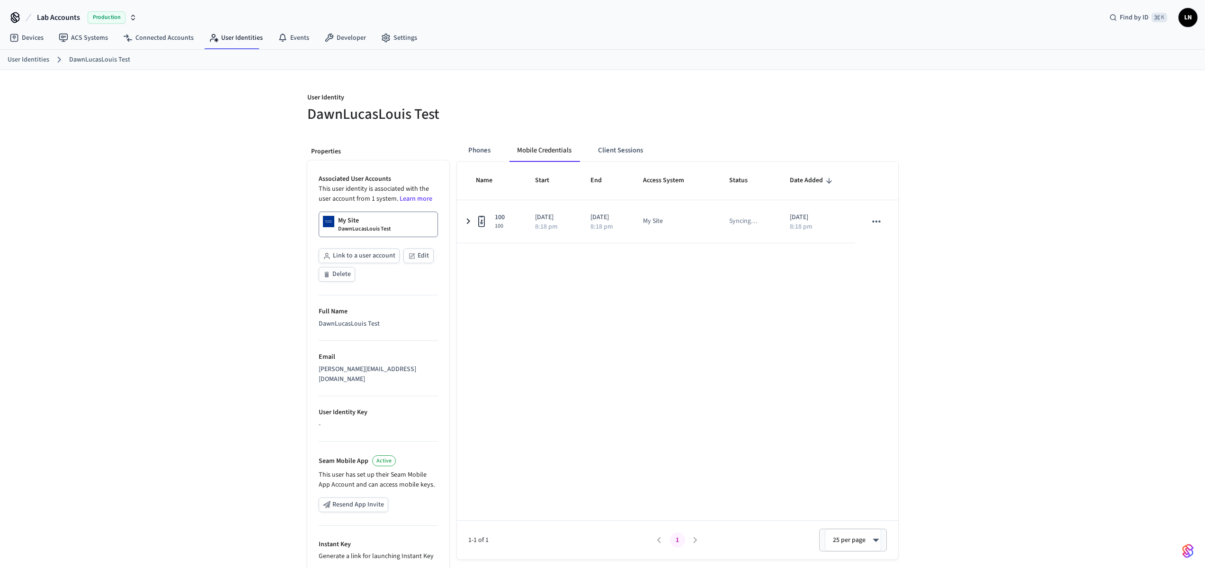
click at [482, 152] on button "Phones" at bounding box center [479, 150] width 37 height 23
click at [509, 153] on button "Mobile Credentials" at bounding box center [545, 150] width 72 height 23
click at [533, 151] on button "Mobile Credentials" at bounding box center [545, 150] width 72 height 23
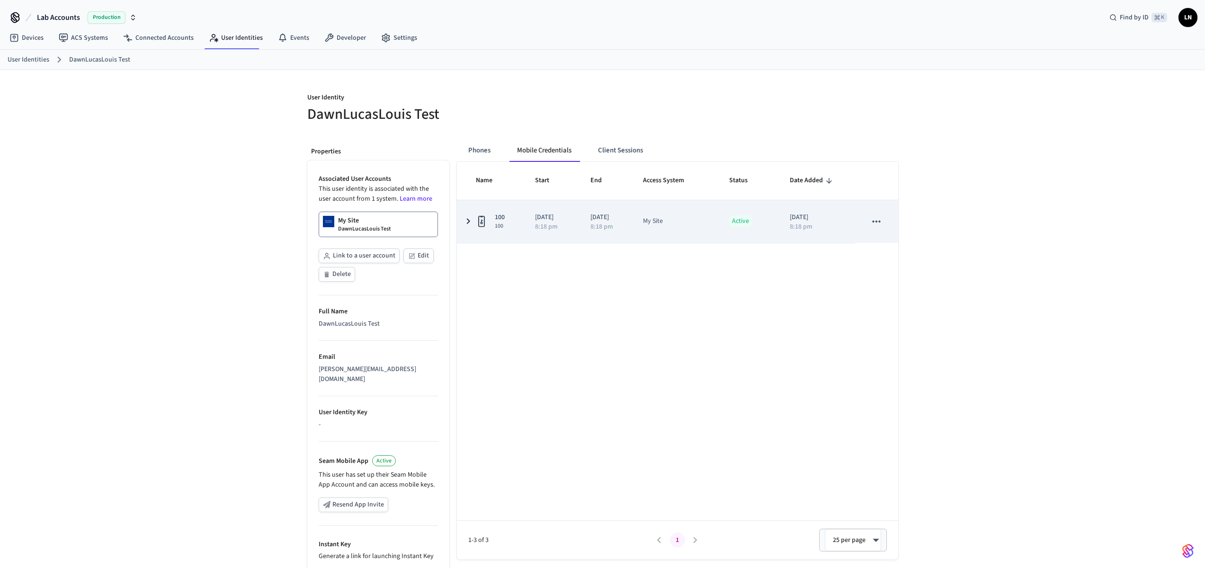
click at [471, 214] on td "100 100" at bounding box center [490, 221] width 67 height 43
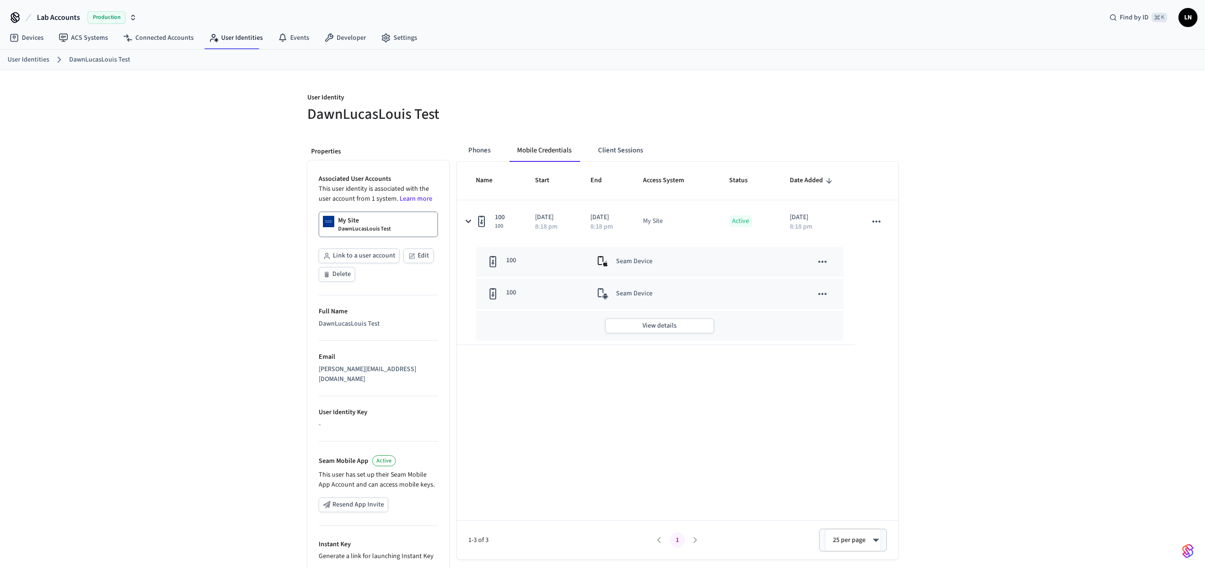
click at [1002, 403] on div "User Identity DawnLucasLouis Test Properties Associated User Accounts This user…" at bounding box center [602, 363] width 1205 height 587
click at [475, 150] on button "Phones" at bounding box center [479, 150] width 37 height 23
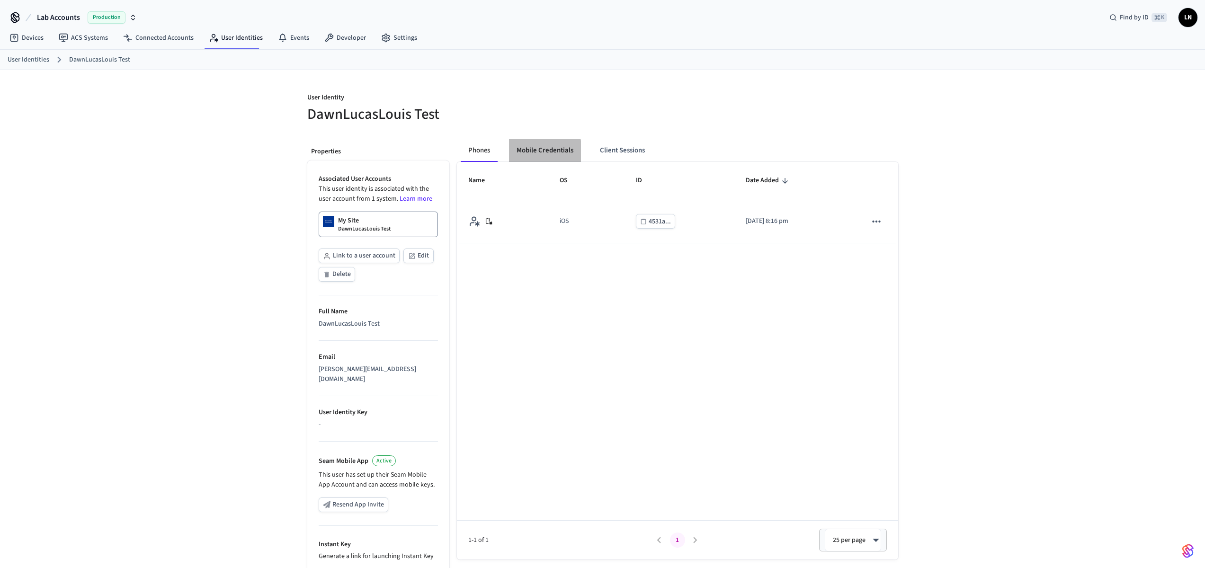
click at [518, 152] on button "Mobile Credentials" at bounding box center [545, 150] width 72 height 23
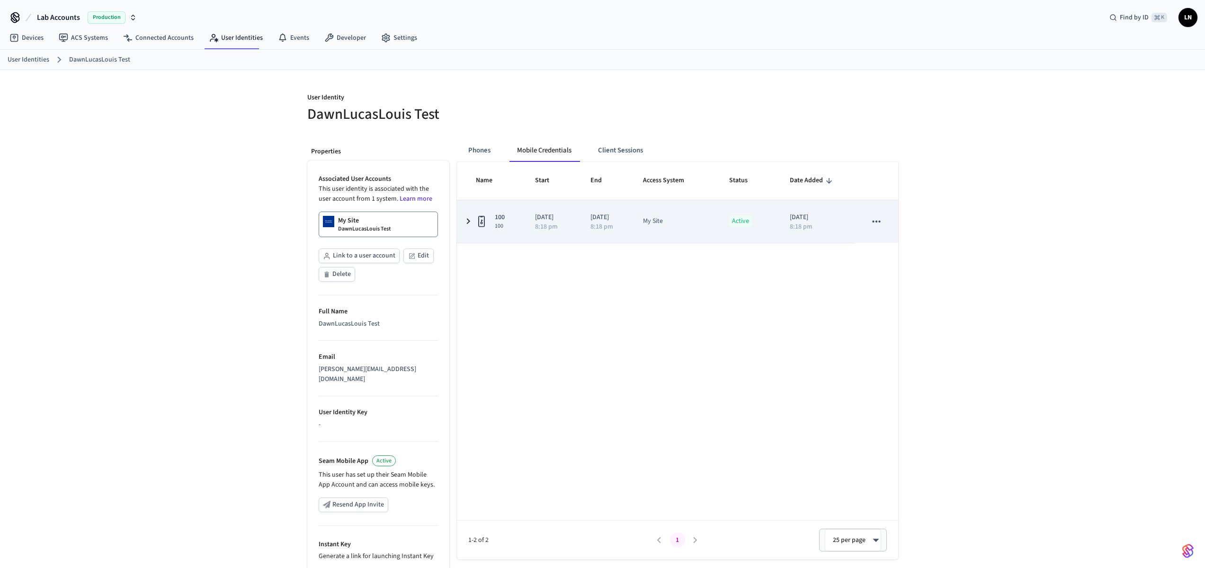
click at [471, 214] on td "100 100" at bounding box center [490, 221] width 67 height 43
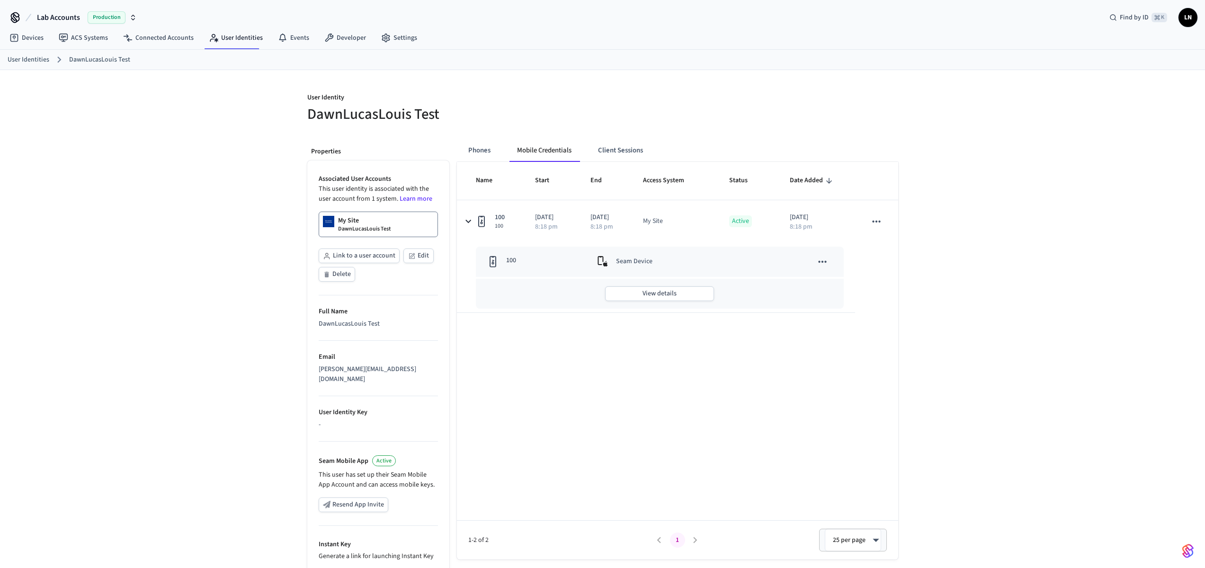
click at [520, 261] on div "100" at bounding box center [531, 262] width 88 height 12
click at [495, 168] on th "Name" at bounding box center [490, 181] width 67 height 38
click at [487, 152] on button "Phones" at bounding box center [479, 150] width 37 height 23
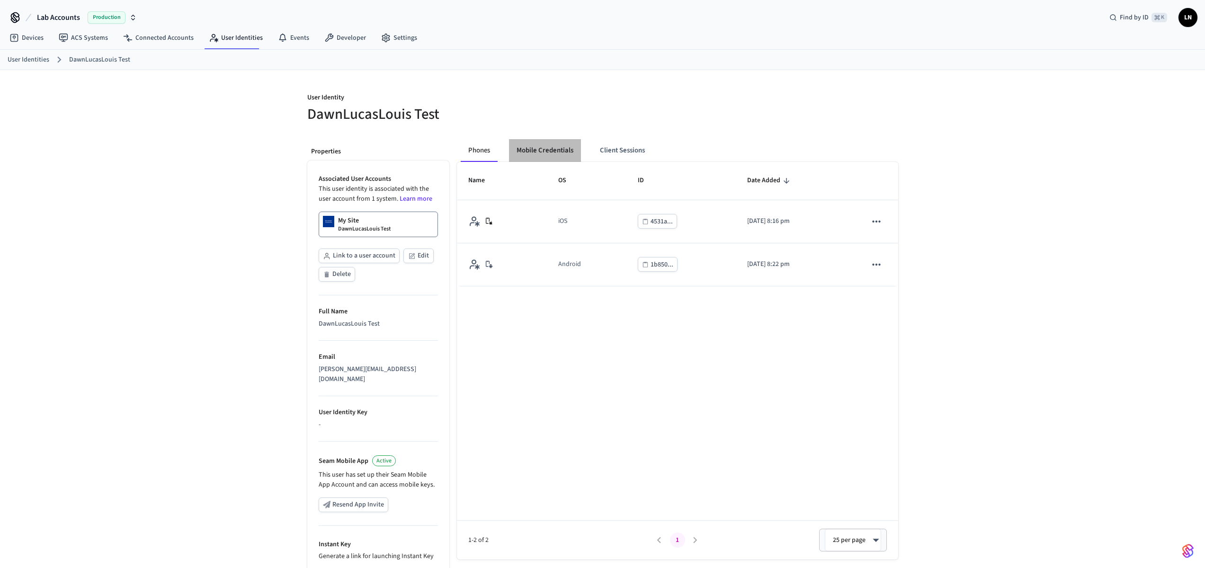
click at [540, 149] on button "Mobile Credentials" at bounding box center [545, 150] width 72 height 23
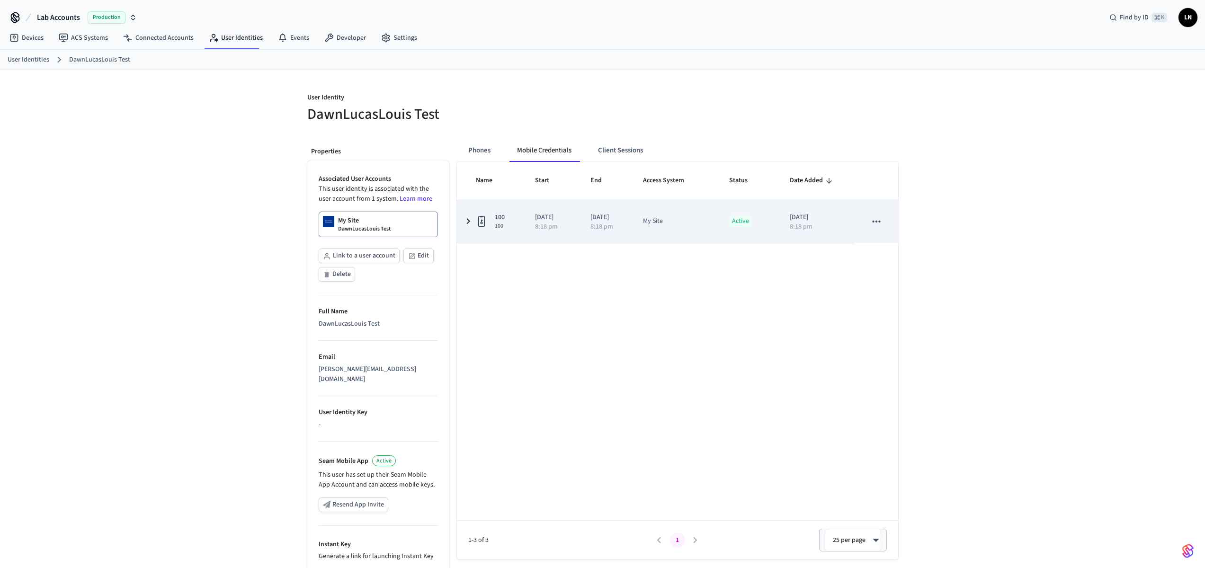
click at [500, 227] on span "100" at bounding box center [500, 227] width 10 height 8
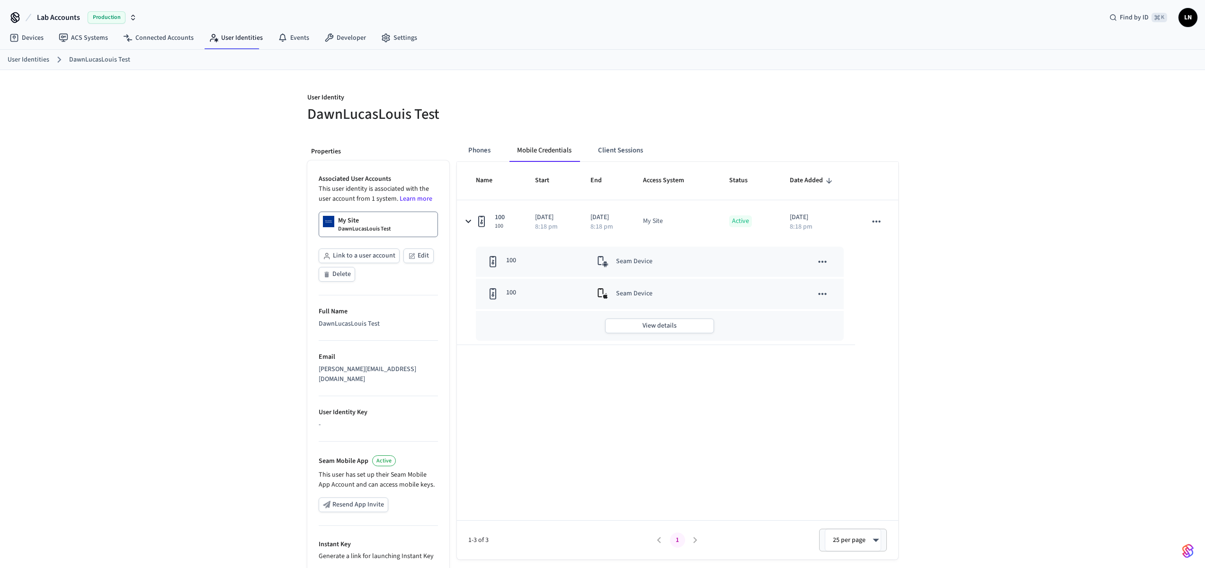
click at [972, 167] on div "User Identity DawnLucasLouis Test Properties Associated User Accounts This user…" at bounding box center [602, 363] width 1205 height 587
